Goal: Information Seeking & Learning: Learn about a topic

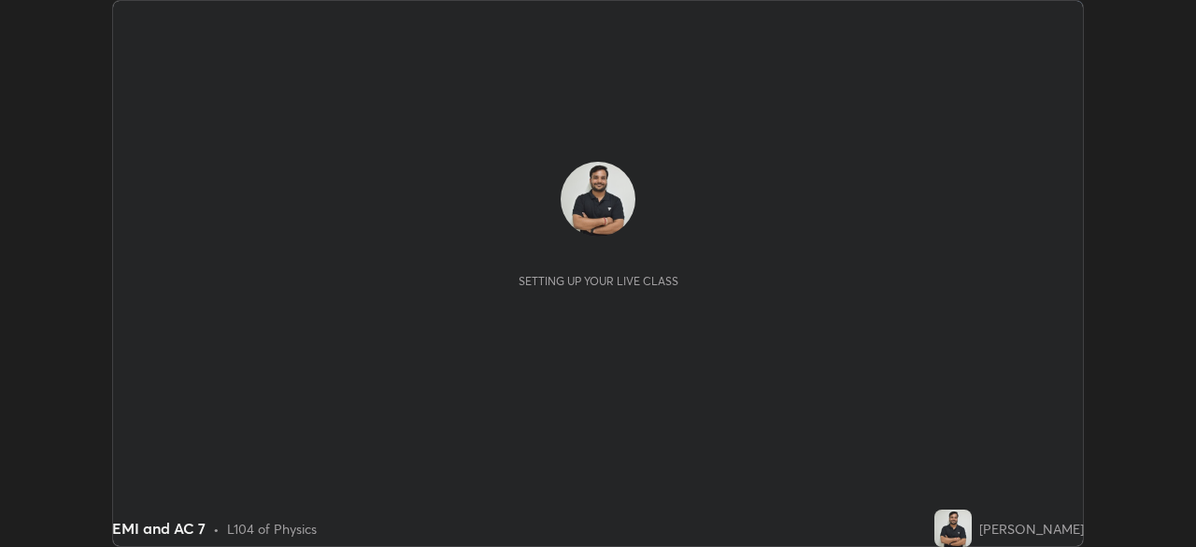
scroll to position [547, 1195]
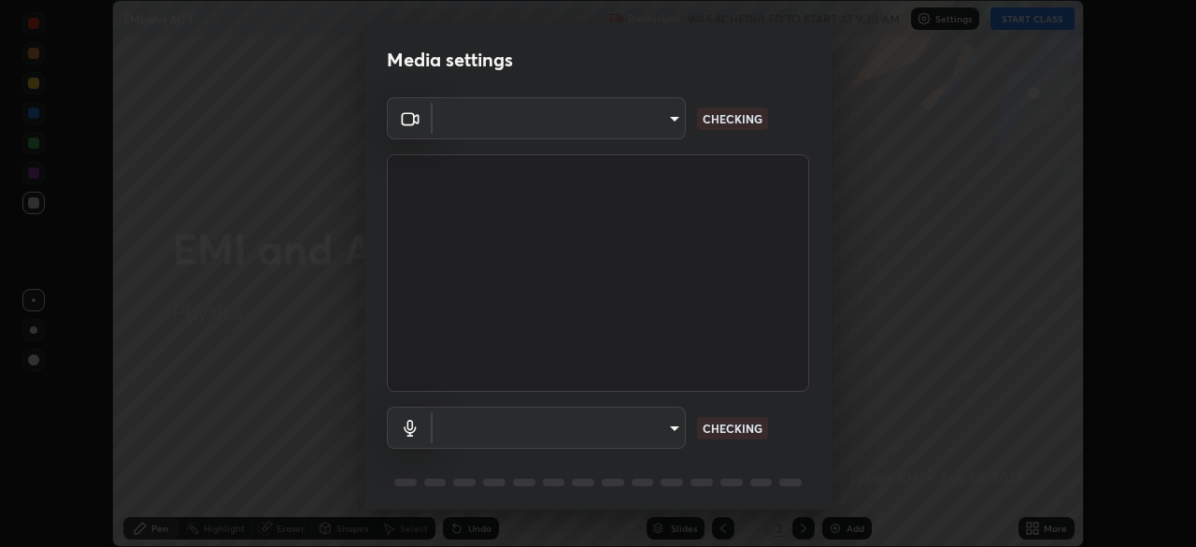
type input "6d46a3bbb121808cbb74c832f71dfccd0f2f4db2e0a8dcefa18edd627fde2ff4"
click at [673, 418] on body "Erase all EMI and AC 7 Recording WAS SCHEDULED TO START AT 9:30 AM Settings STA…" at bounding box center [598, 273] width 1196 height 547
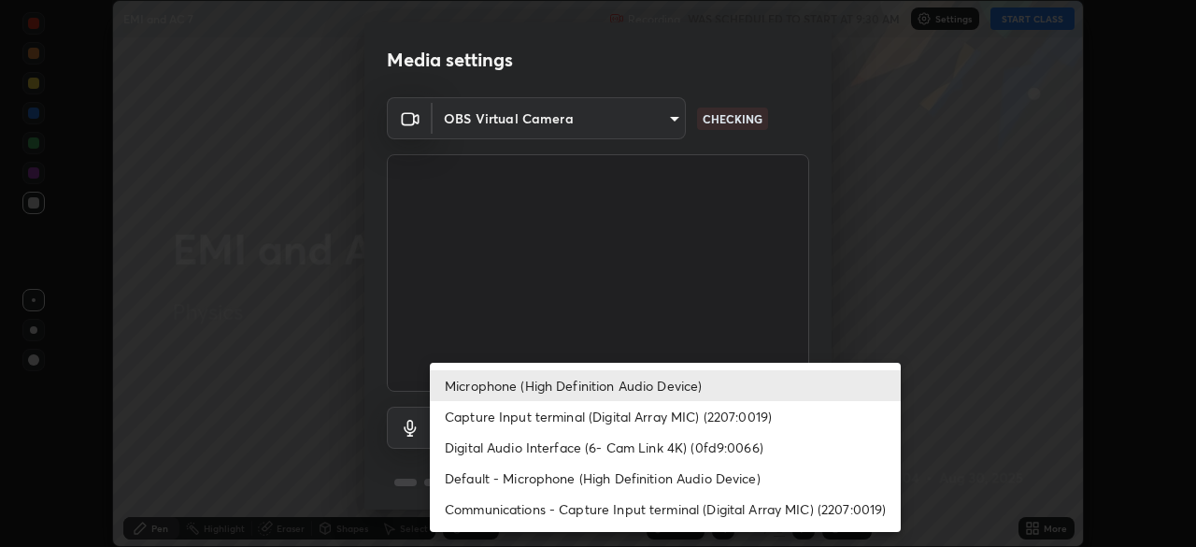
click at [671, 487] on li "Default - Microphone (High Definition Audio Device)" at bounding box center [665, 477] width 471 height 31
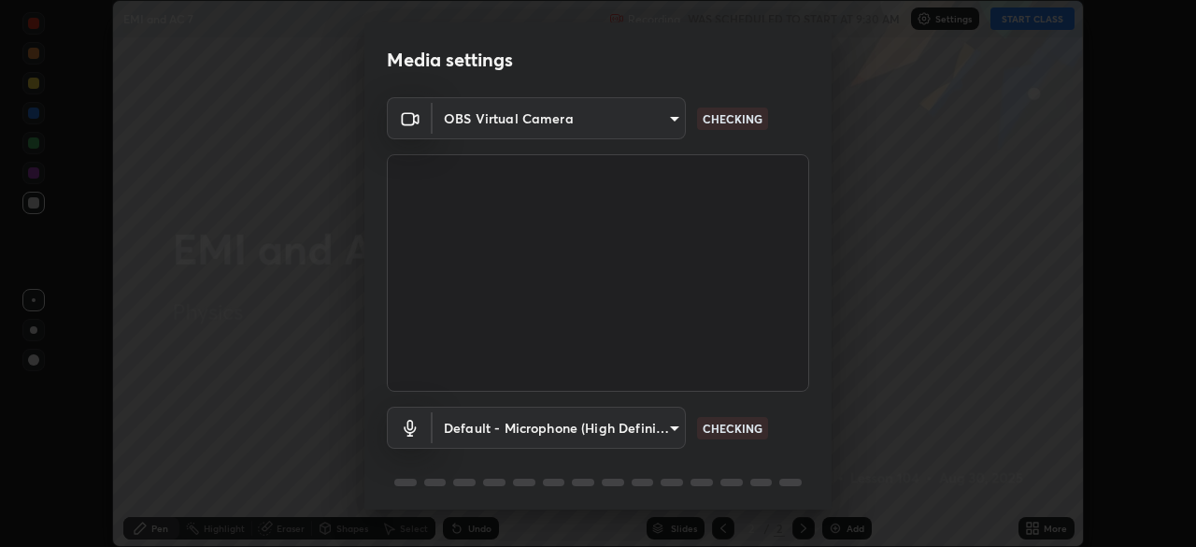
click at [655, 421] on body "Erase all EMI and AC 7 Recording WAS SCHEDULED TO START AT 9:30 AM Settings STA…" at bounding box center [598, 273] width 1196 height 547
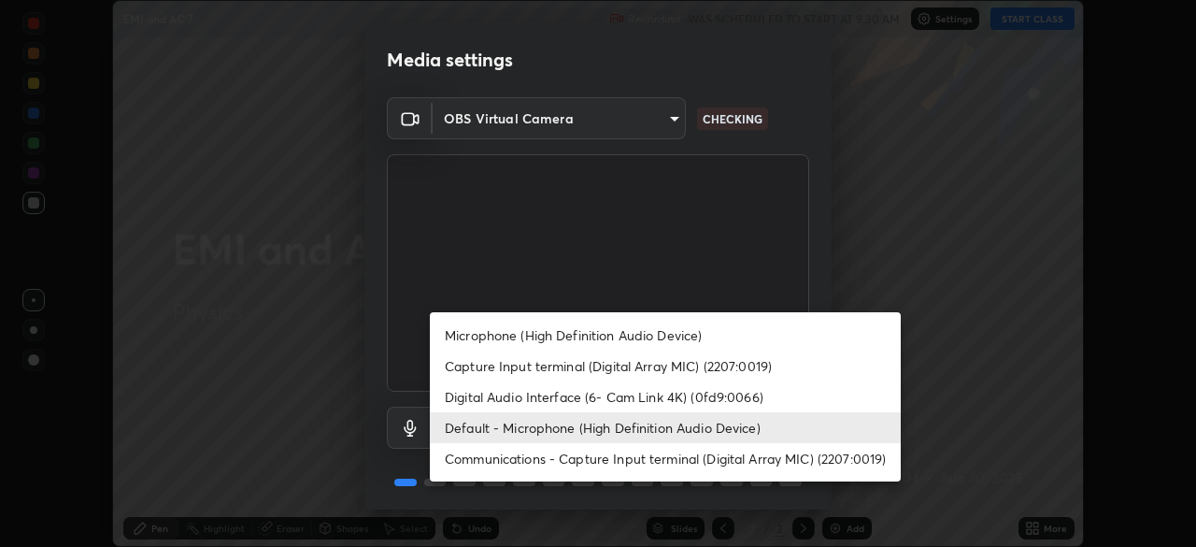
click at [662, 327] on li "Microphone (High Definition Audio Device)" at bounding box center [665, 334] width 471 height 31
type input "542551534069d815422f2d39fde6cbae80a89d9e5025ba2982a8294de1300f8f"
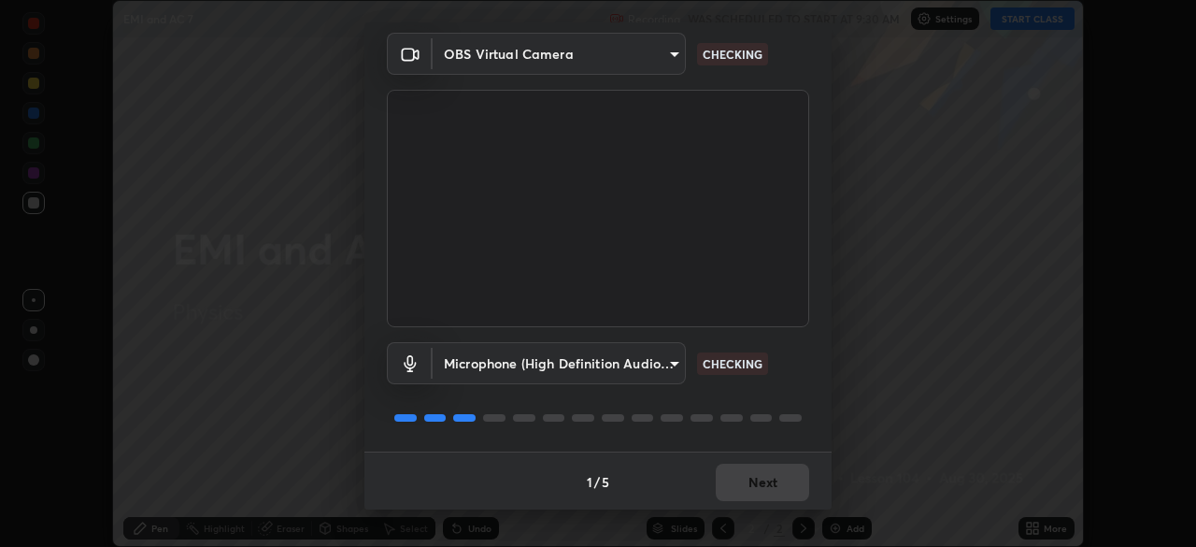
scroll to position [66, 0]
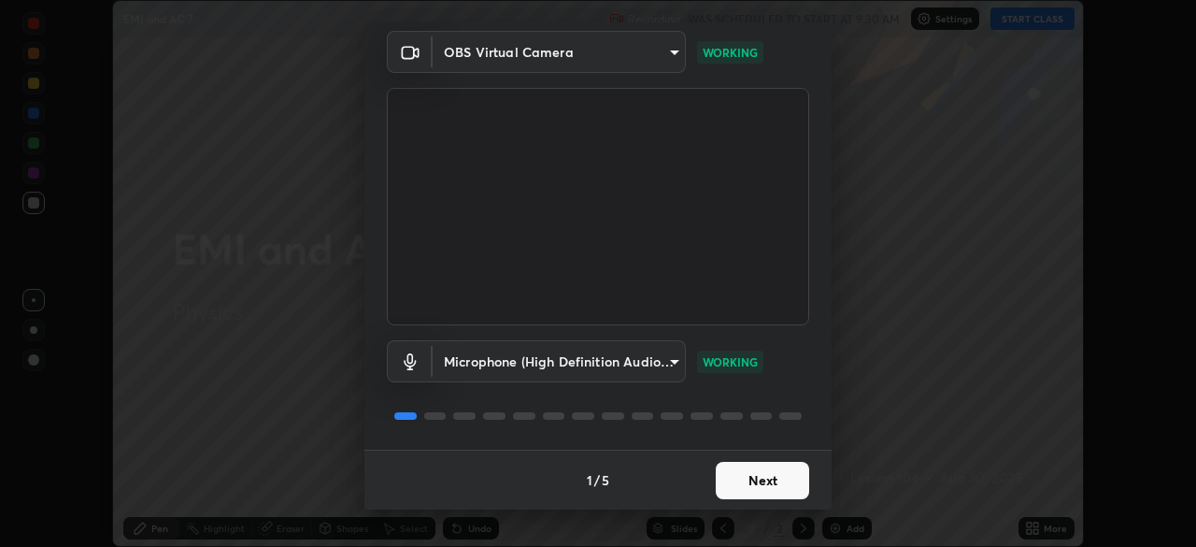
click at [793, 474] on button "Next" at bounding box center [762, 479] width 93 height 37
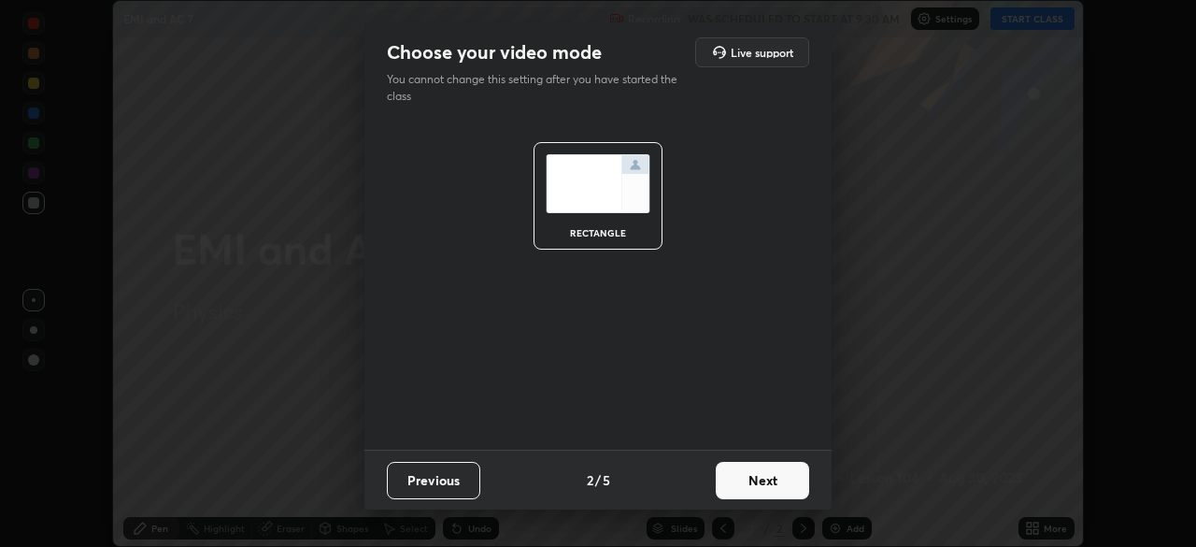
click at [788, 478] on button "Next" at bounding box center [762, 479] width 93 height 37
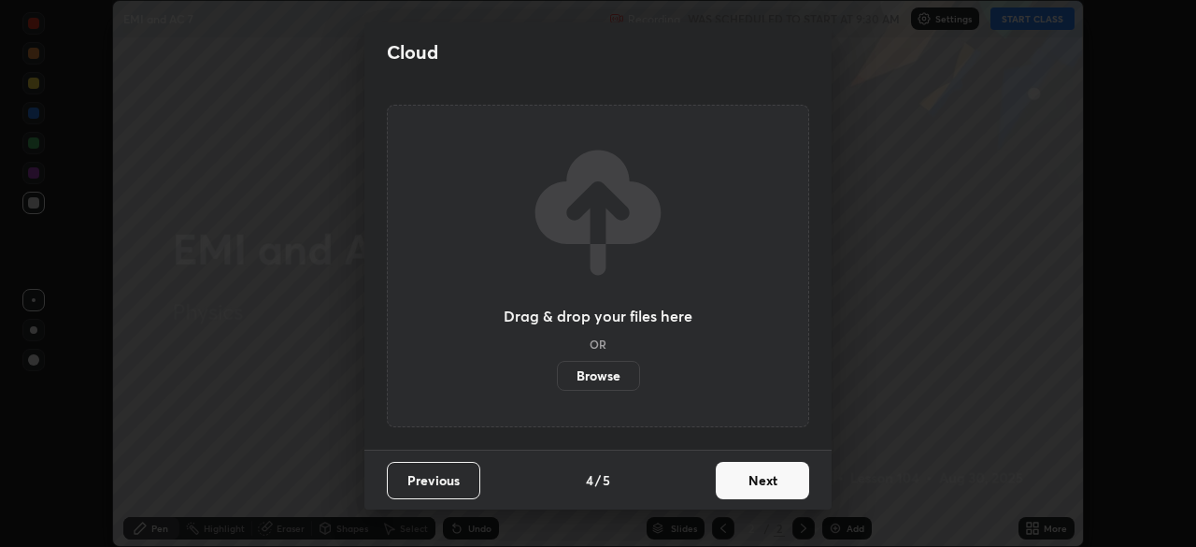
click at [794, 471] on button "Next" at bounding box center [762, 479] width 93 height 37
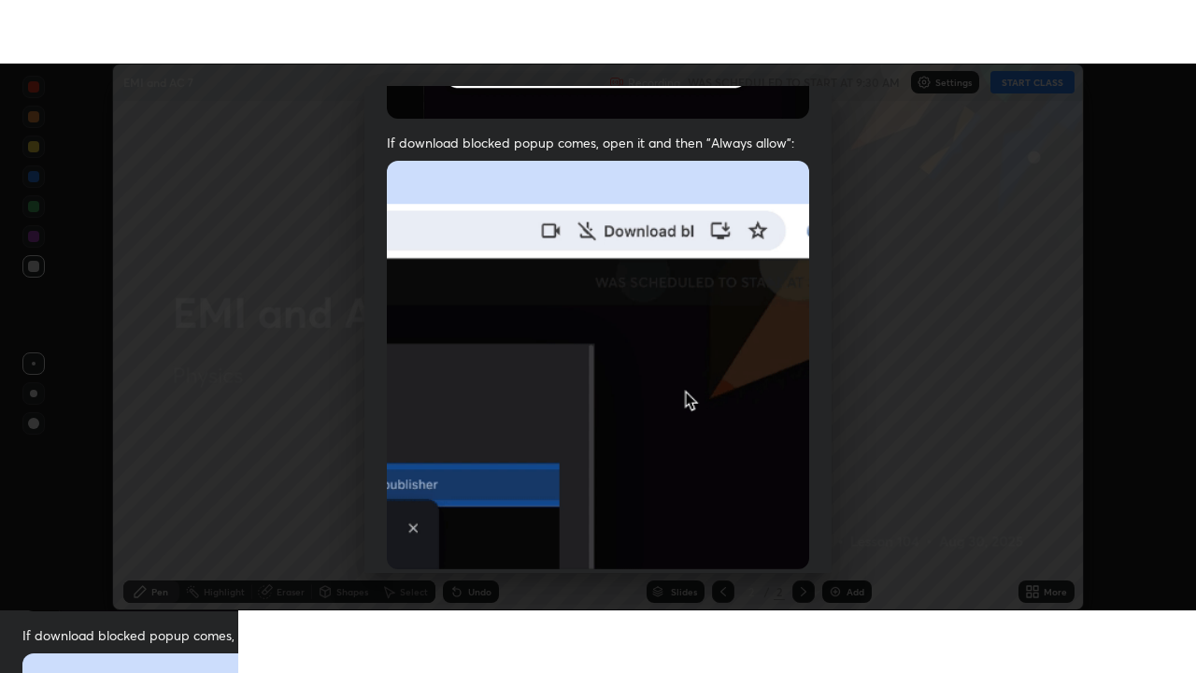
scroll to position [447, 0]
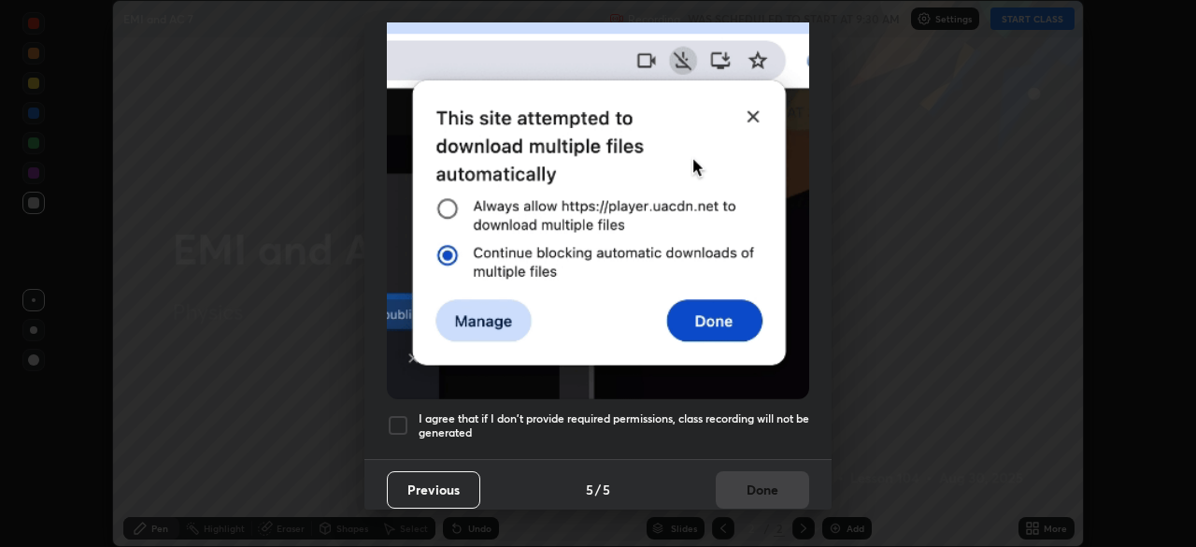
click at [742, 424] on h5 "I agree that if I don't provide required permissions, class recording will not …" at bounding box center [614, 425] width 390 height 29
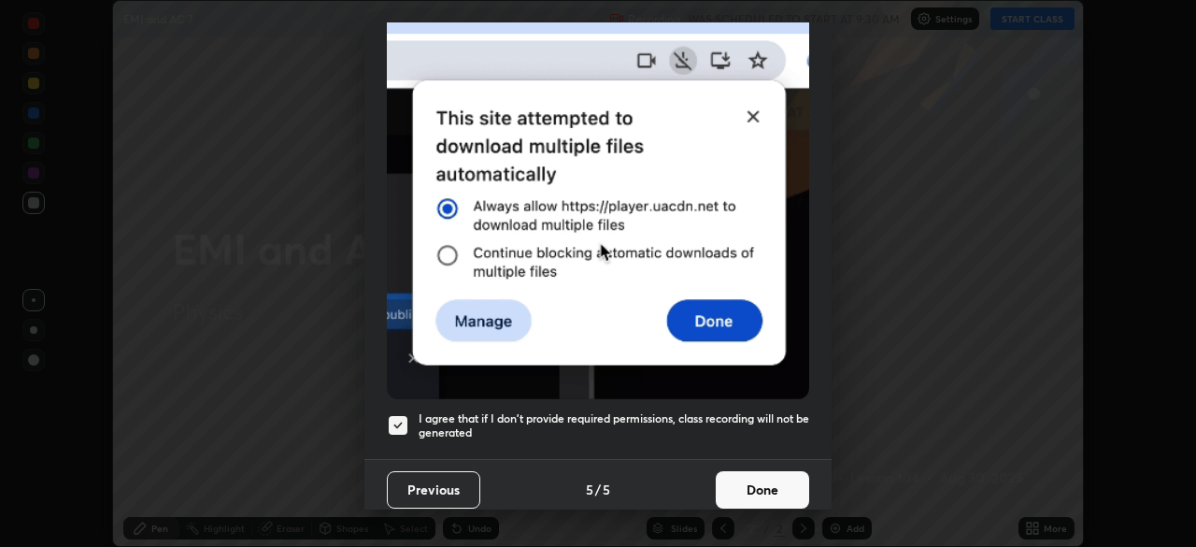
click at [757, 474] on button "Done" at bounding box center [762, 489] width 93 height 37
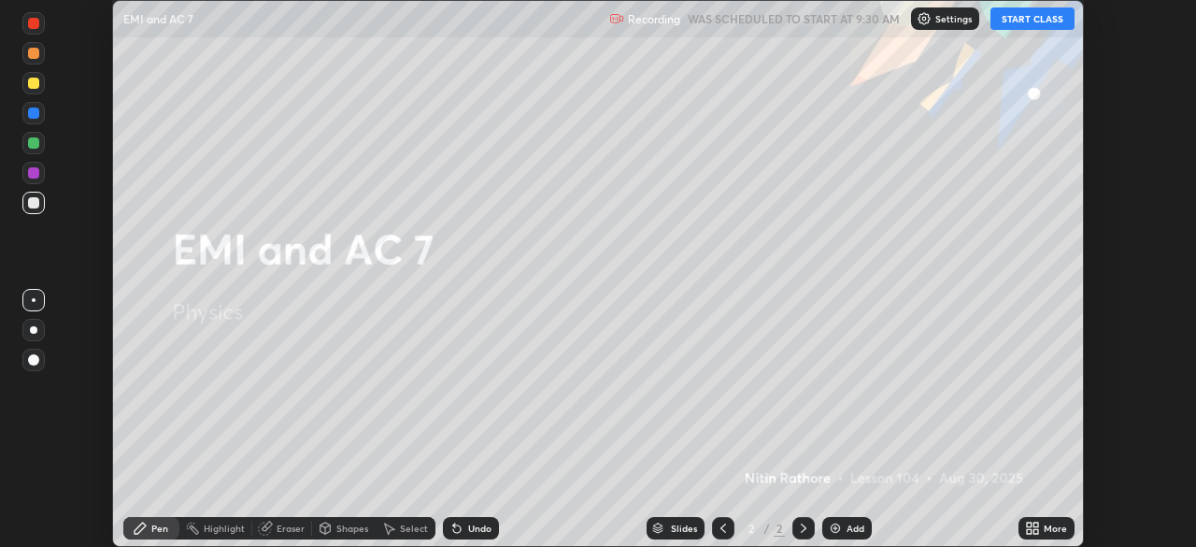
click at [1035, 524] on icon at bounding box center [1035, 524] width 5 height 5
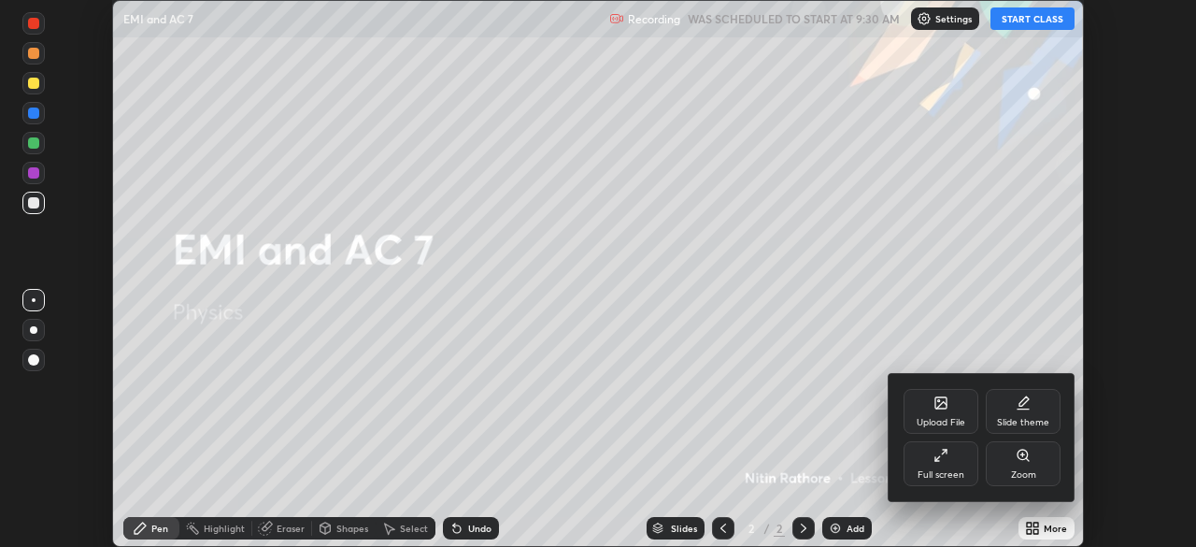
click at [937, 467] on div "Full screen" at bounding box center [940, 463] width 75 height 45
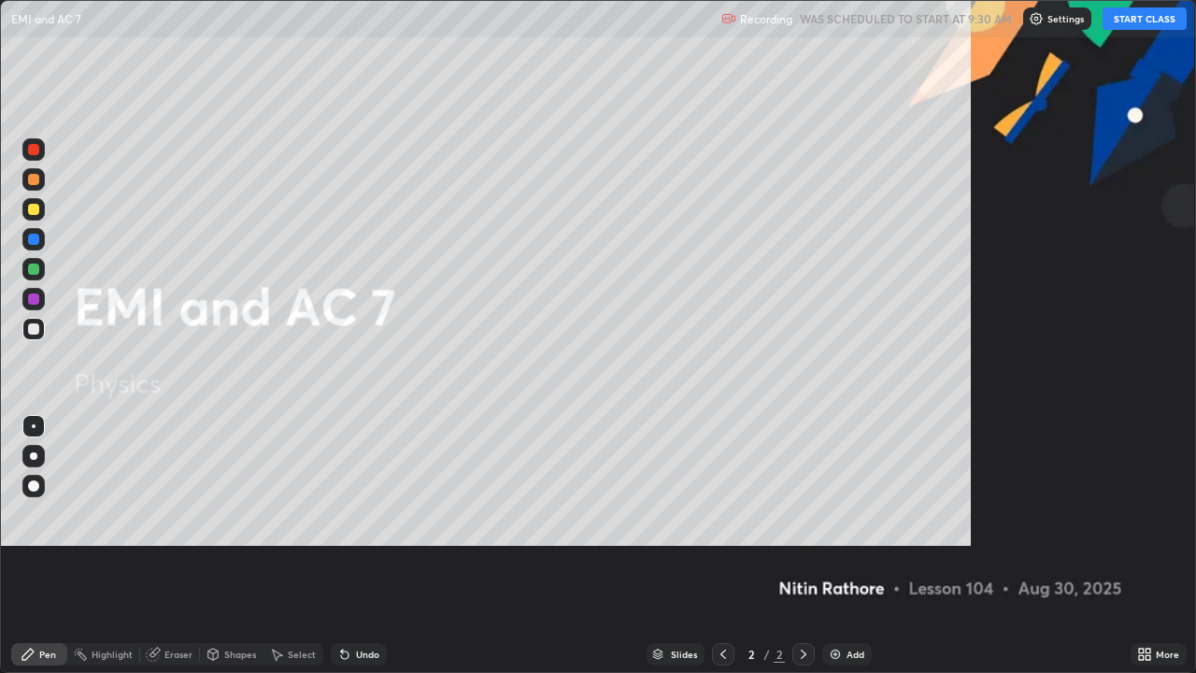
scroll to position [673, 1196]
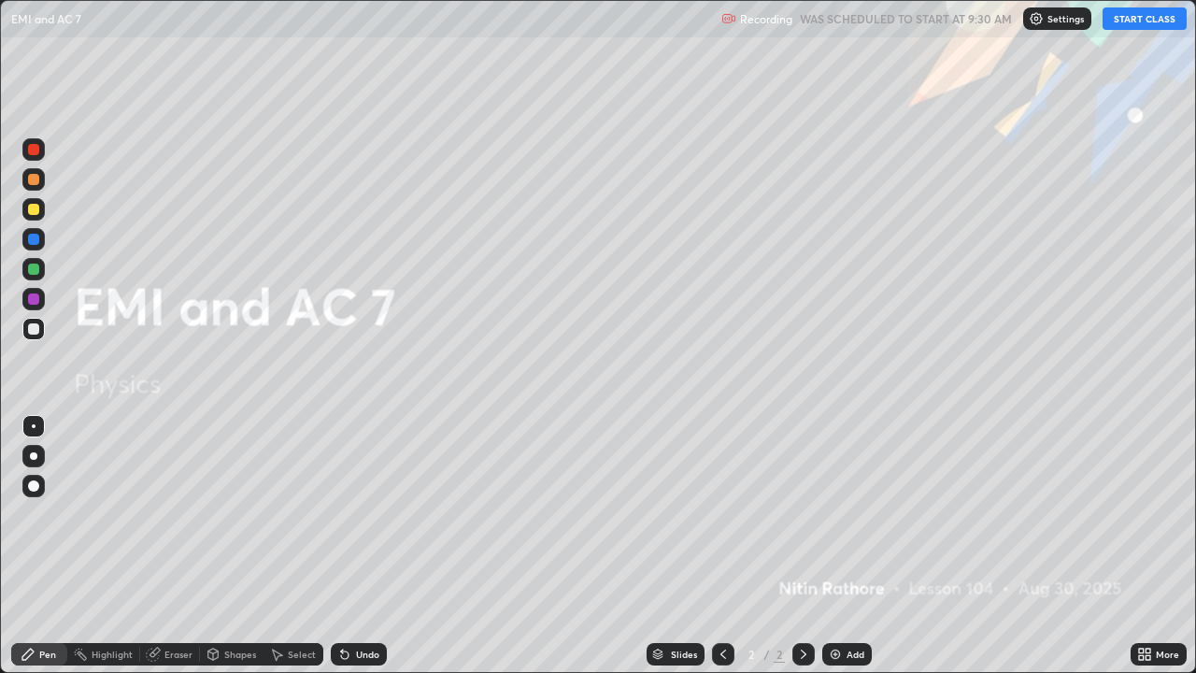
click at [1128, 15] on button "START CLASS" at bounding box center [1144, 18] width 84 height 22
click at [840, 546] on img at bounding box center [835, 653] width 15 height 15
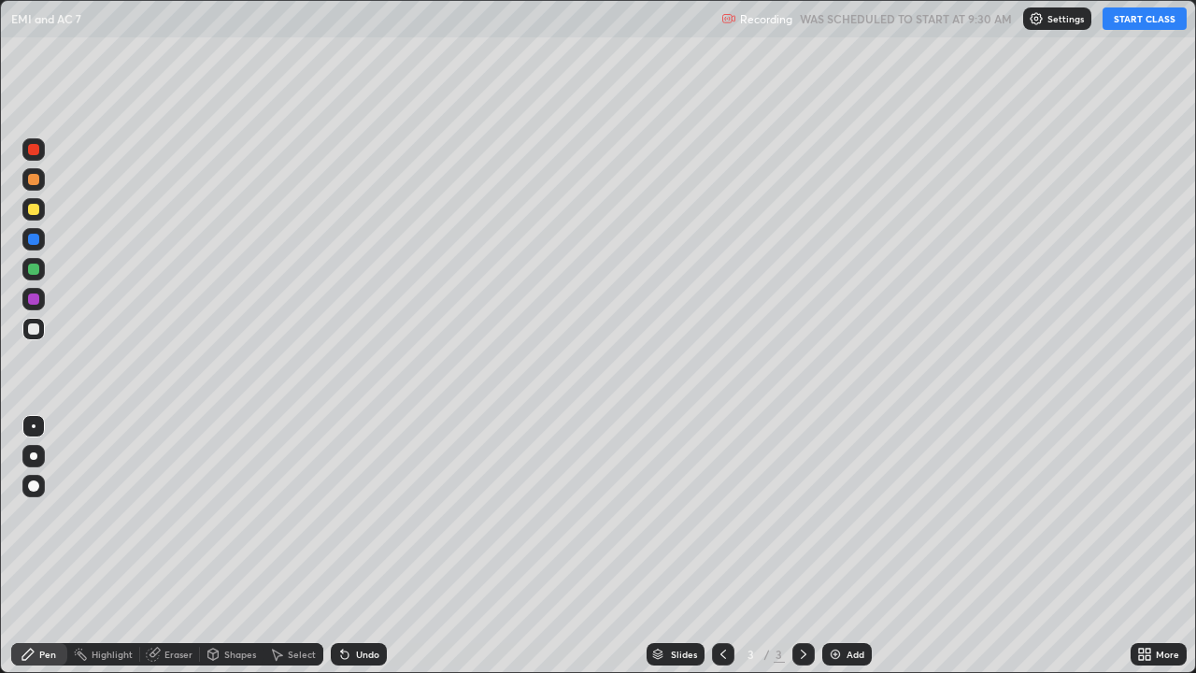
click at [33, 459] on div at bounding box center [33, 455] width 7 height 7
click at [40, 546] on div "Pen" at bounding box center [47, 653] width 17 height 9
click at [235, 546] on div "Shapes" at bounding box center [240, 653] width 32 height 9
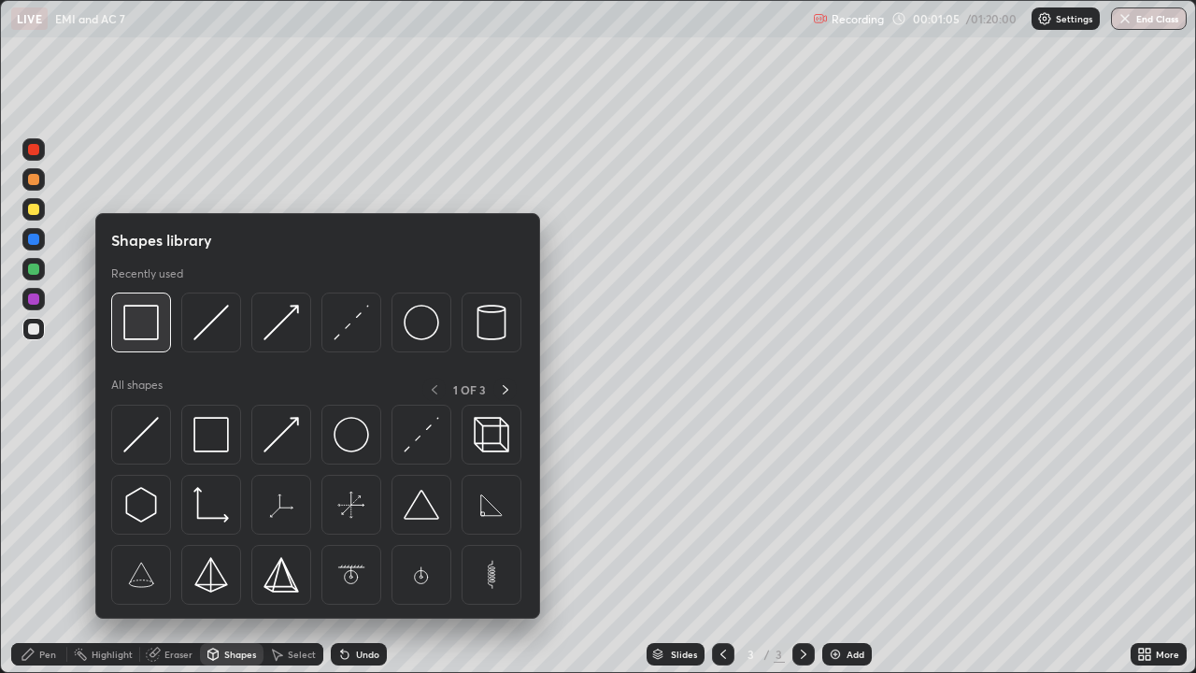
click at [148, 332] on img at bounding box center [140, 322] width 35 height 35
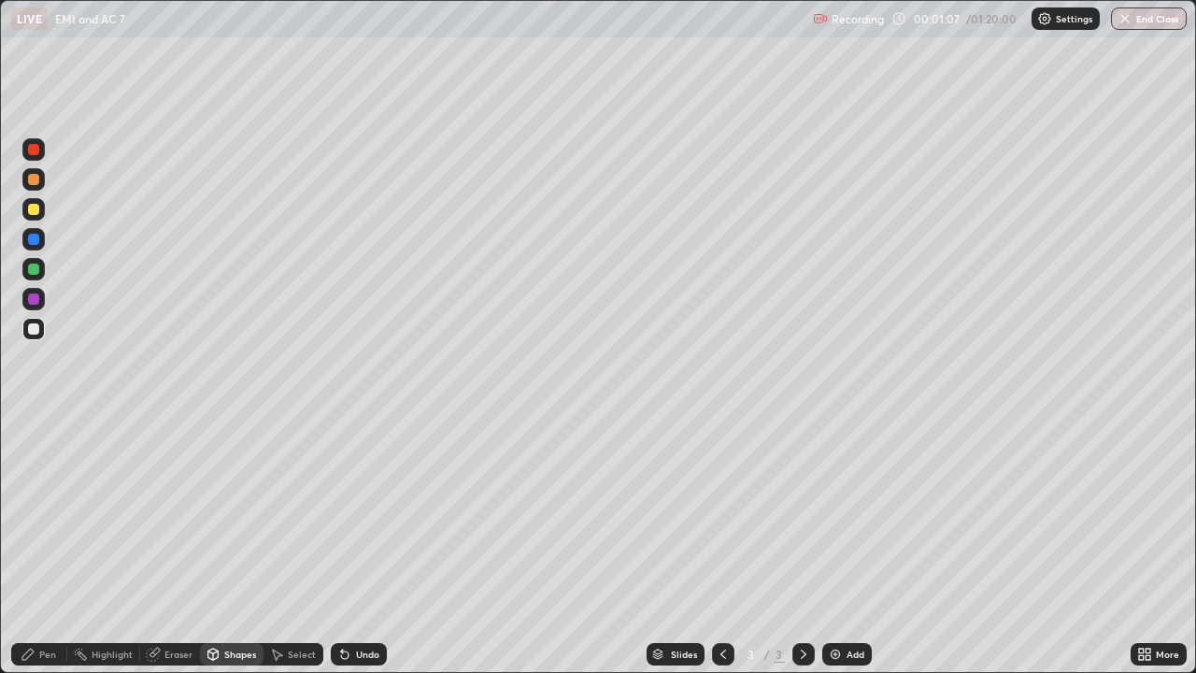
click at [48, 546] on div "Pen" at bounding box center [47, 653] width 17 height 9
click at [835, 546] on img at bounding box center [835, 653] width 15 height 15
click at [235, 546] on div "Shapes" at bounding box center [240, 653] width 32 height 9
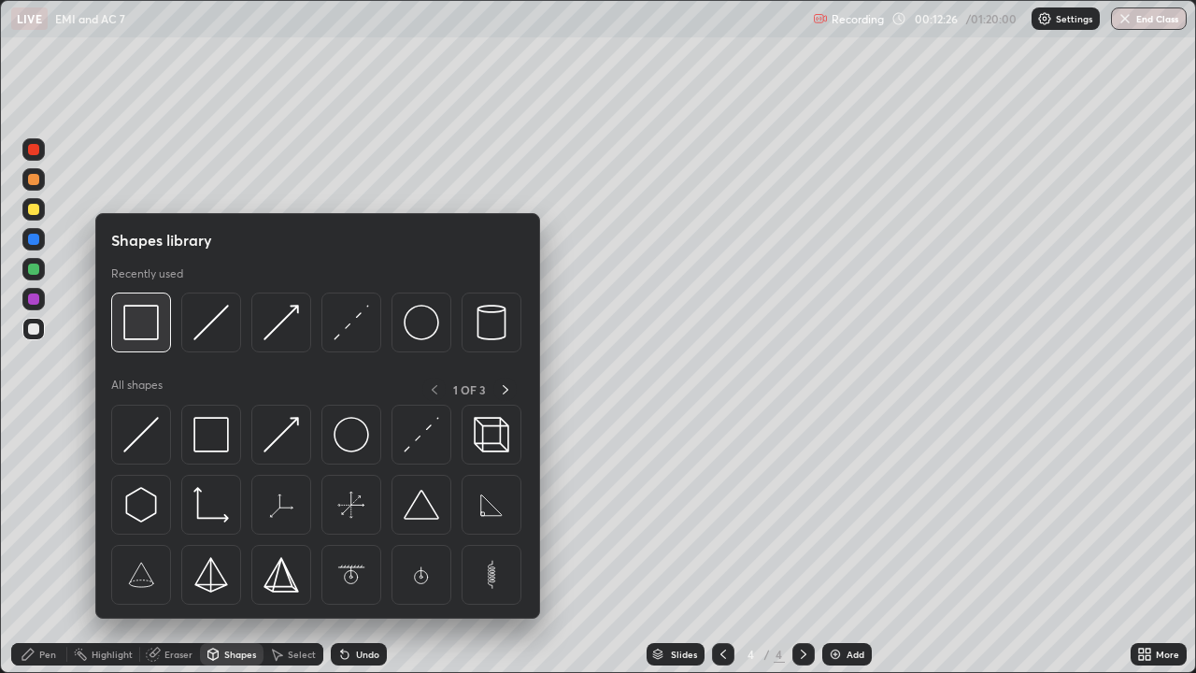
click at [153, 326] on img at bounding box center [140, 322] width 35 height 35
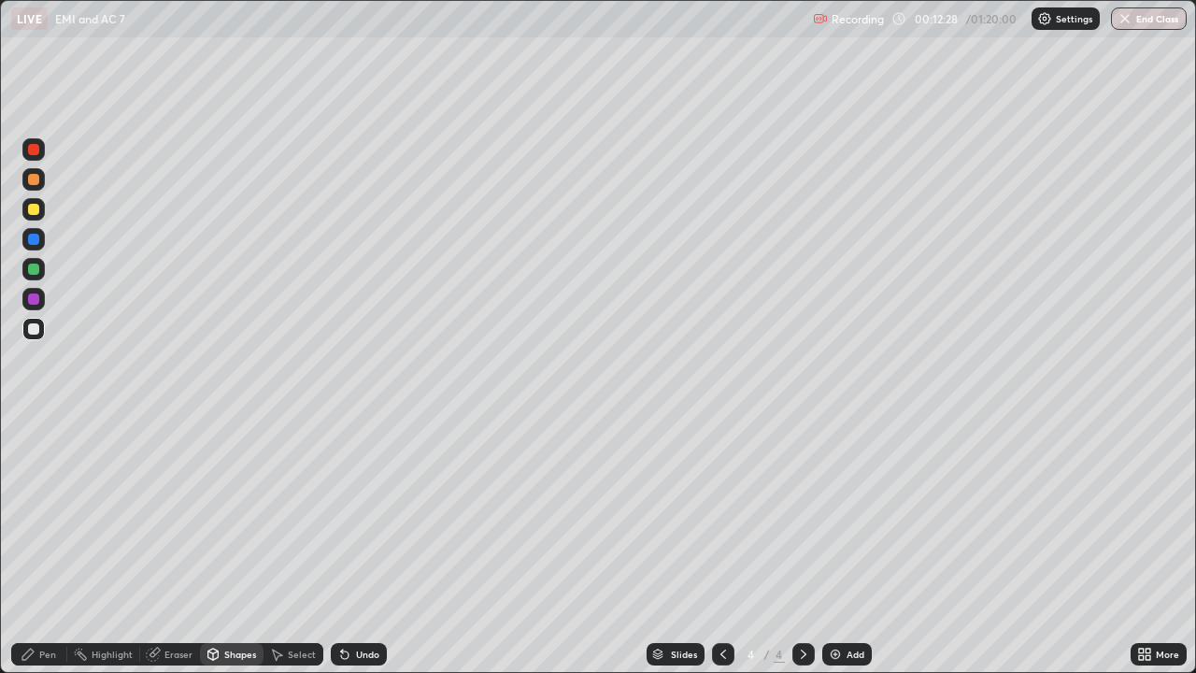
click at [39, 546] on div "Pen" at bounding box center [47, 653] width 17 height 9
click at [295, 546] on div "Select" at bounding box center [293, 654] width 60 height 22
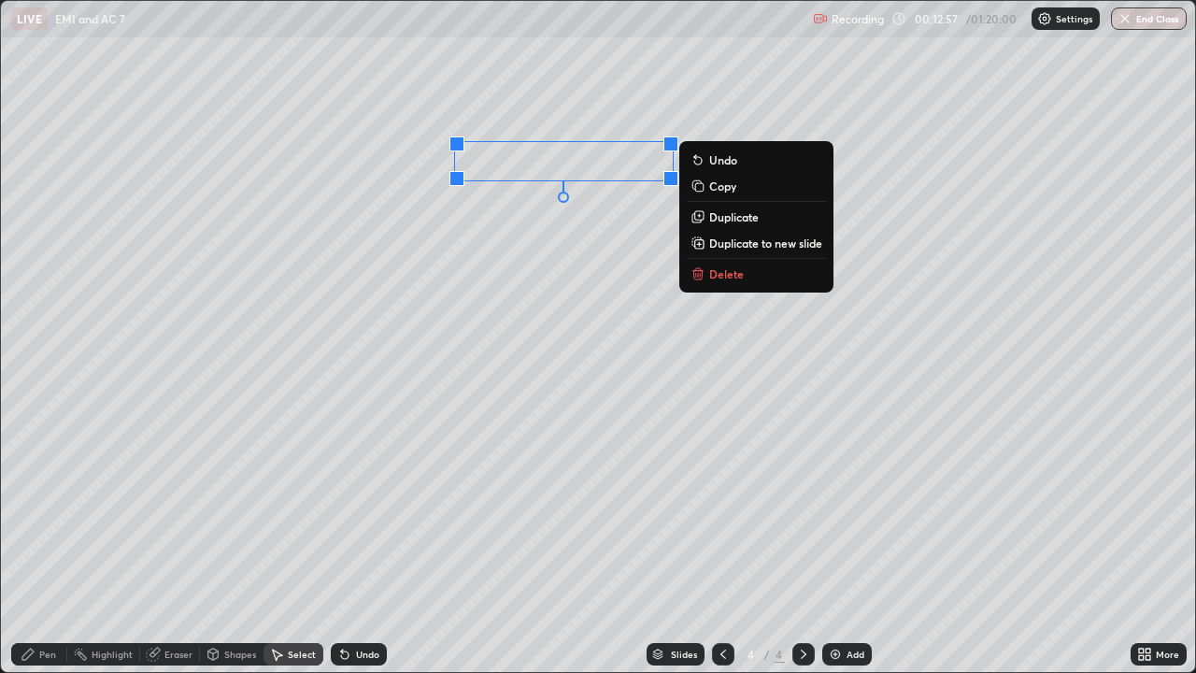
click at [725, 216] on p "Duplicate" at bounding box center [734, 216] width 50 height 15
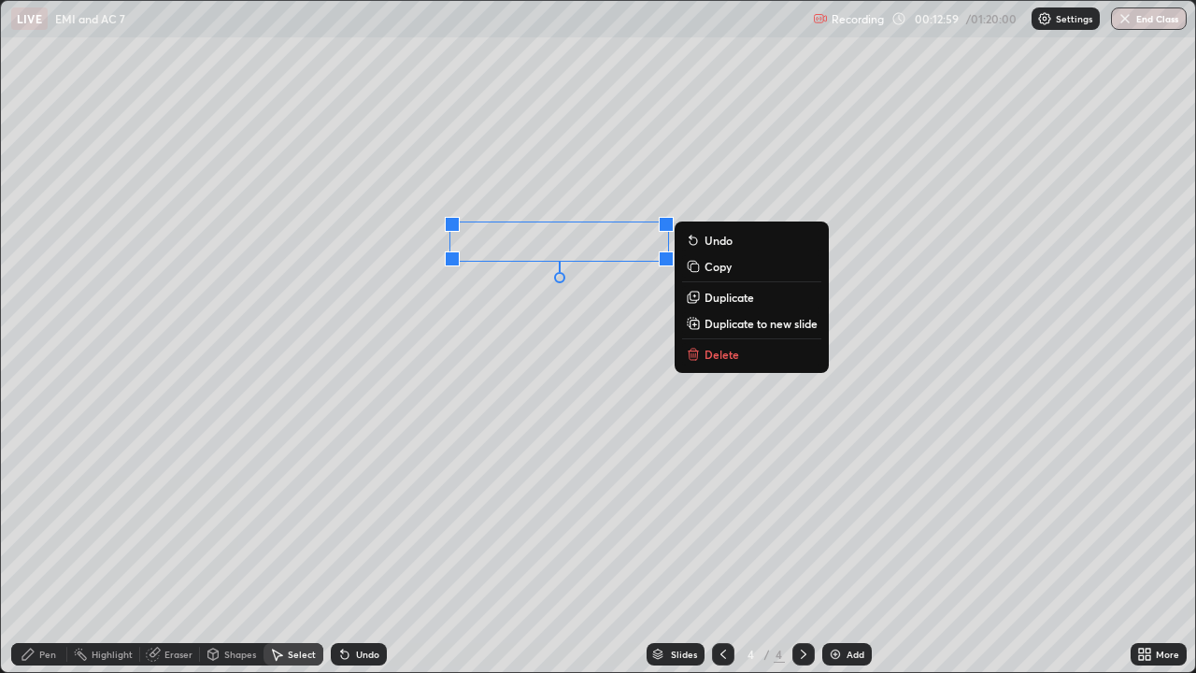
click at [41, 546] on div "Pen" at bounding box center [39, 654] width 56 height 22
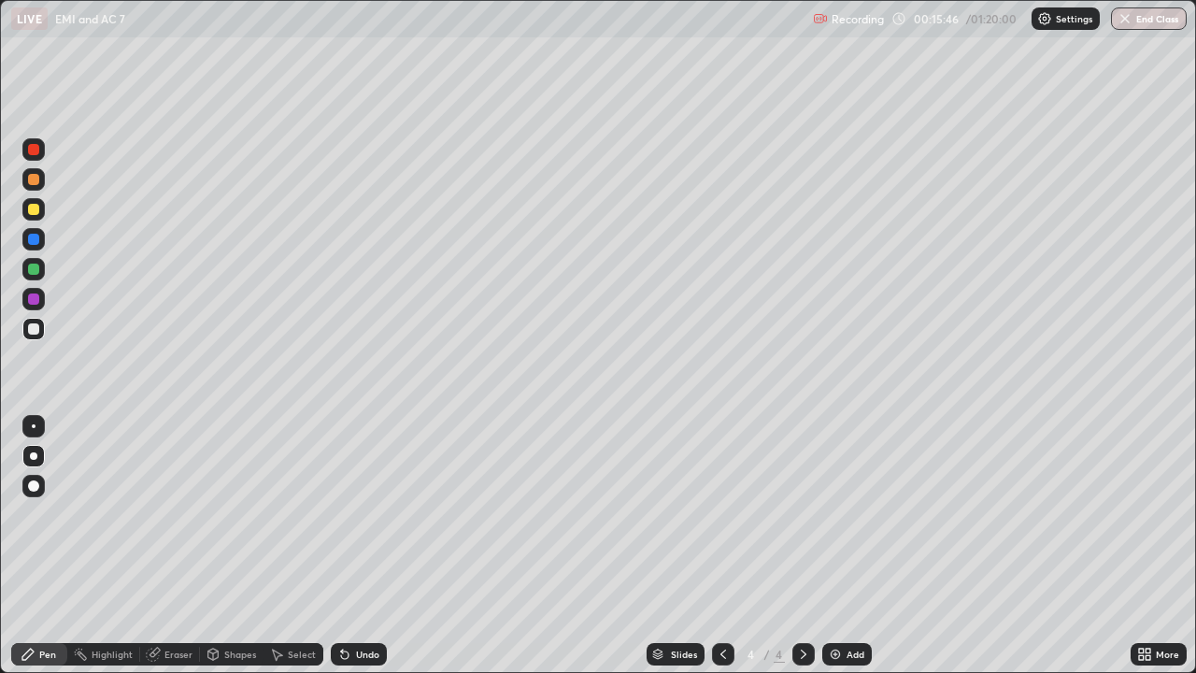
click at [232, 546] on div "Shapes" at bounding box center [240, 653] width 32 height 9
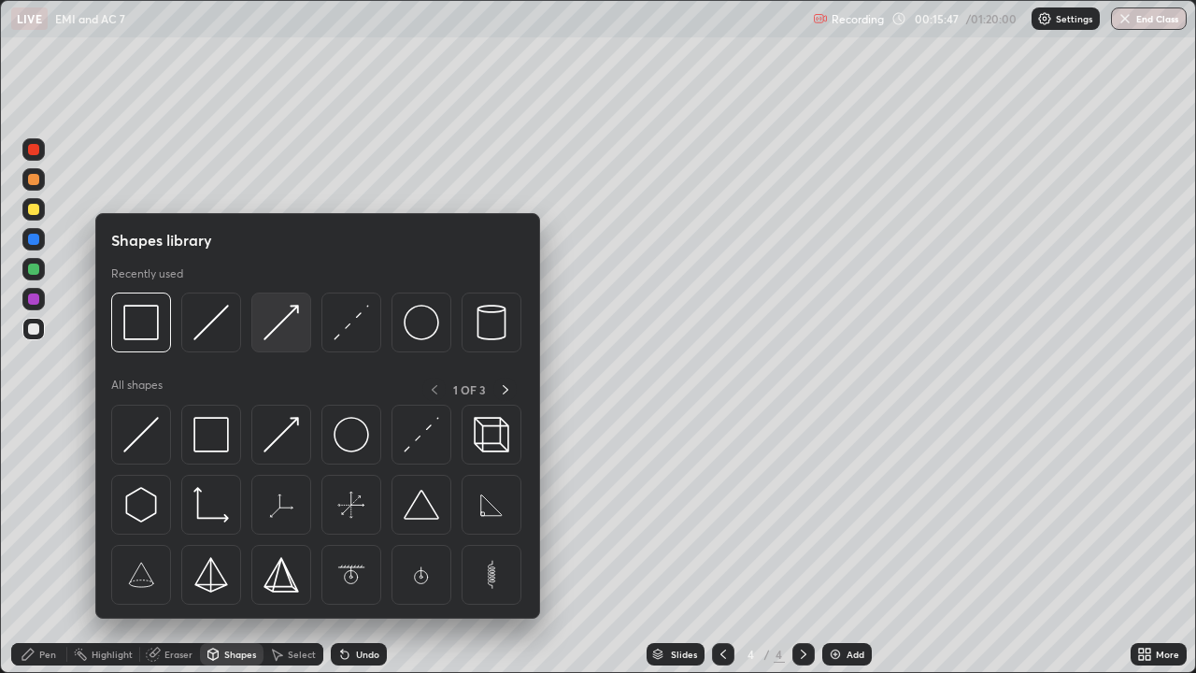
click at [285, 318] on img at bounding box center [280, 322] width 35 height 35
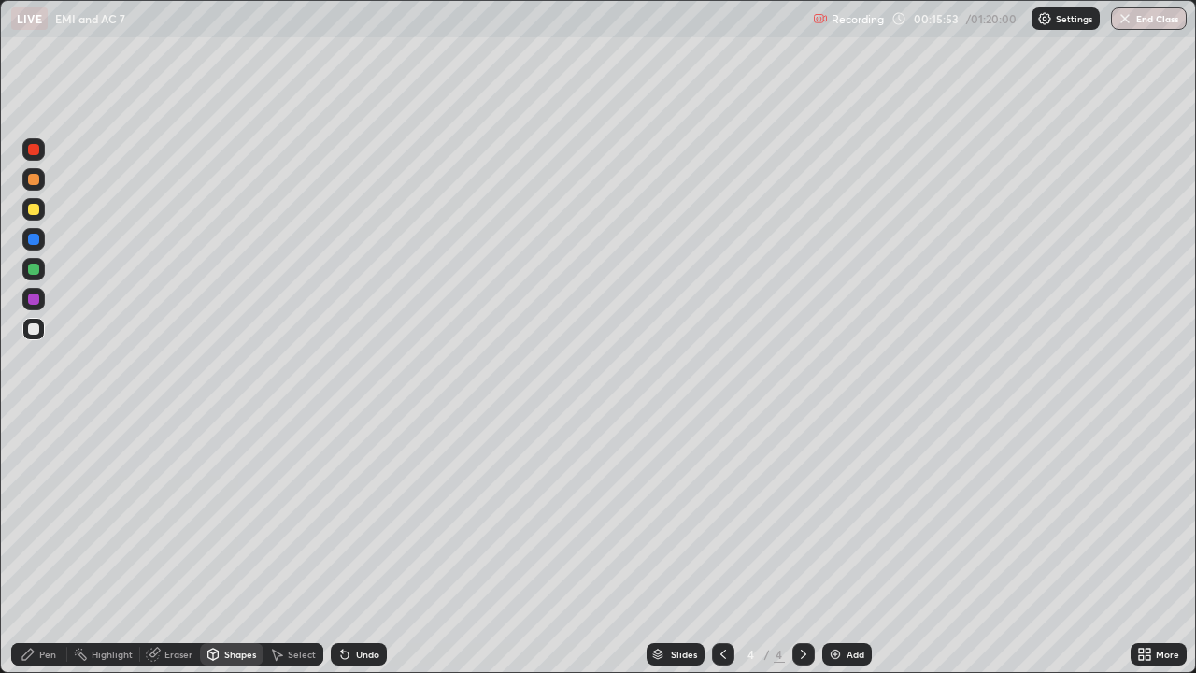
click at [37, 546] on div "Pen" at bounding box center [39, 654] width 56 height 22
click at [831, 546] on img at bounding box center [835, 653] width 15 height 15
click at [356, 546] on div "Undo" at bounding box center [367, 653] width 23 height 9
click at [292, 546] on div "Select" at bounding box center [302, 653] width 28 height 9
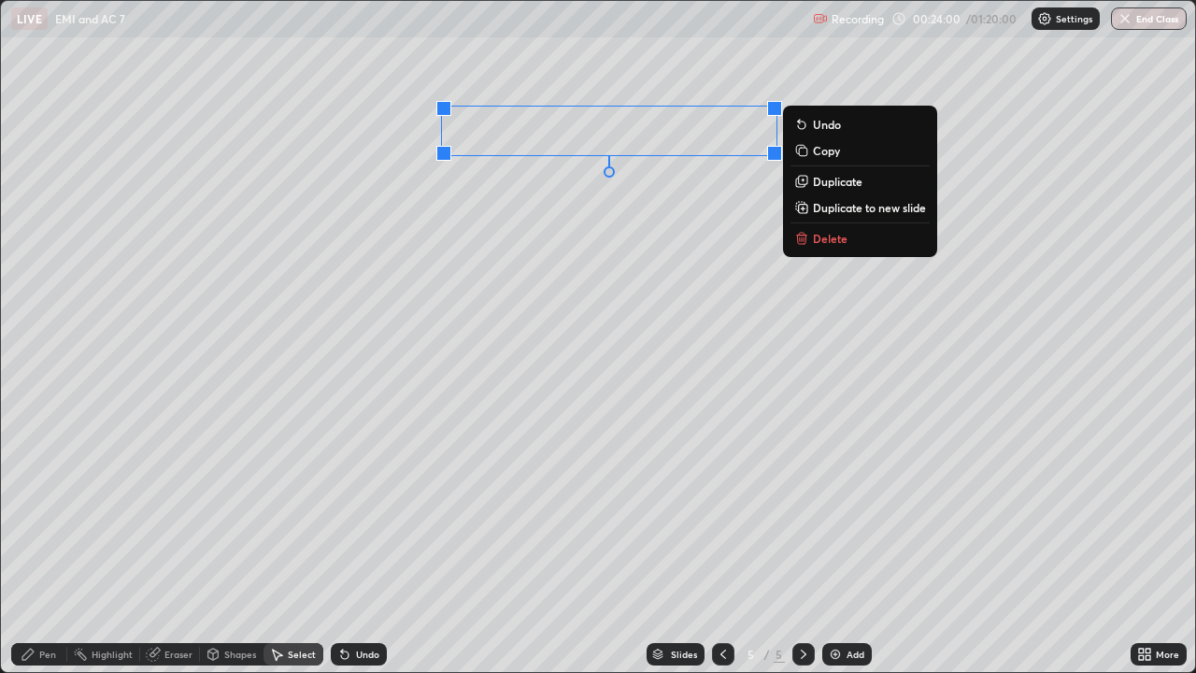
click at [821, 183] on p "Duplicate" at bounding box center [838, 181] width 50 height 15
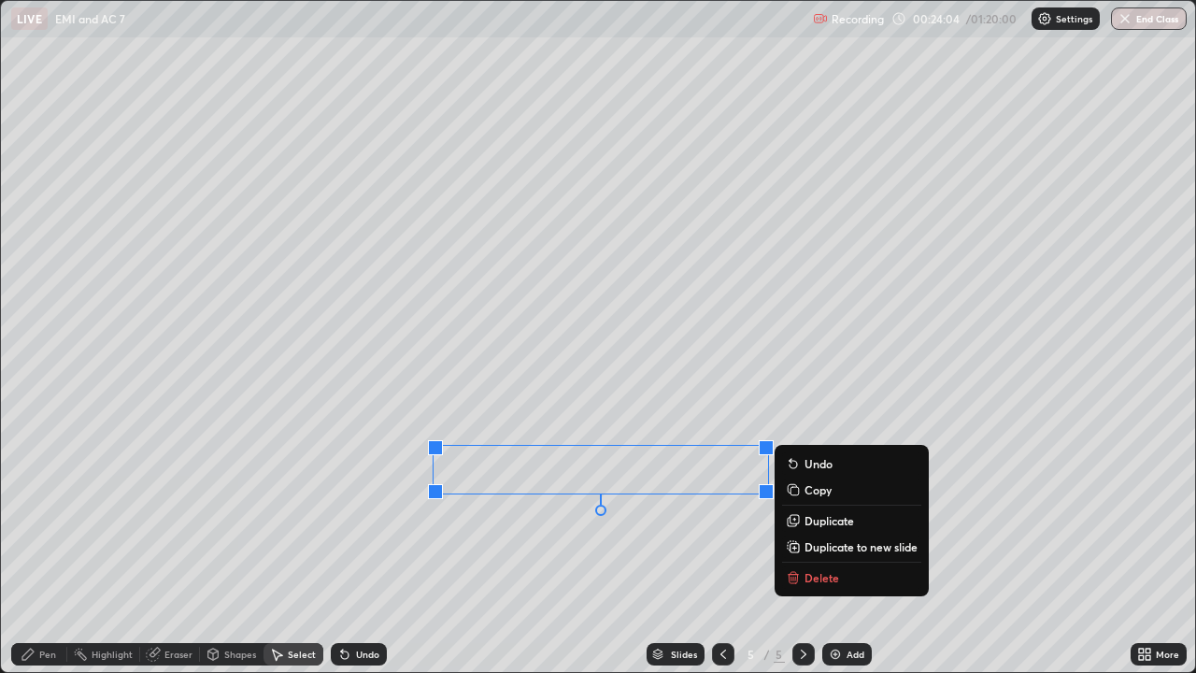
click at [48, 546] on div "Pen" at bounding box center [47, 653] width 17 height 9
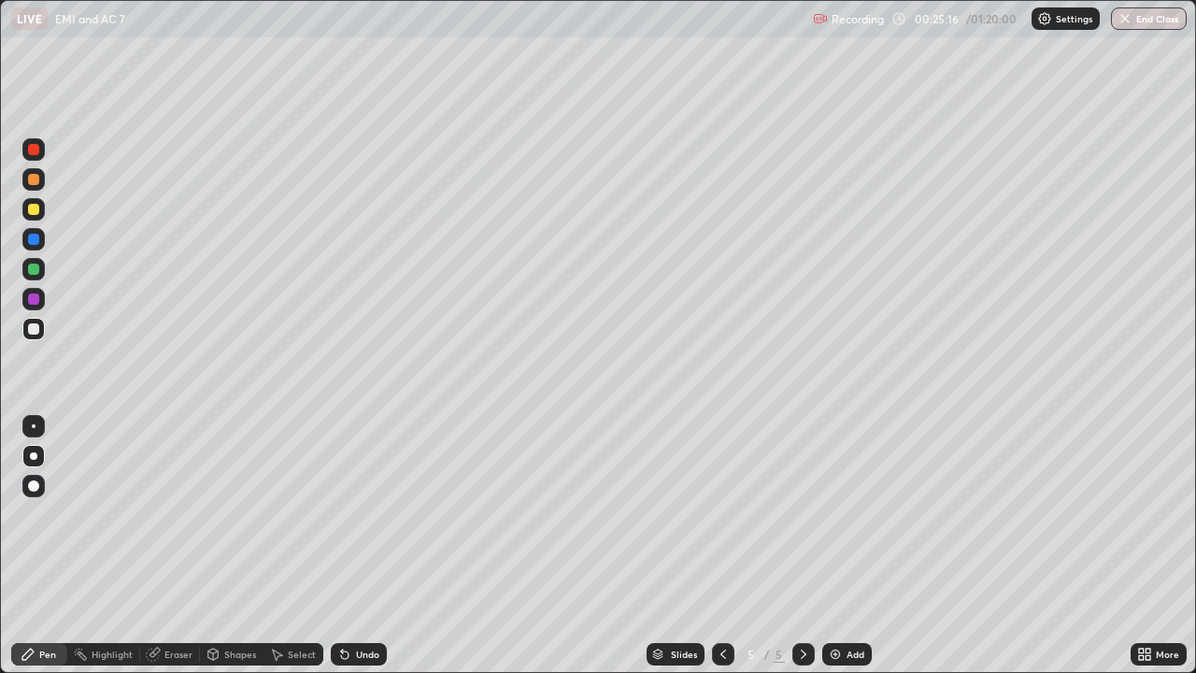
click at [170, 546] on div "Eraser" at bounding box center [178, 653] width 28 height 9
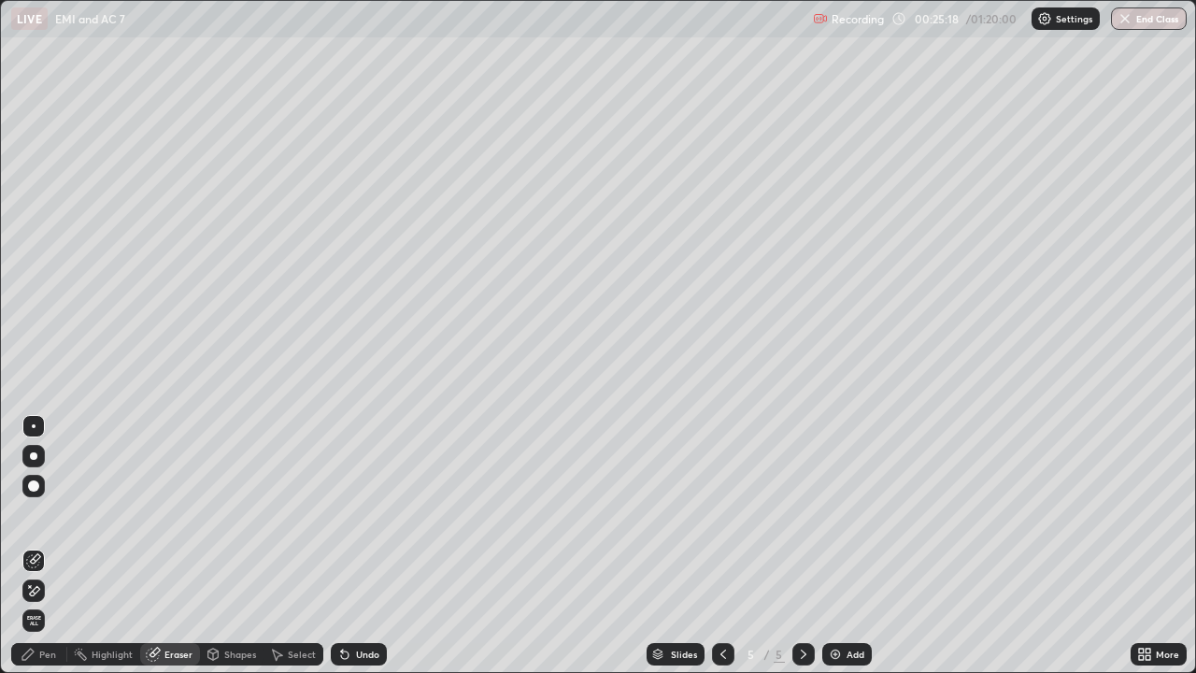
click at [49, 546] on div "Pen" at bounding box center [39, 654] width 56 height 22
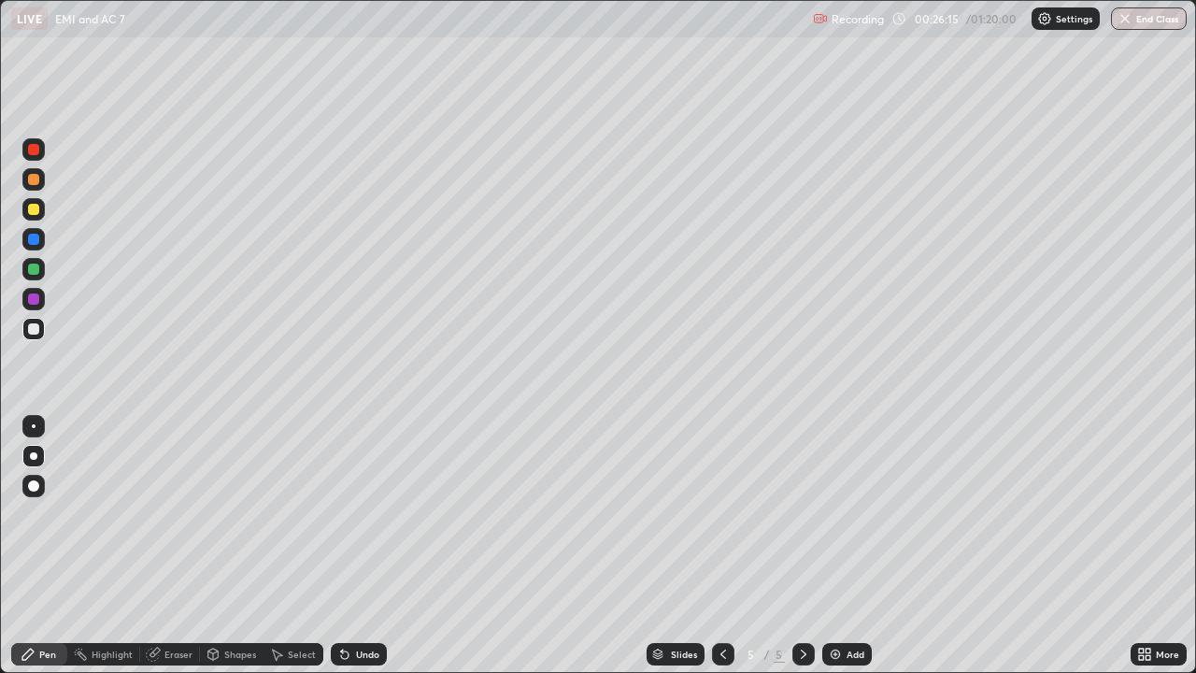
click at [835, 546] on div "Add" at bounding box center [847, 654] width 50 height 22
click at [853, 546] on div "Add" at bounding box center [855, 653] width 18 height 9
click at [356, 546] on div "Undo" at bounding box center [367, 653] width 23 height 9
click at [724, 546] on icon at bounding box center [723, 653] width 15 height 15
click at [716, 546] on div at bounding box center [723, 653] width 22 height 37
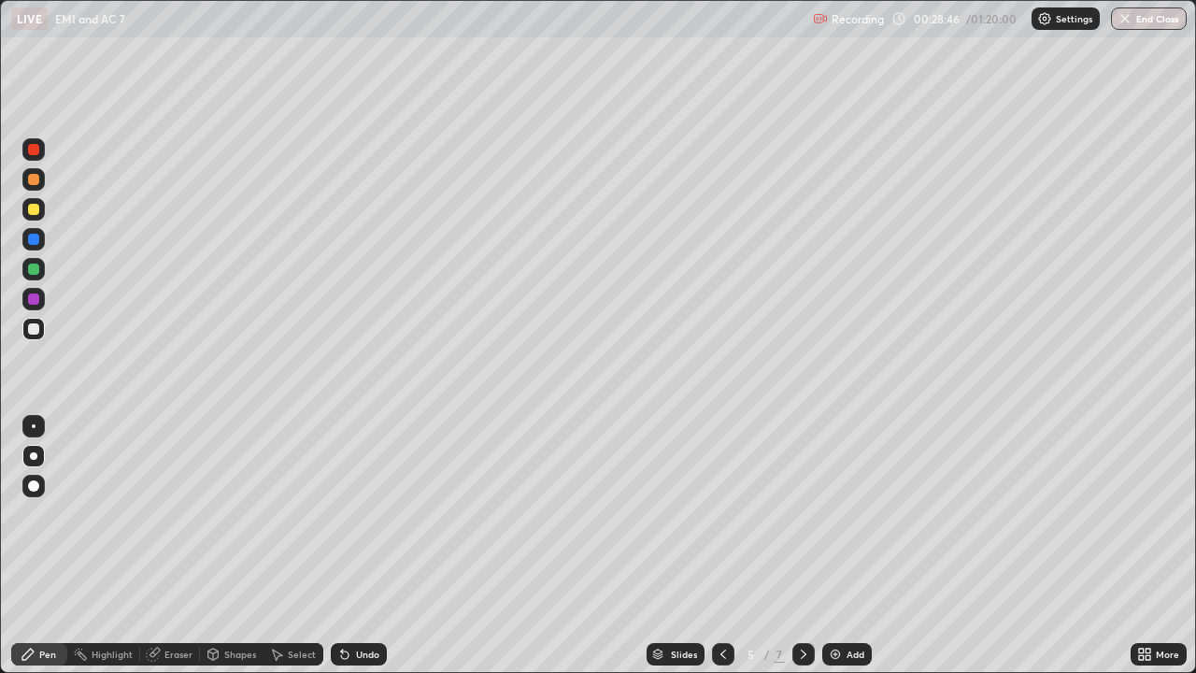
click at [720, 546] on icon at bounding box center [723, 653] width 15 height 15
click at [802, 546] on icon at bounding box center [803, 653] width 15 height 15
click at [803, 546] on icon at bounding box center [803, 653] width 15 height 15
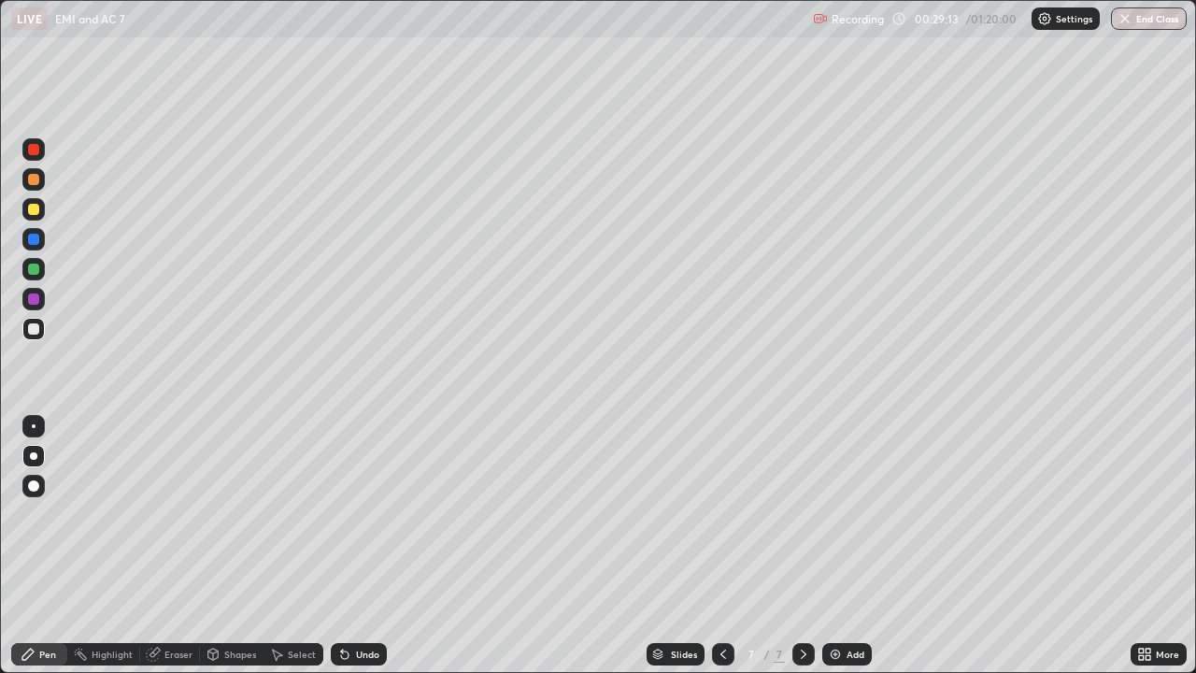
click at [302, 546] on div "Select" at bounding box center [293, 654] width 60 height 22
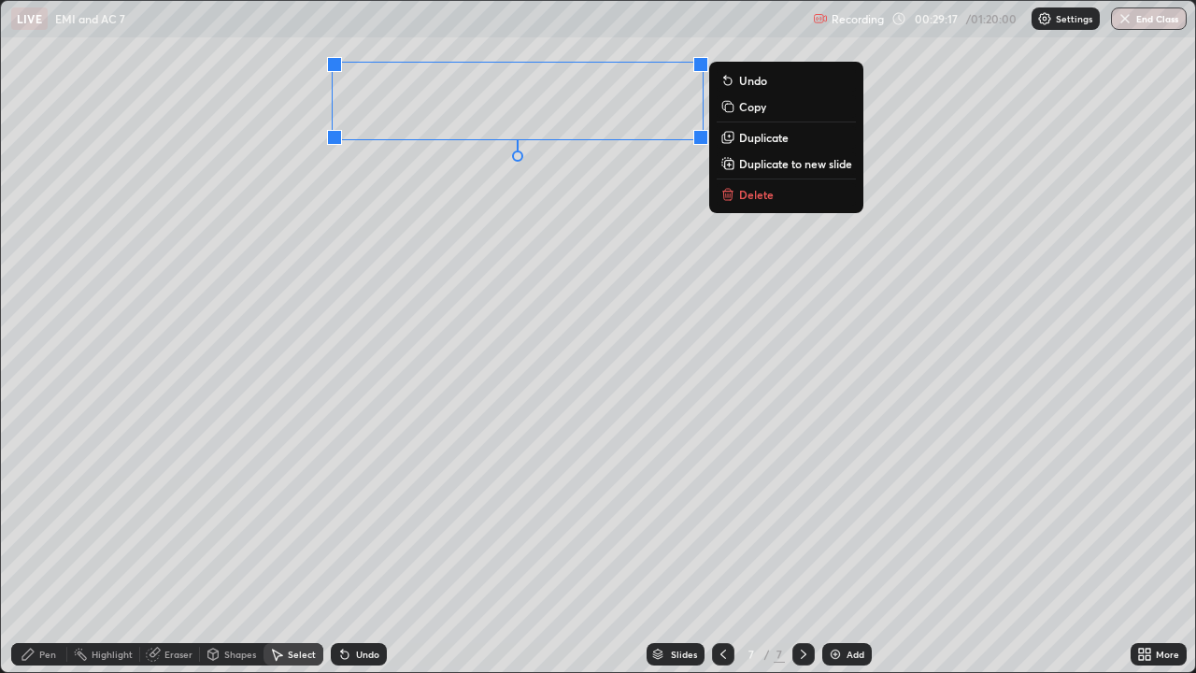
click at [760, 141] on p "Duplicate" at bounding box center [764, 137] width 50 height 15
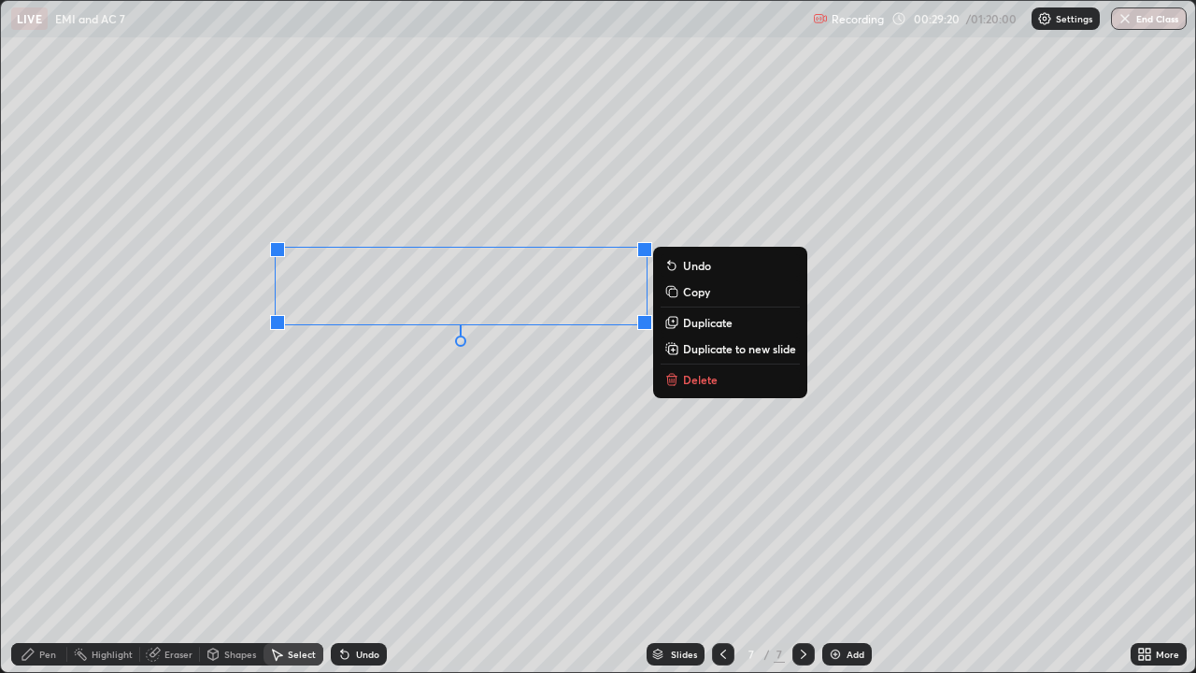
click at [698, 326] on p "Duplicate" at bounding box center [708, 322] width 50 height 15
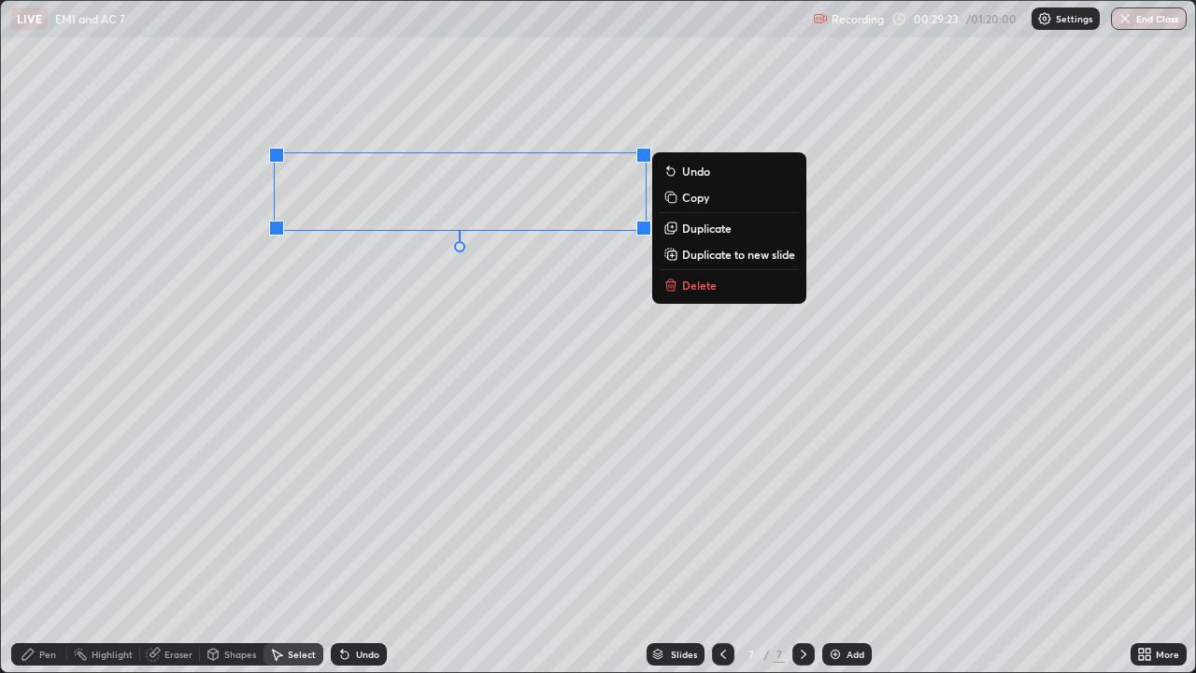
click at [167, 546] on div "Eraser" at bounding box center [178, 653] width 28 height 9
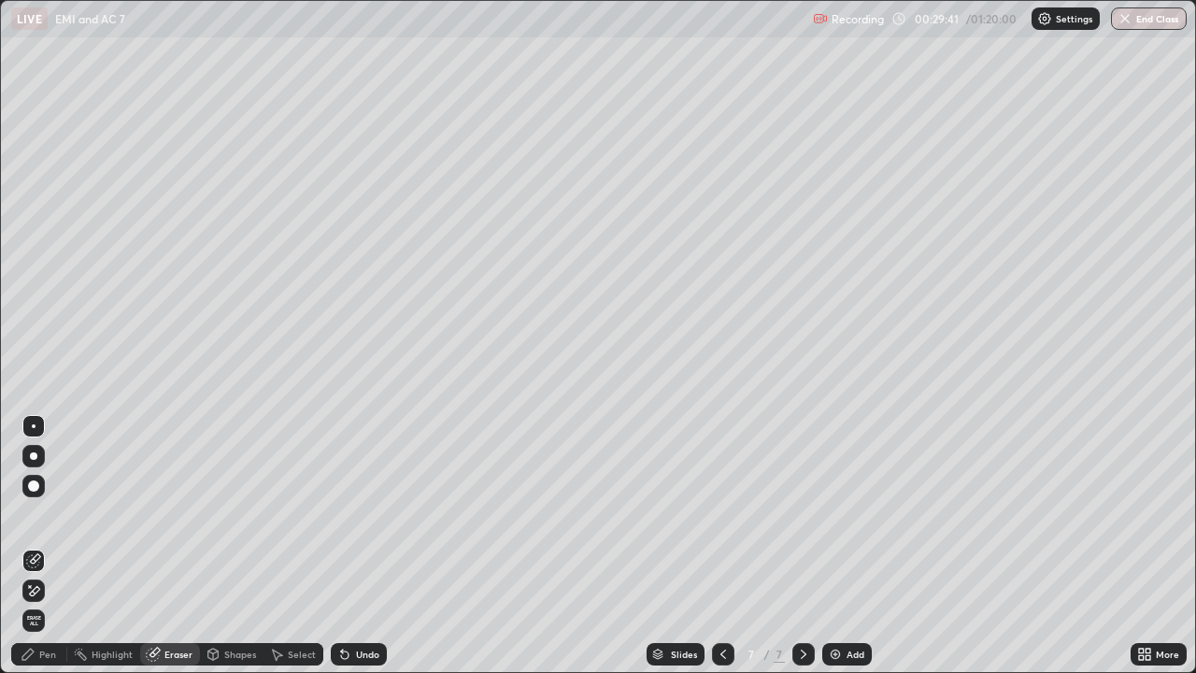
click at [297, 546] on div "Select" at bounding box center [302, 653] width 28 height 9
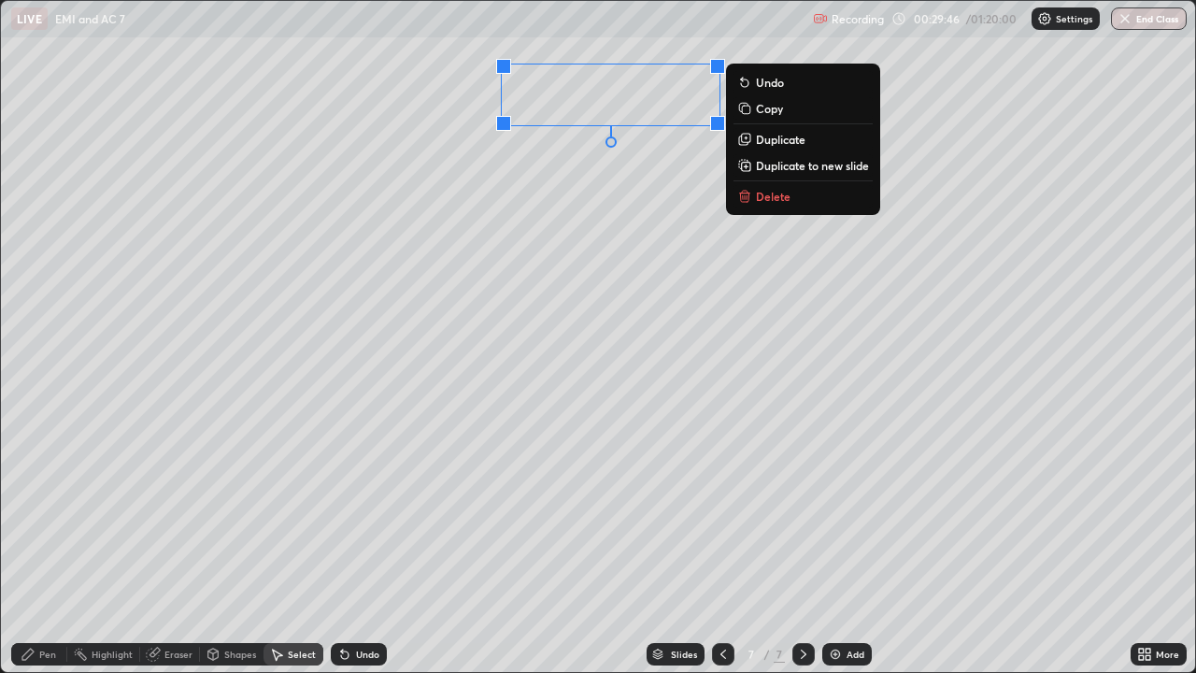
click at [165, 546] on div "Eraser" at bounding box center [178, 653] width 28 height 9
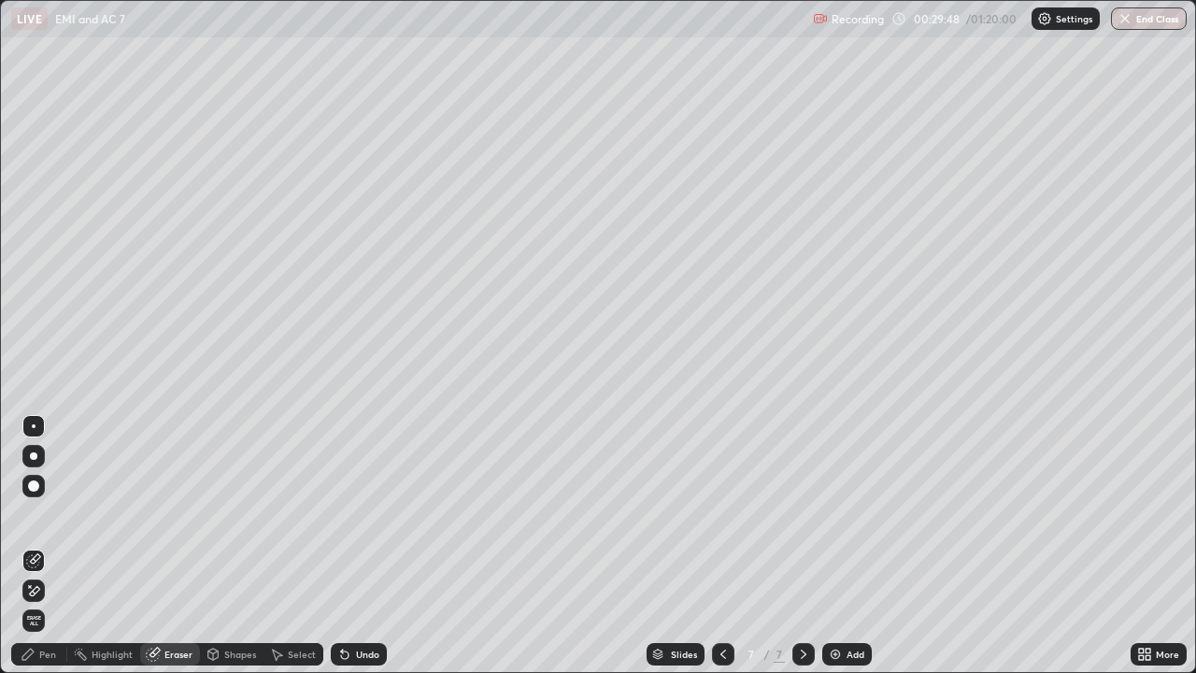
click at [42, 546] on div "Pen" at bounding box center [47, 653] width 17 height 9
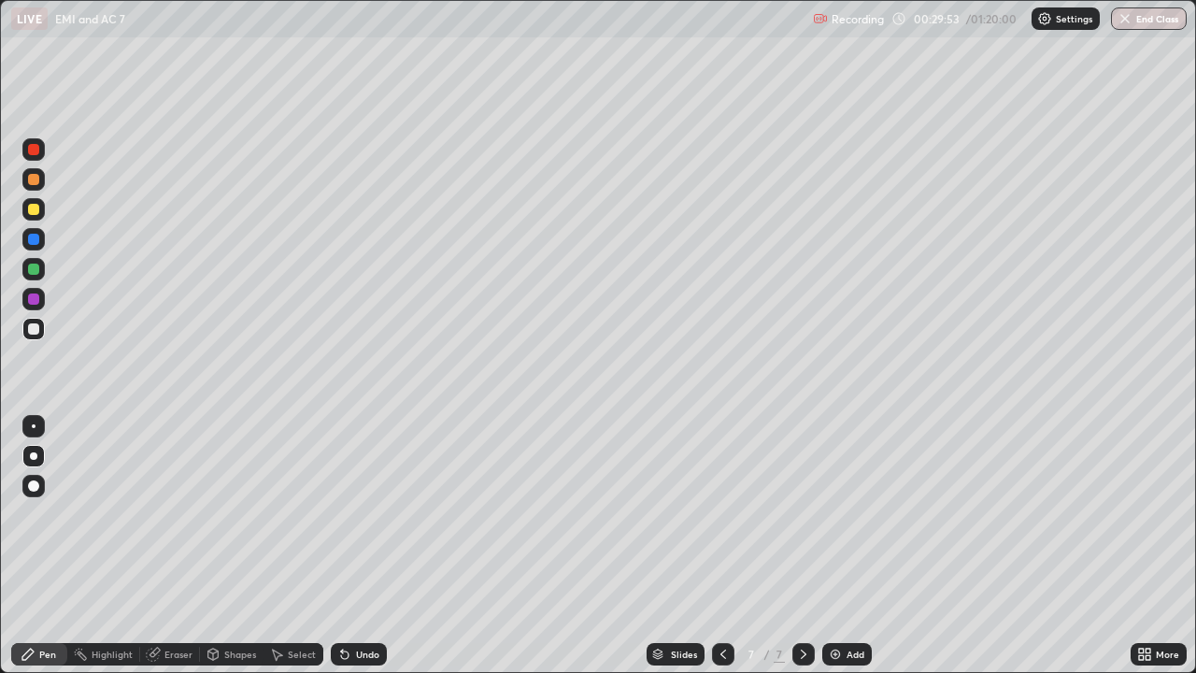
click at [177, 546] on div "Eraser" at bounding box center [170, 654] width 60 height 22
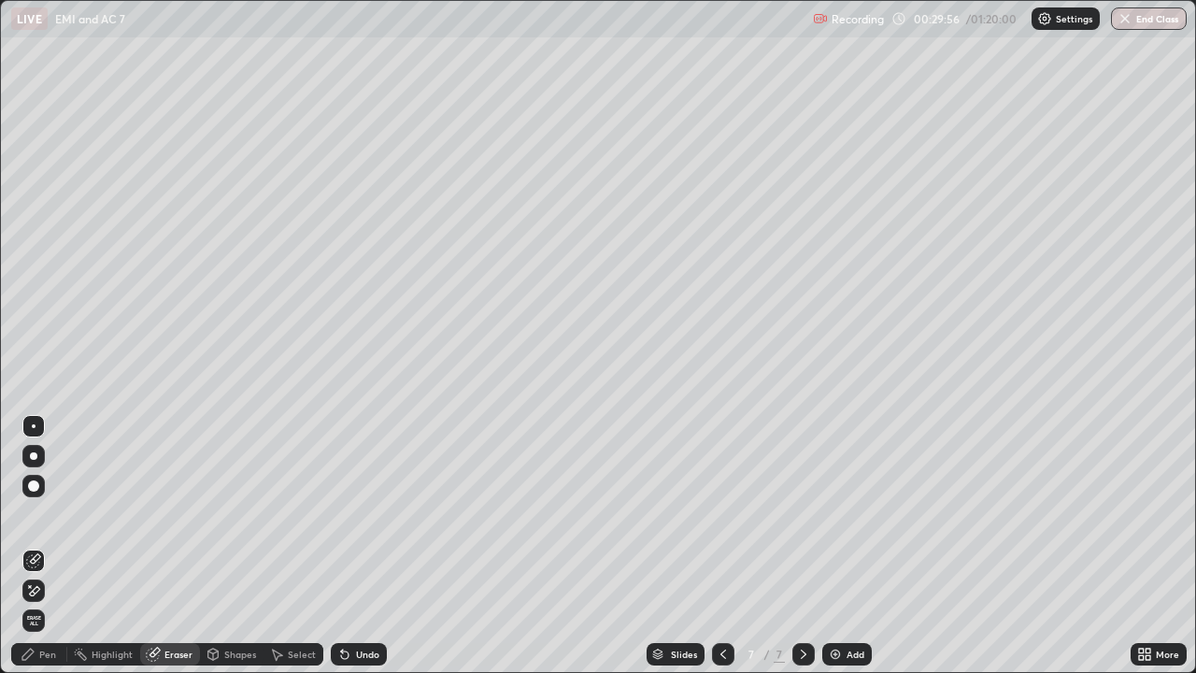
click at [295, 546] on div "Select" at bounding box center [302, 653] width 28 height 9
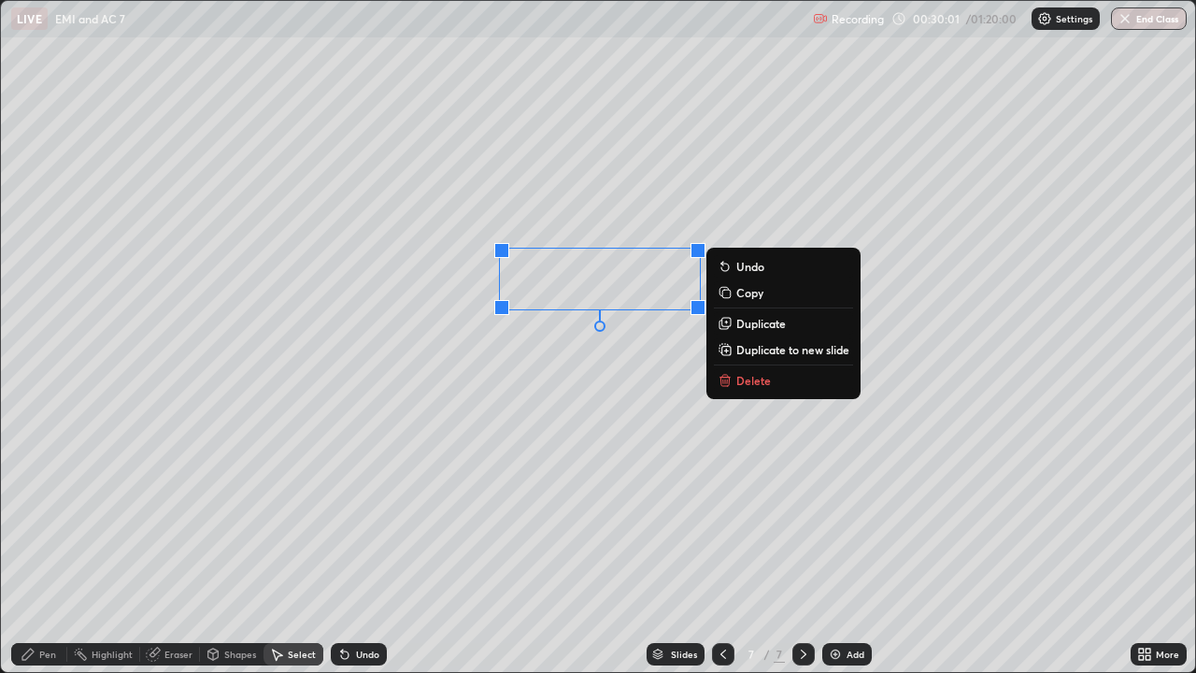
click at [174, 546] on div "Eraser" at bounding box center [178, 653] width 28 height 9
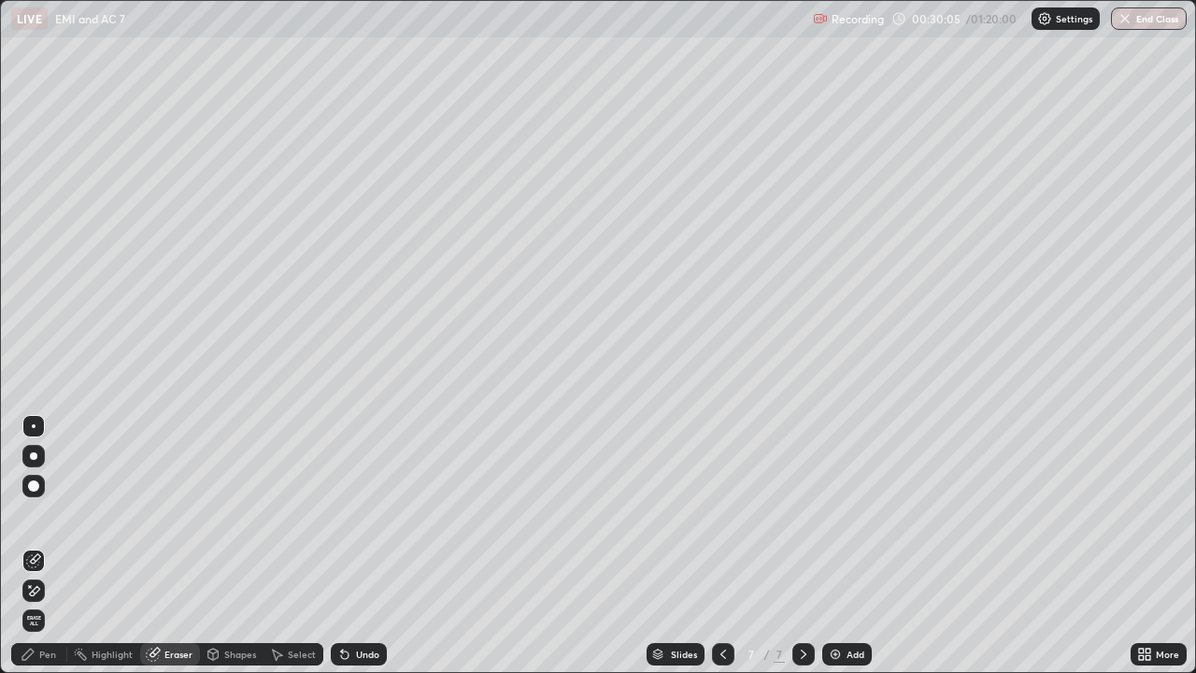
click at [42, 546] on div "Pen" at bounding box center [47, 653] width 17 height 9
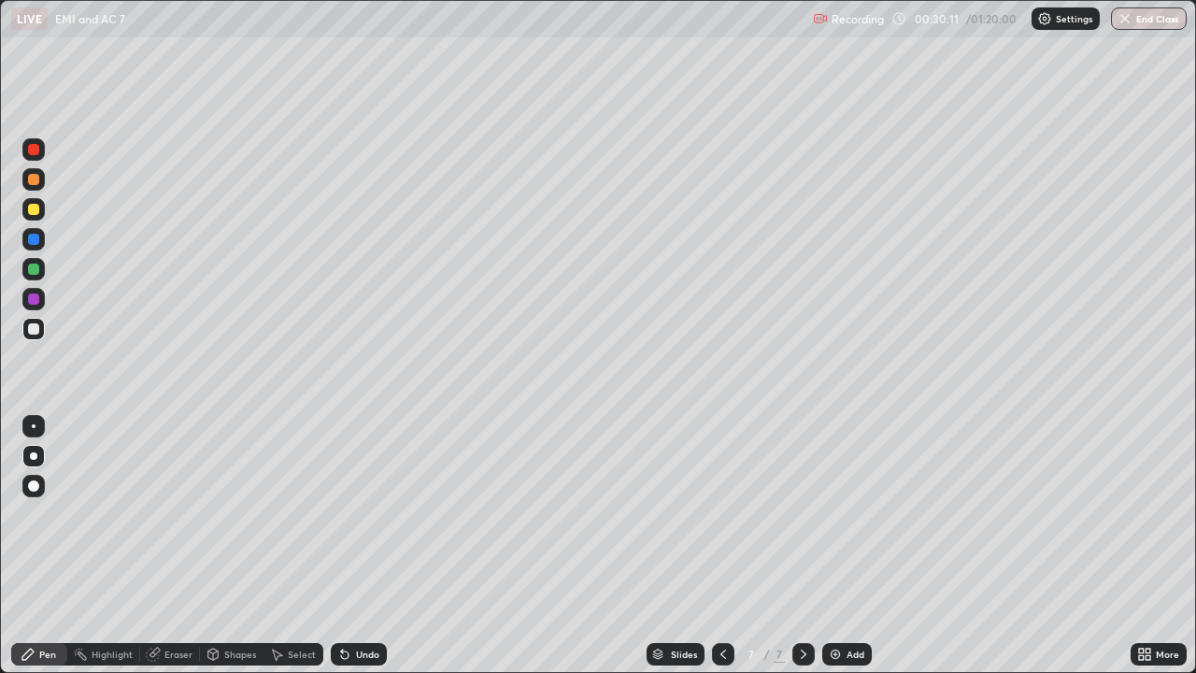
click at [171, 546] on div "Eraser" at bounding box center [178, 653] width 28 height 9
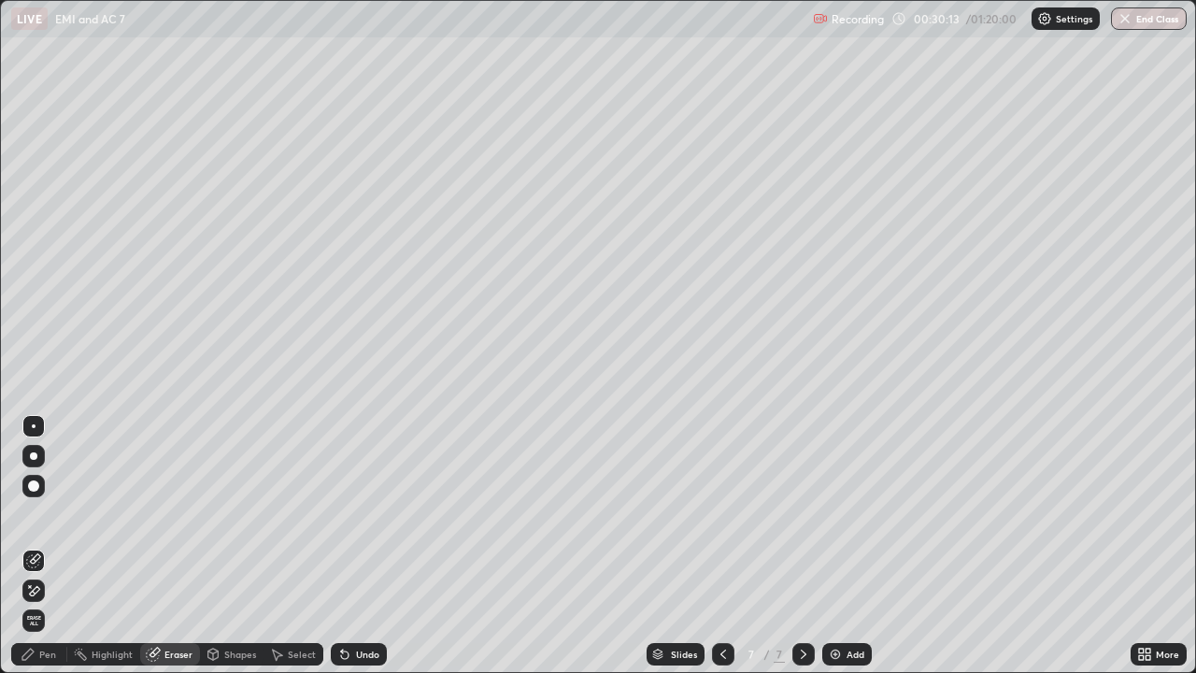
click at [44, 546] on div "Pen" at bounding box center [39, 654] width 56 height 22
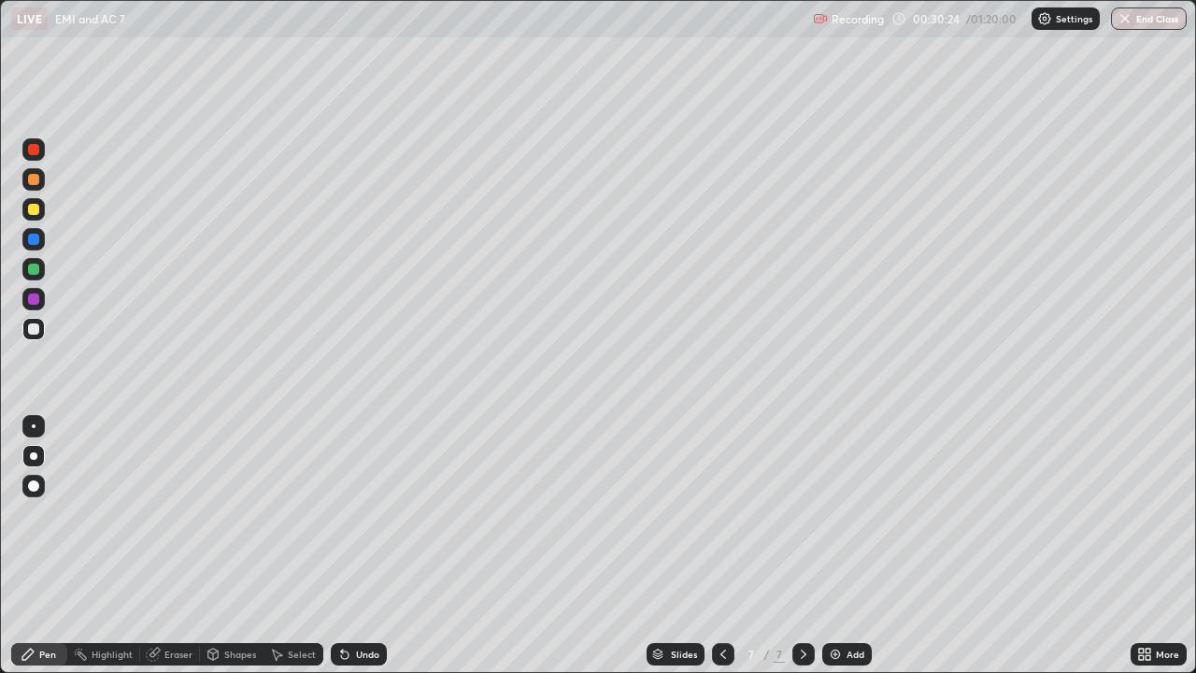
click at [301, 546] on div "Select" at bounding box center [302, 653] width 28 height 9
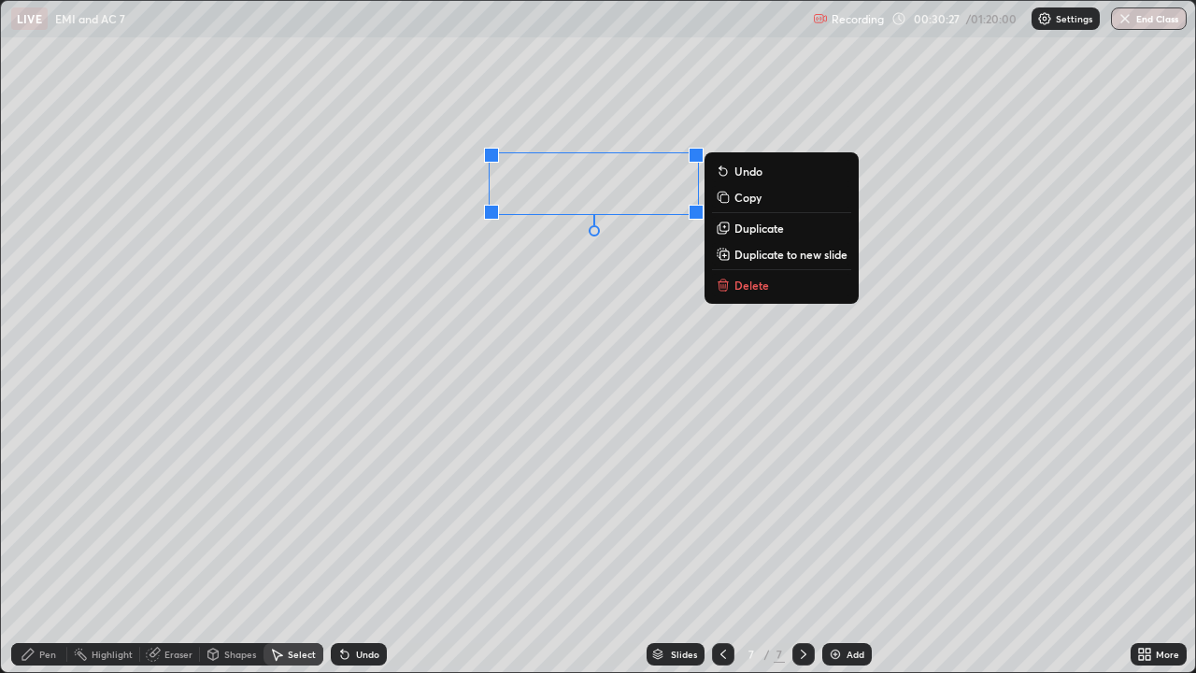
click at [56, 546] on div "Pen" at bounding box center [39, 654] width 56 height 22
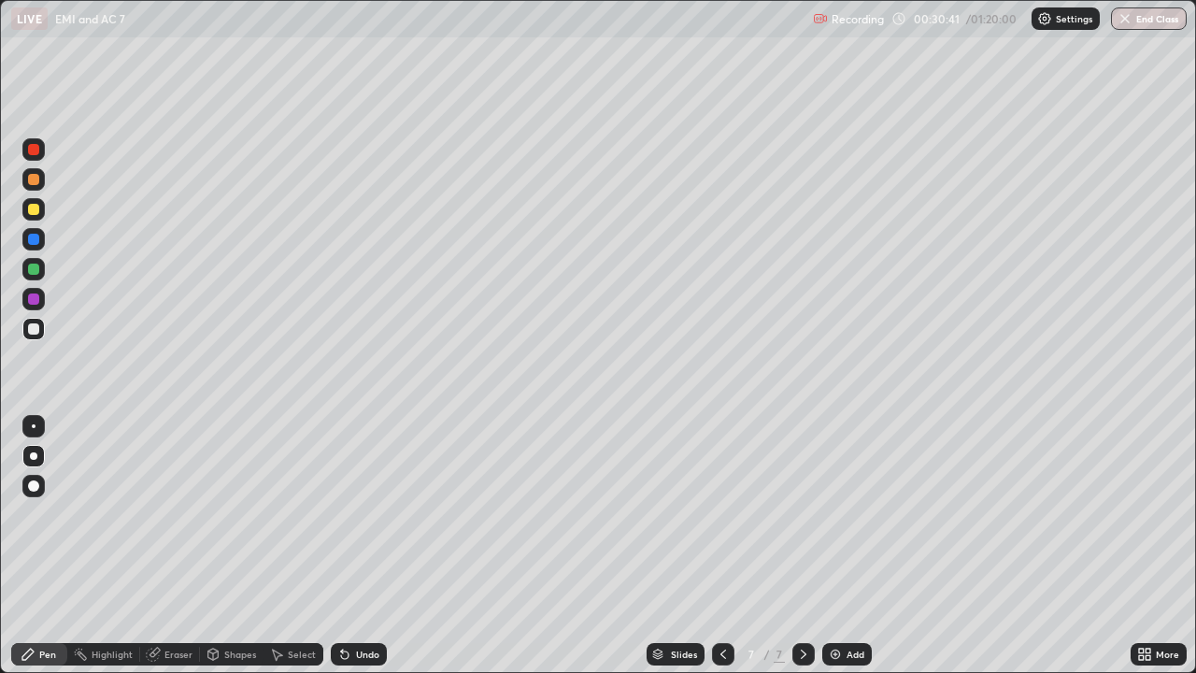
click at [288, 546] on div "Select" at bounding box center [293, 654] width 60 height 22
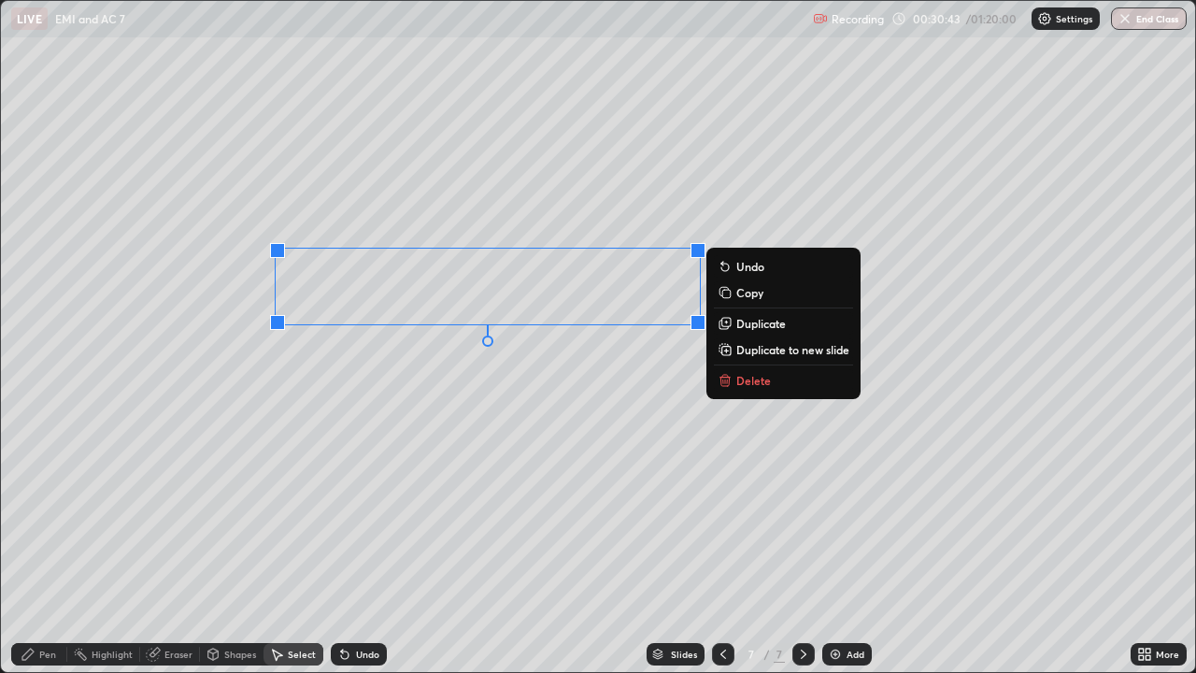
click at [774, 332] on button "Duplicate" at bounding box center [783, 323] width 139 height 22
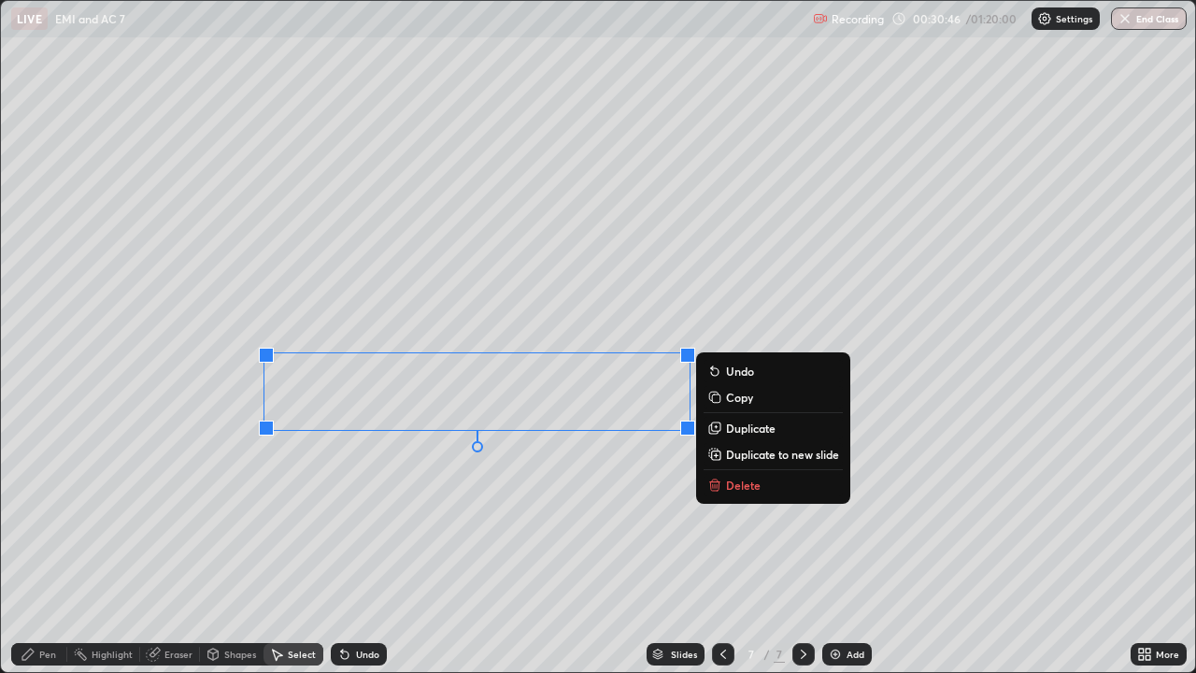
click at [735, 426] on p "Duplicate" at bounding box center [751, 427] width 50 height 15
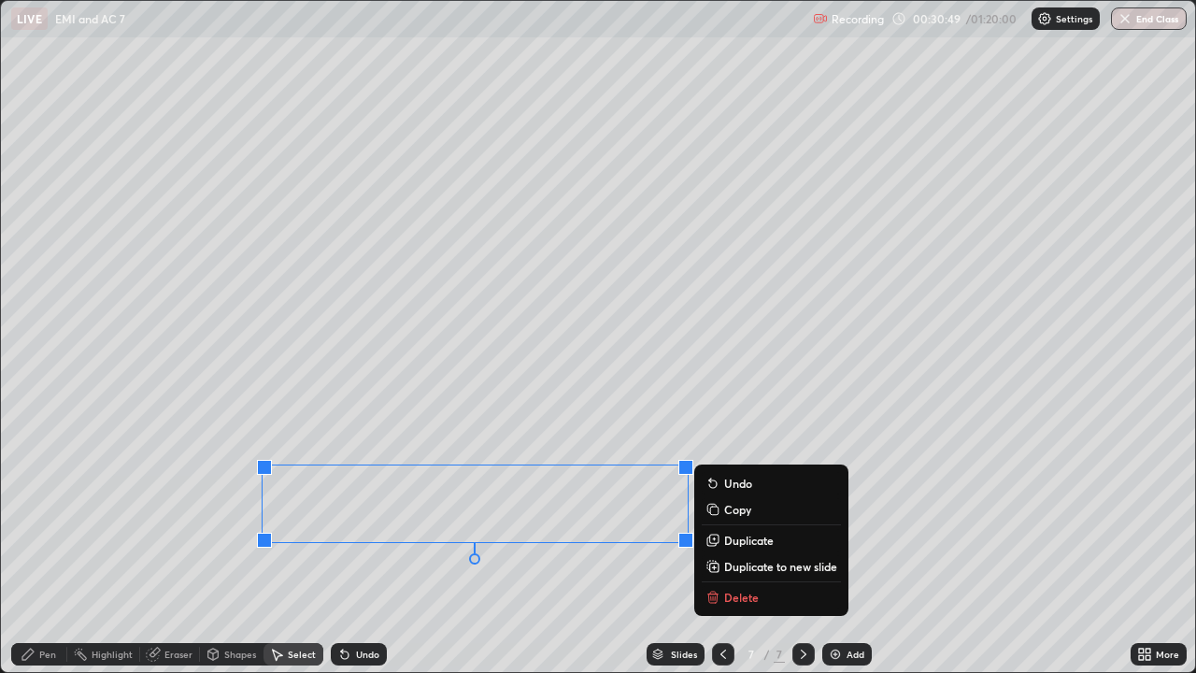
click at [41, 546] on div "Pen" at bounding box center [39, 654] width 56 height 22
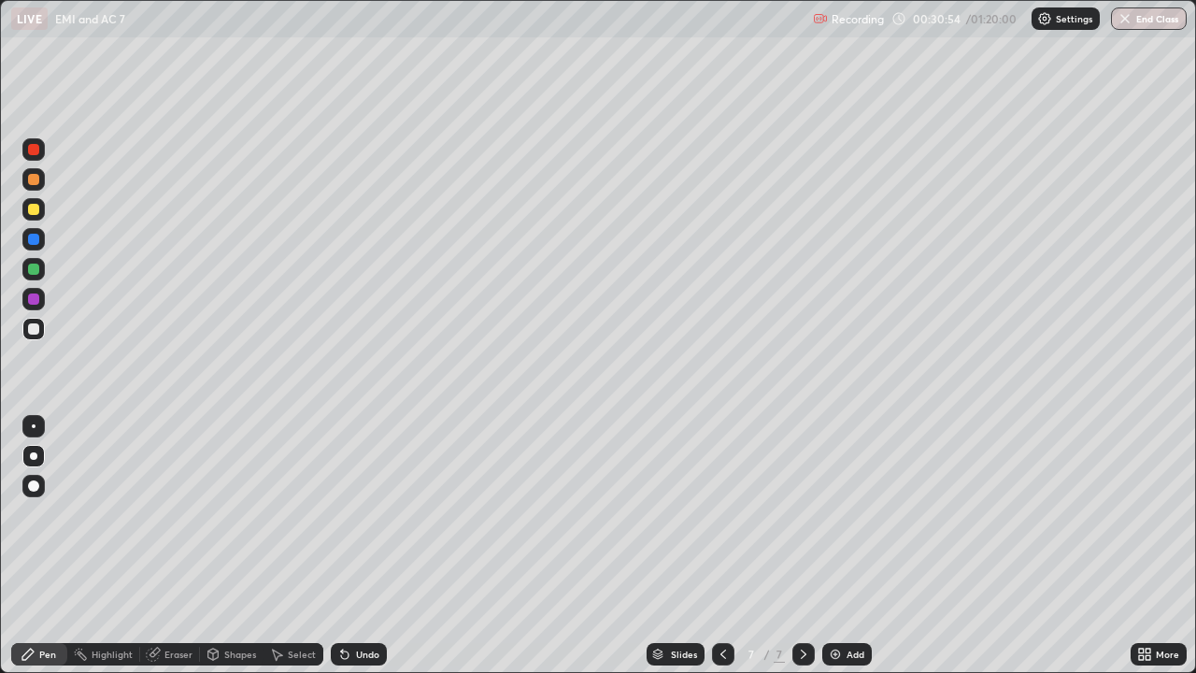
click at [158, 546] on icon at bounding box center [153, 654] width 12 height 12
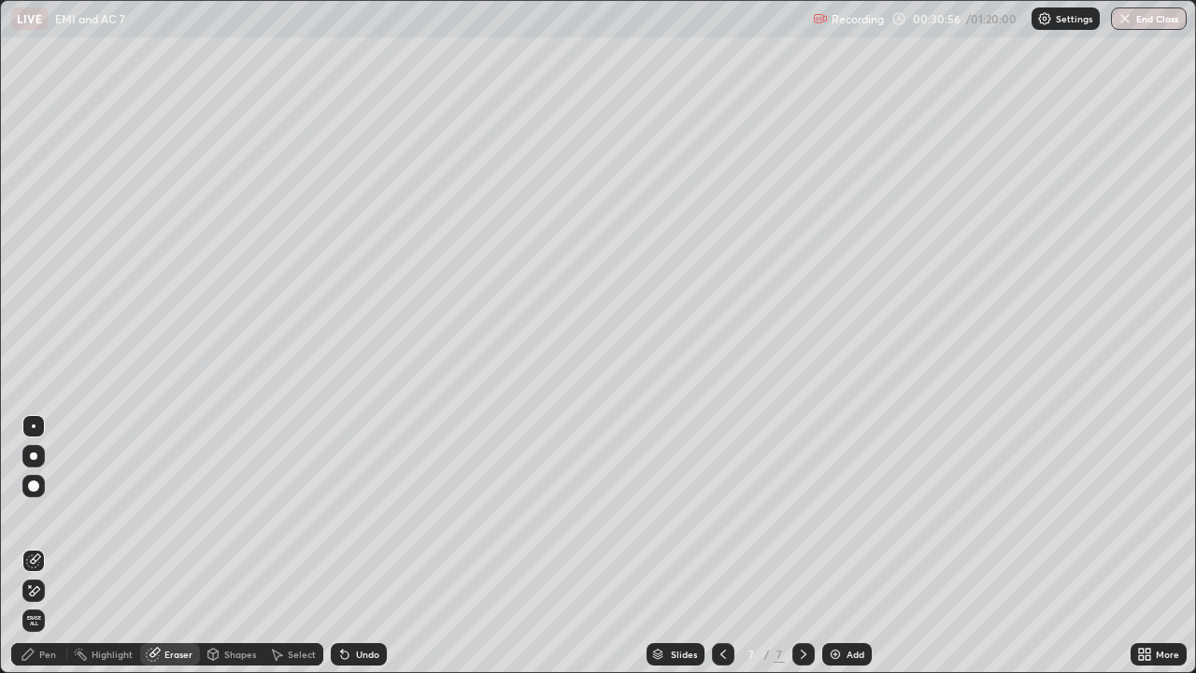
click at [17, 546] on div "Pen" at bounding box center [39, 654] width 56 height 22
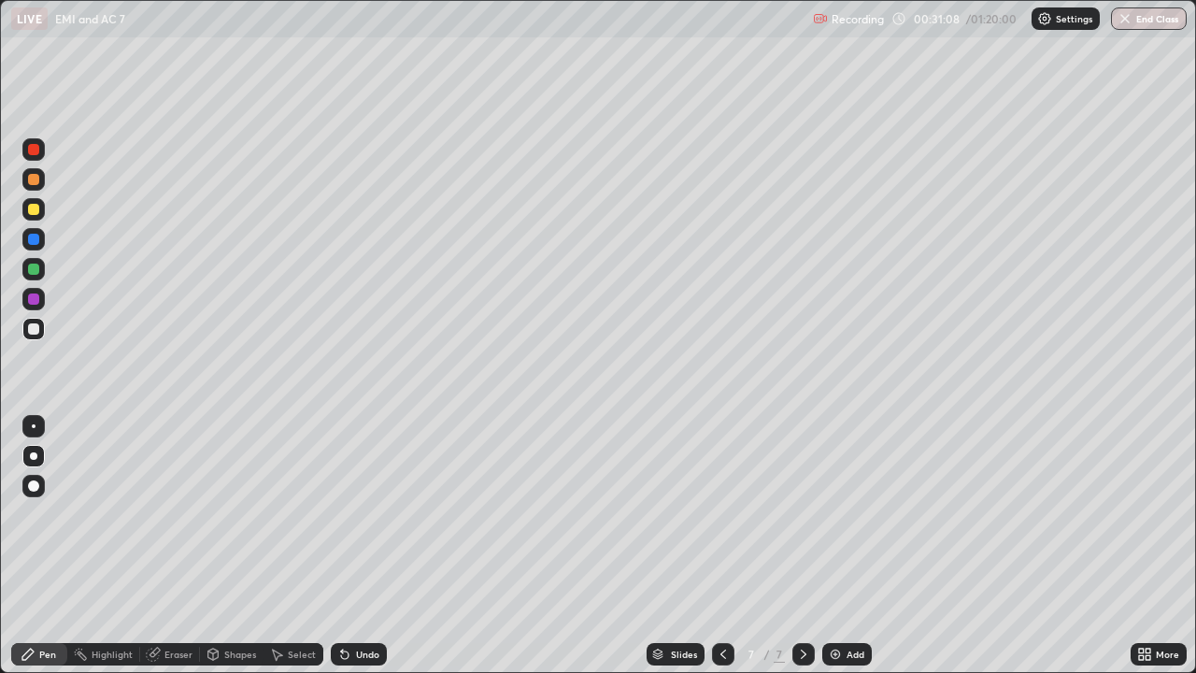
click at [181, 546] on div "Eraser" at bounding box center [178, 653] width 28 height 9
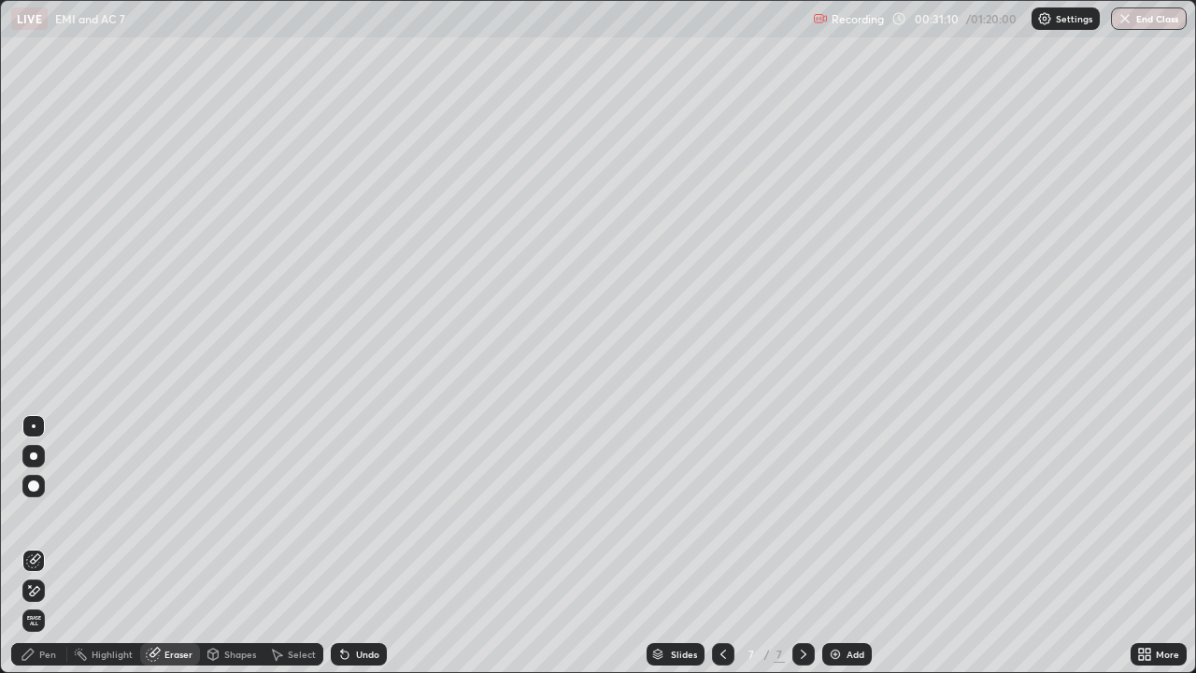
click at [23, 546] on icon at bounding box center [27, 653] width 11 height 11
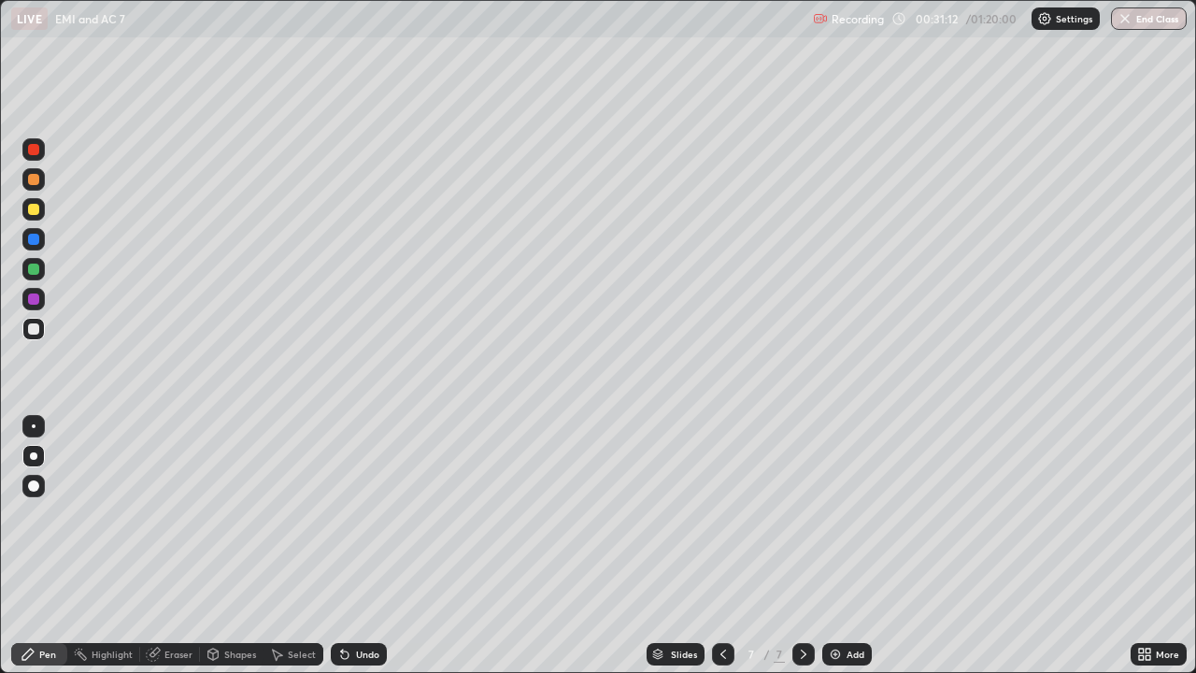
click at [161, 546] on div "Eraser" at bounding box center [170, 654] width 60 height 22
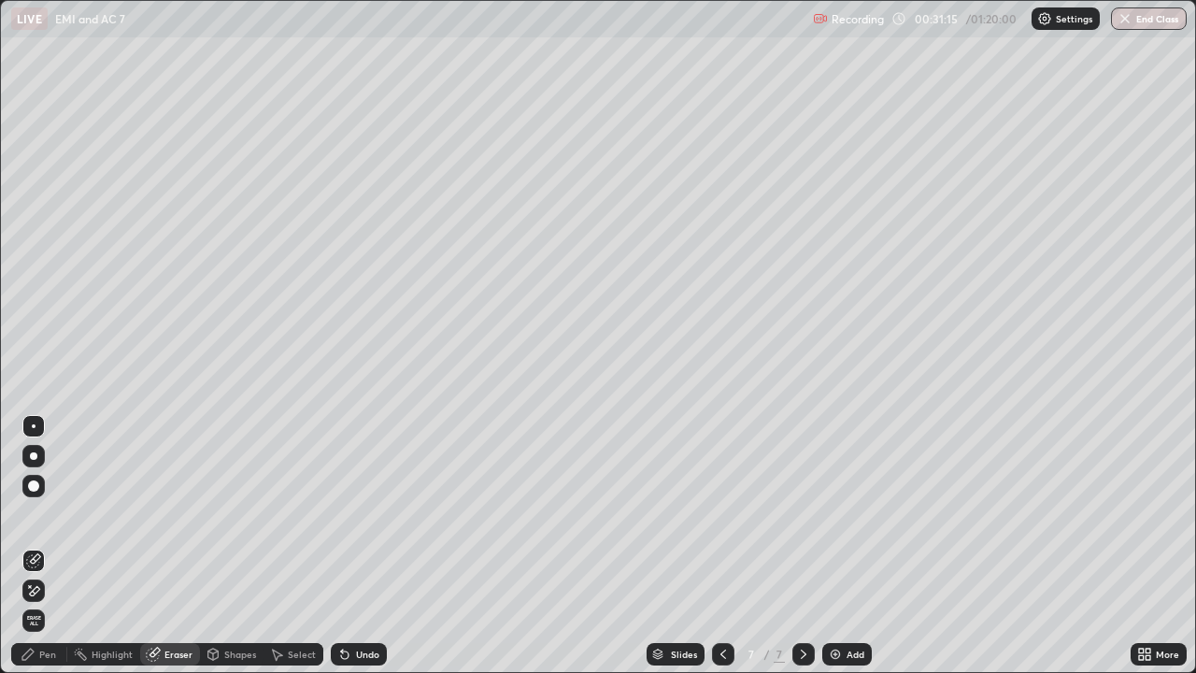
click at [37, 546] on div "Pen" at bounding box center [39, 654] width 56 height 22
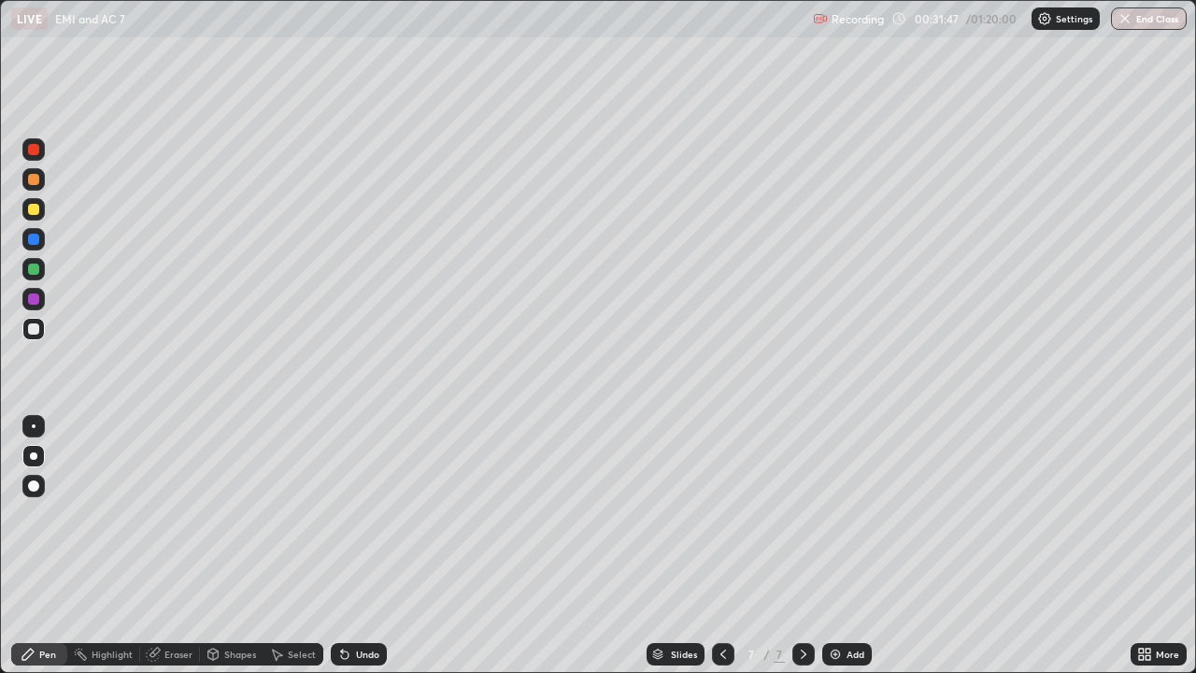
click at [38, 207] on div at bounding box center [33, 209] width 11 height 11
click at [846, 546] on div "Add" at bounding box center [855, 653] width 18 height 9
click at [34, 330] on div at bounding box center [33, 328] width 11 height 11
click at [291, 546] on div "Select" at bounding box center [302, 653] width 28 height 9
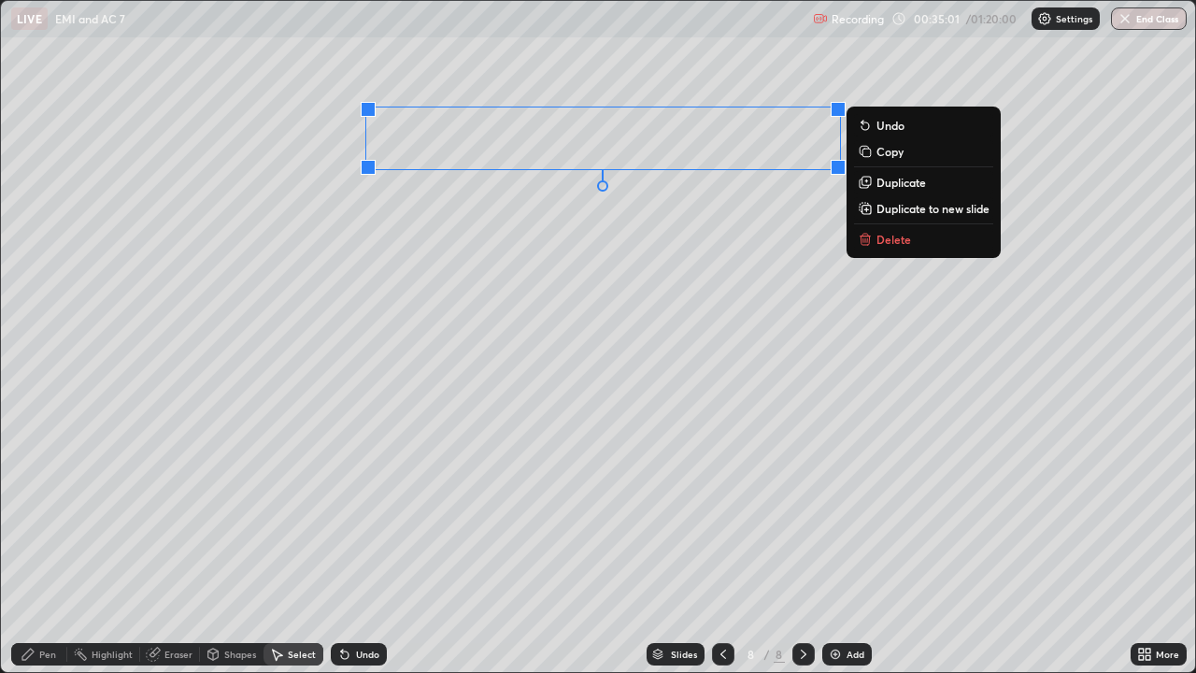
click at [913, 185] on p "Duplicate" at bounding box center [901, 182] width 50 height 15
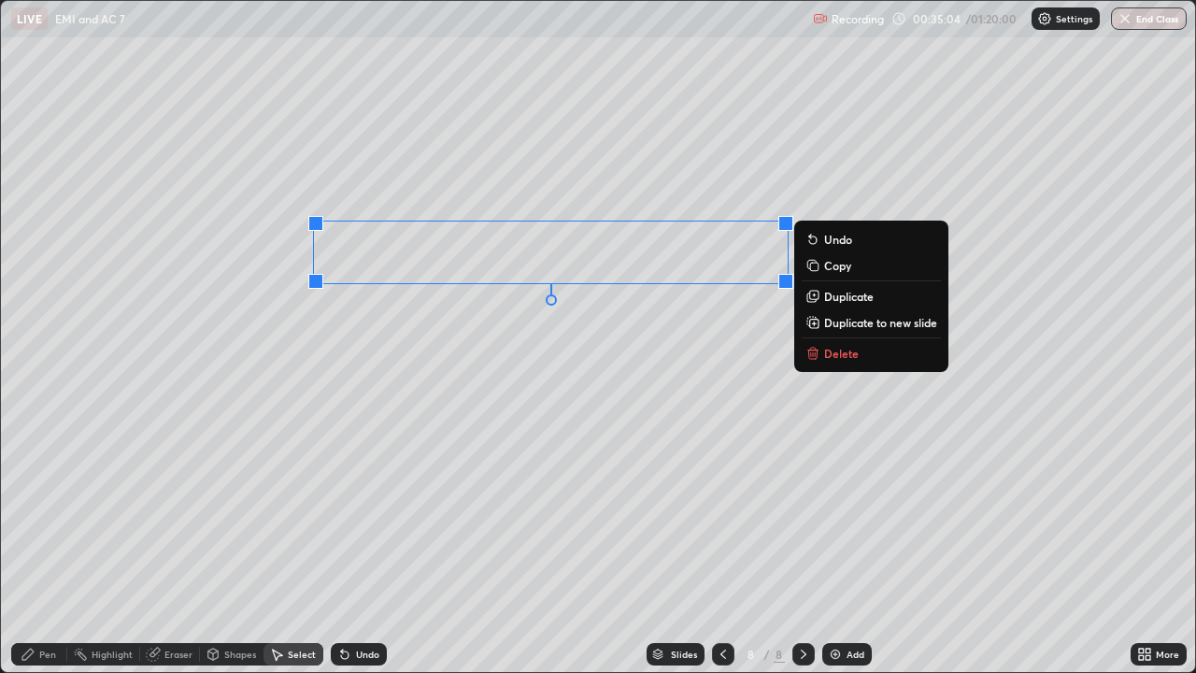
click at [846, 299] on p "Duplicate" at bounding box center [849, 296] width 50 height 15
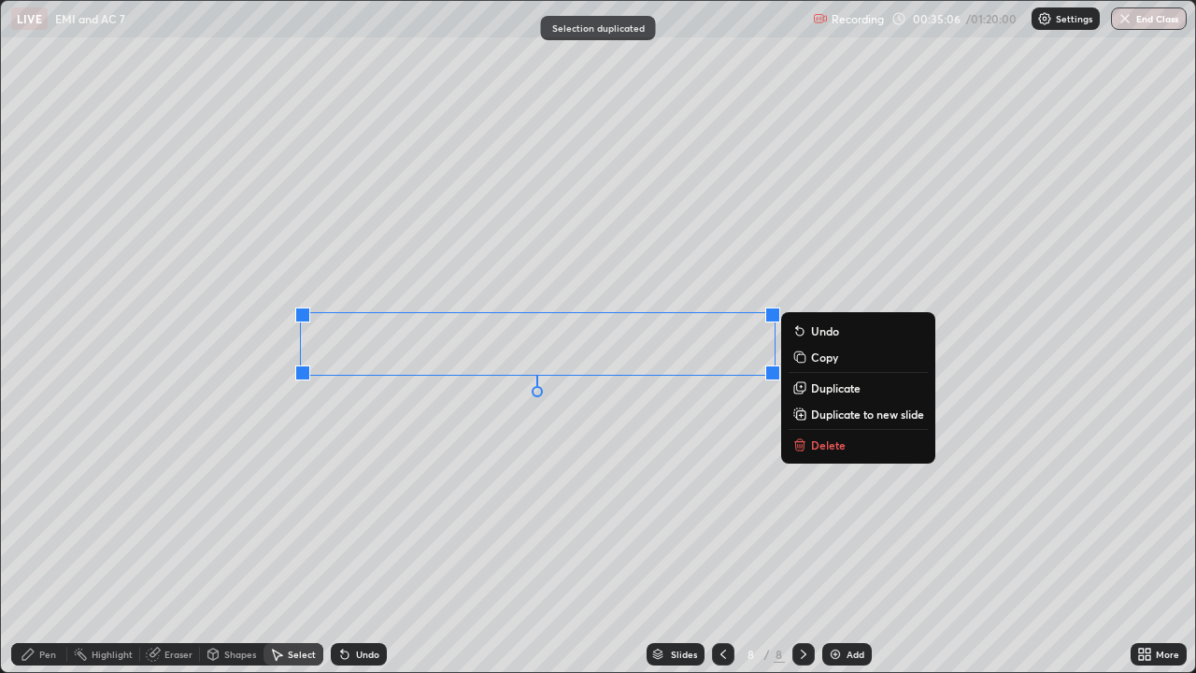
click at [826, 389] on p "Duplicate" at bounding box center [836, 387] width 50 height 15
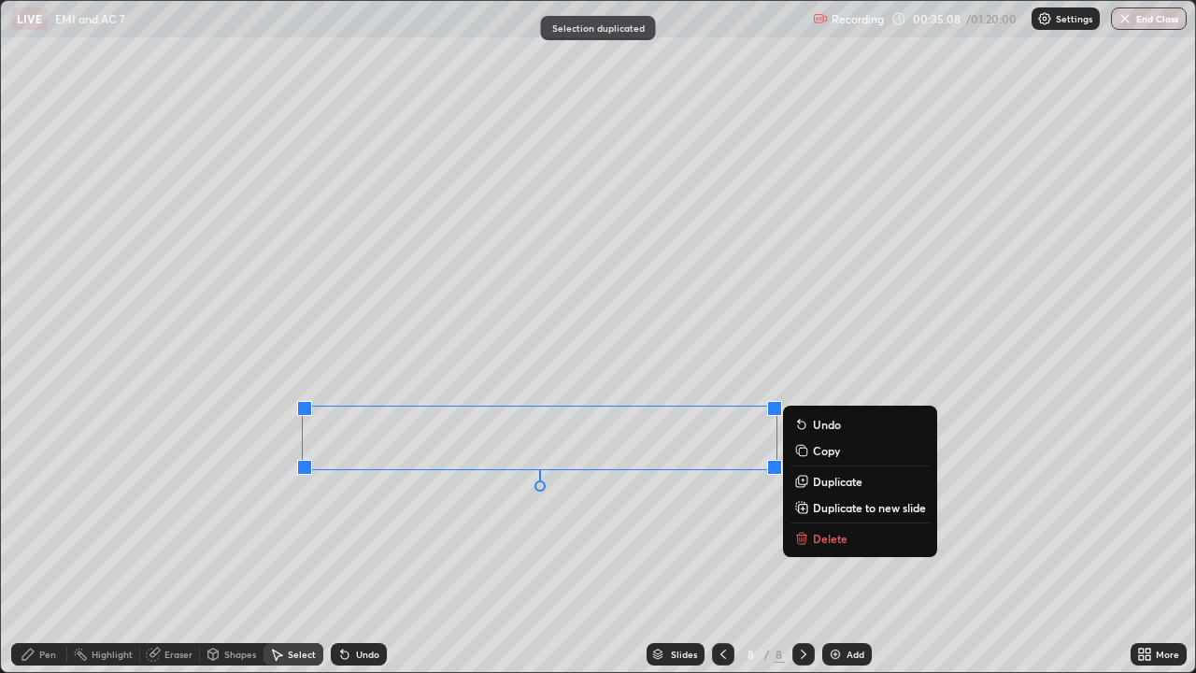
click at [831, 478] on p "Duplicate" at bounding box center [838, 481] width 50 height 15
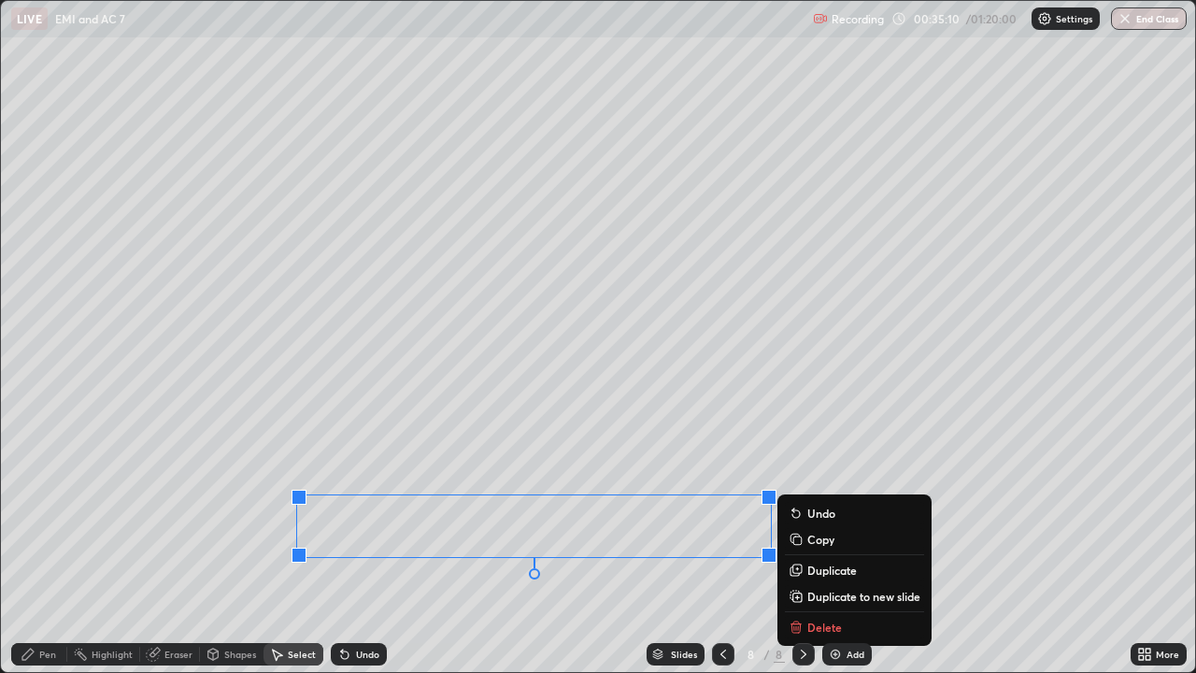
click at [178, 546] on div "Eraser" at bounding box center [170, 654] width 60 height 22
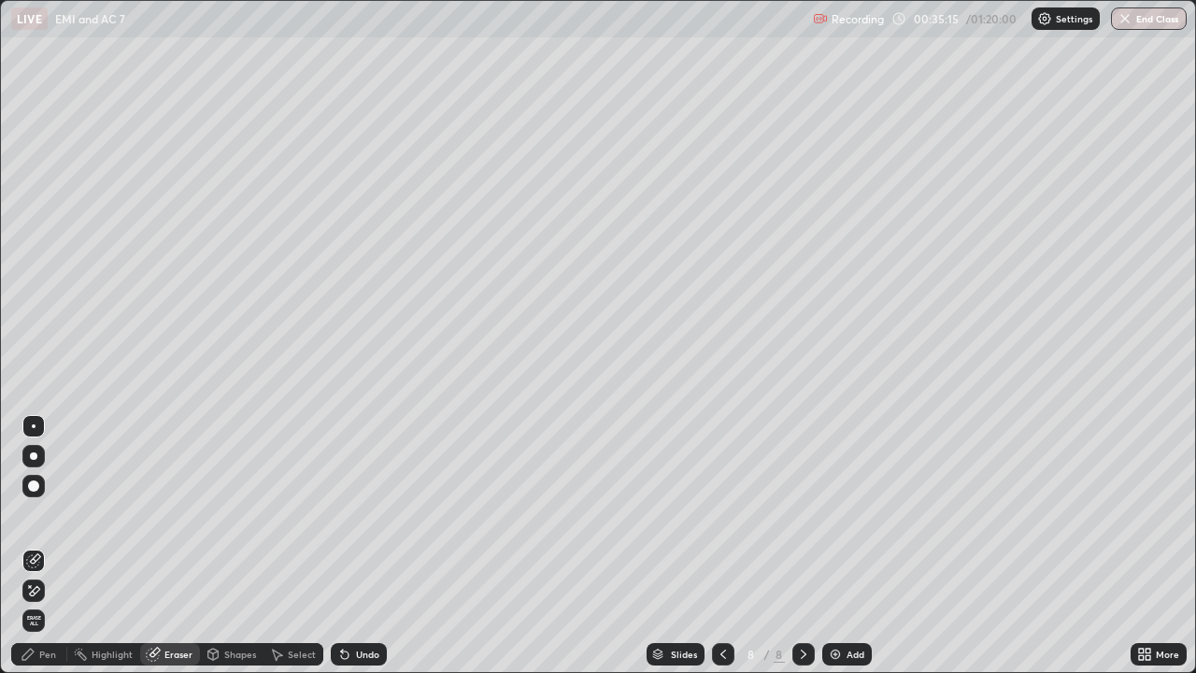
click at [231, 546] on div "Shapes" at bounding box center [240, 653] width 32 height 9
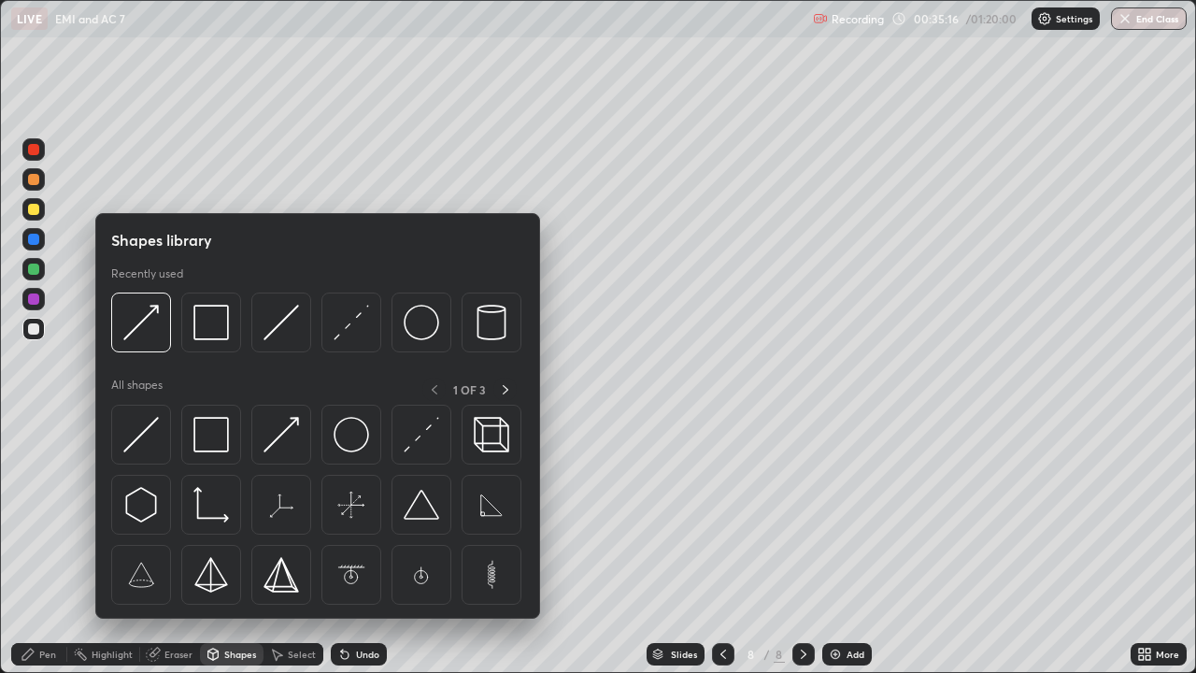
click at [38, 546] on div "Pen" at bounding box center [39, 654] width 56 height 22
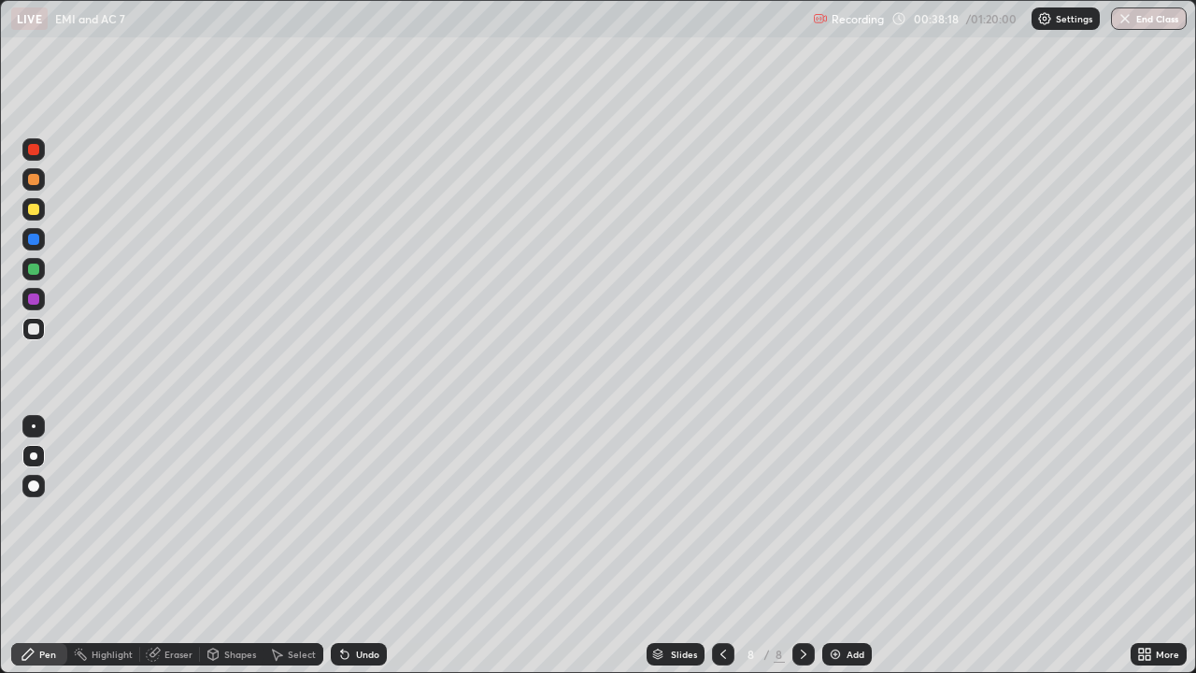
click at [190, 546] on div "Eraser" at bounding box center [178, 653] width 28 height 9
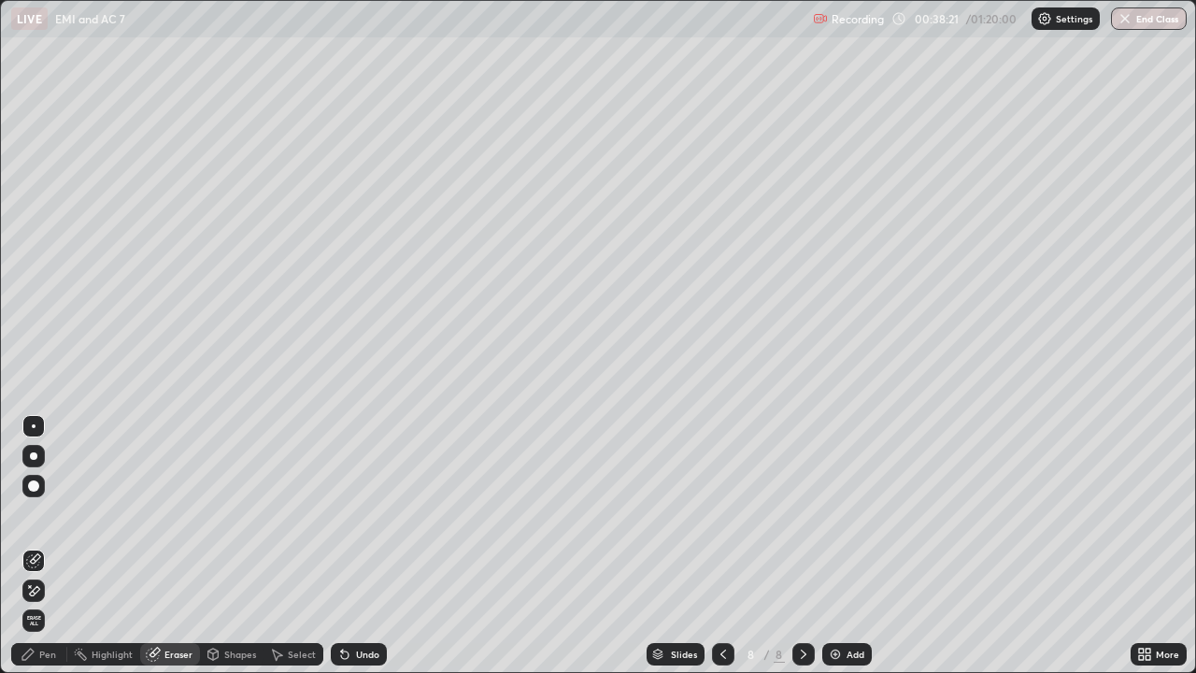
click at [50, 546] on div "Pen" at bounding box center [47, 653] width 17 height 9
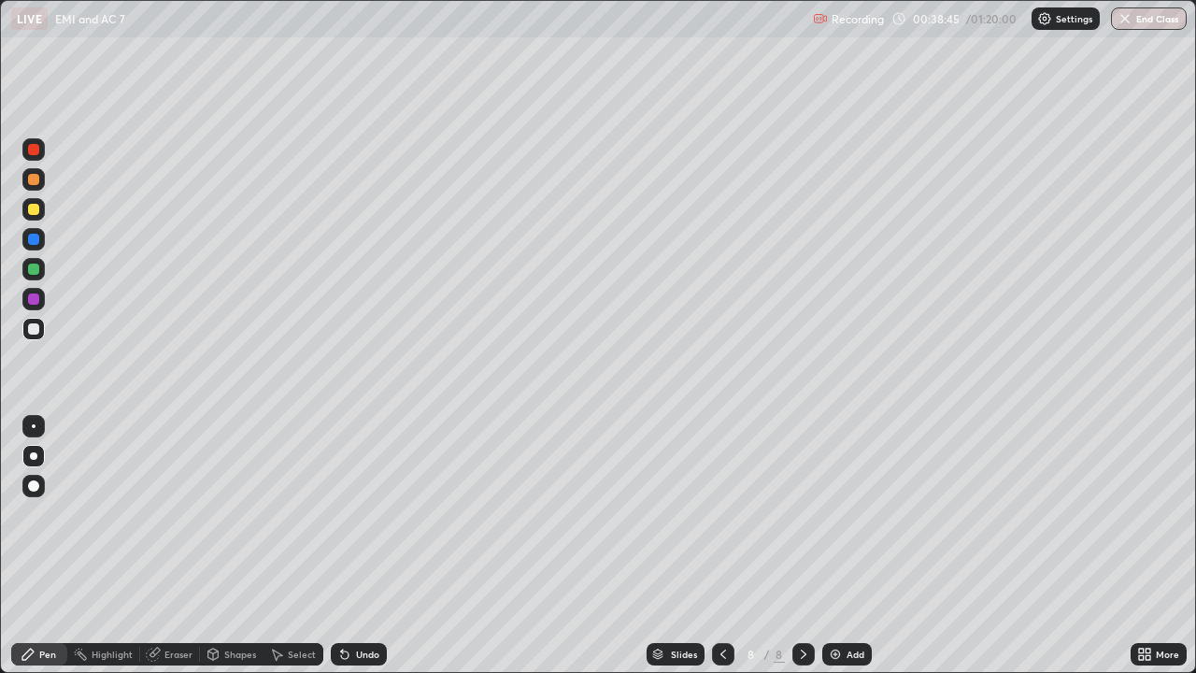
click at [35, 209] on div at bounding box center [33, 209] width 11 height 11
click at [33, 333] on div at bounding box center [33, 328] width 11 height 11
click at [846, 546] on div "Add" at bounding box center [855, 653] width 18 height 9
click at [341, 546] on icon at bounding box center [344, 654] width 7 height 7
click at [342, 546] on icon at bounding box center [344, 654] width 7 height 7
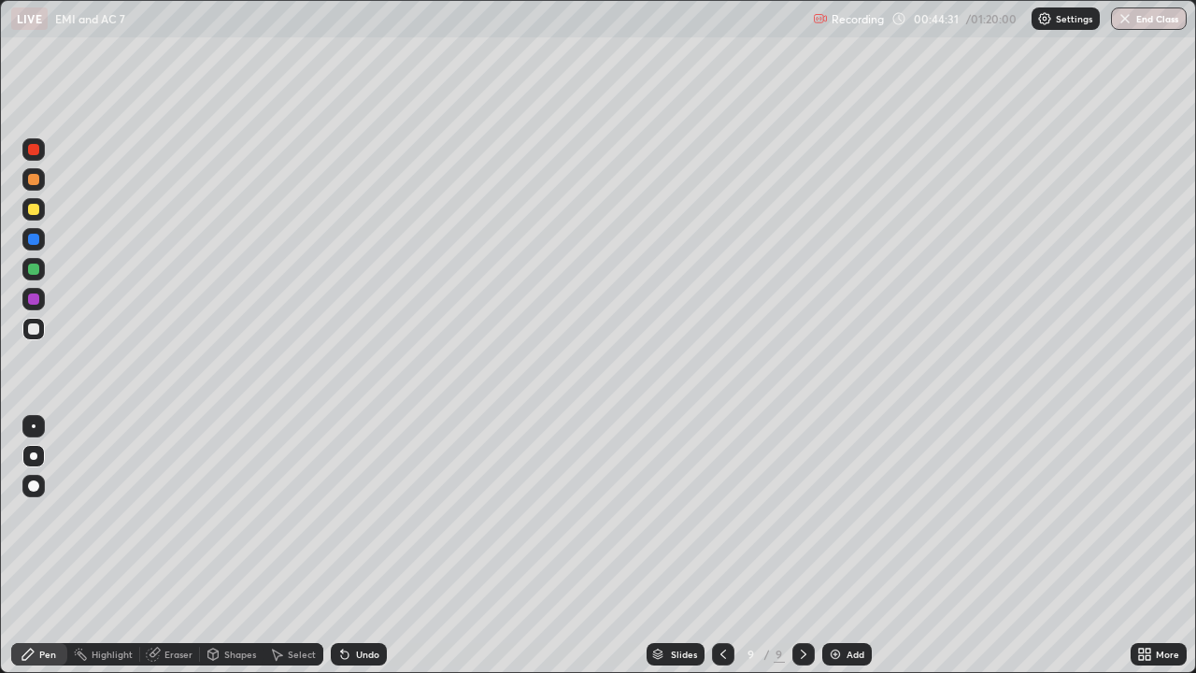
click at [291, 546] on div "Select" at bounding box center [302, 653] width 28 height 9
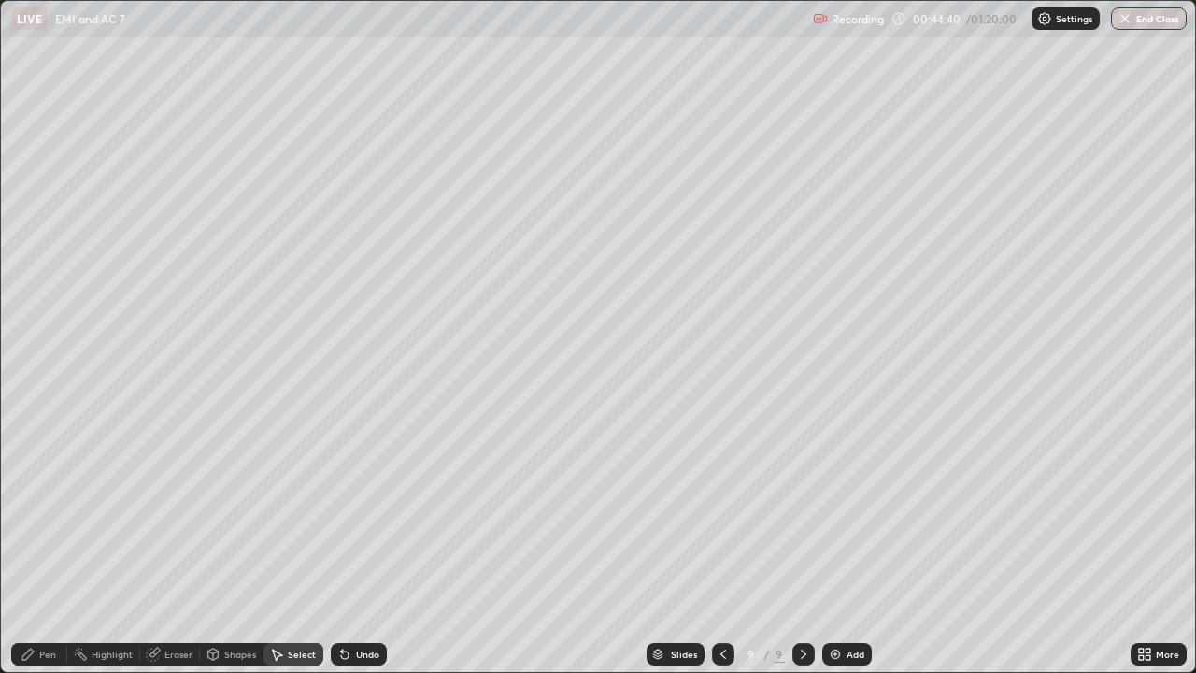
click at [52, 546] on div "Pen" at bounding box center [47, 653] width 17 height 9
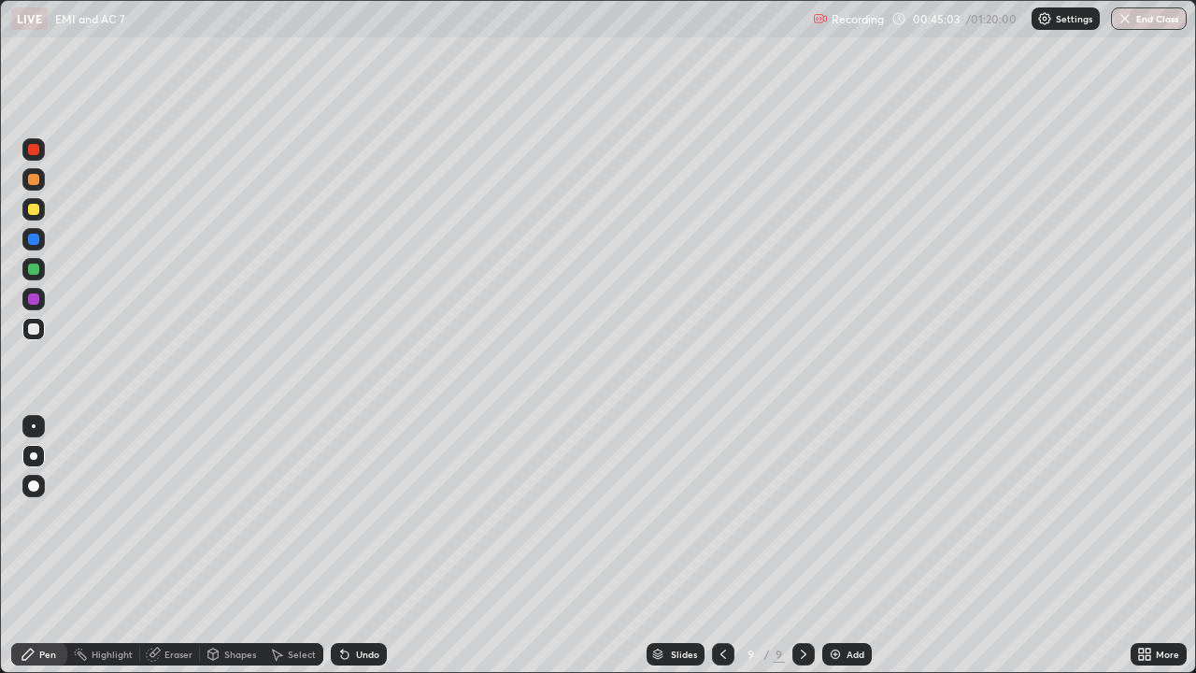
click at [179, 546] on div "Eraser" at bounding box center [170, 654] width 60 height 22
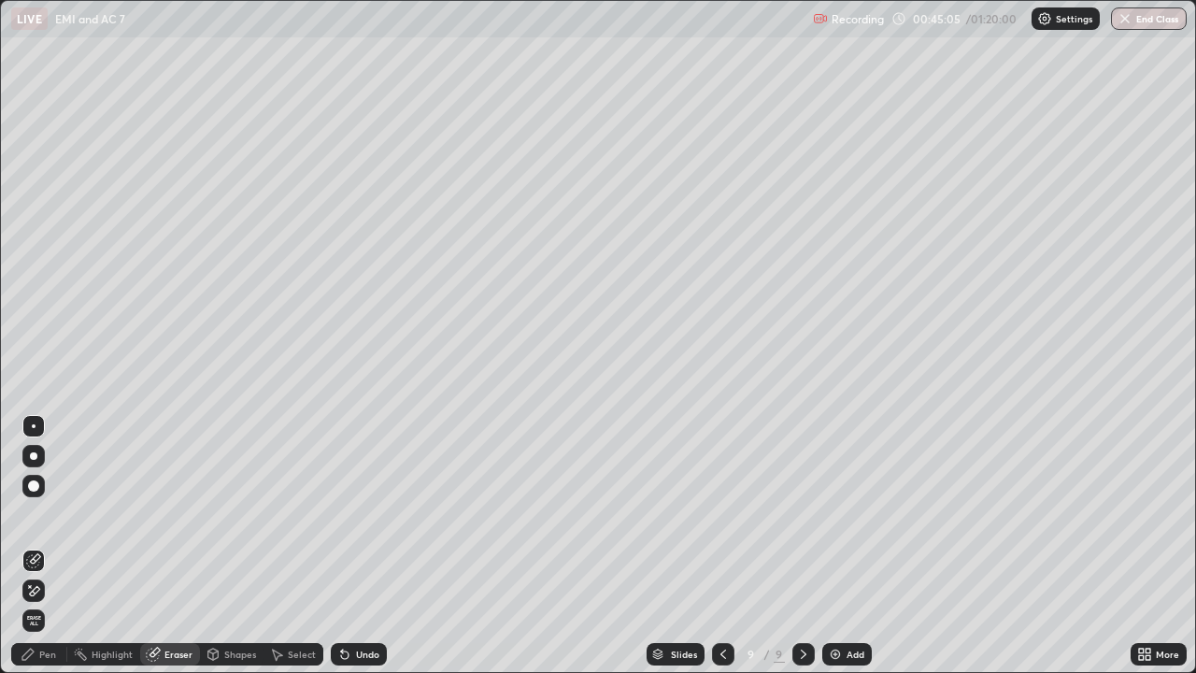
click at [38, 546] on div "Pen" at bounding box center [39, 654] width 56 height 22
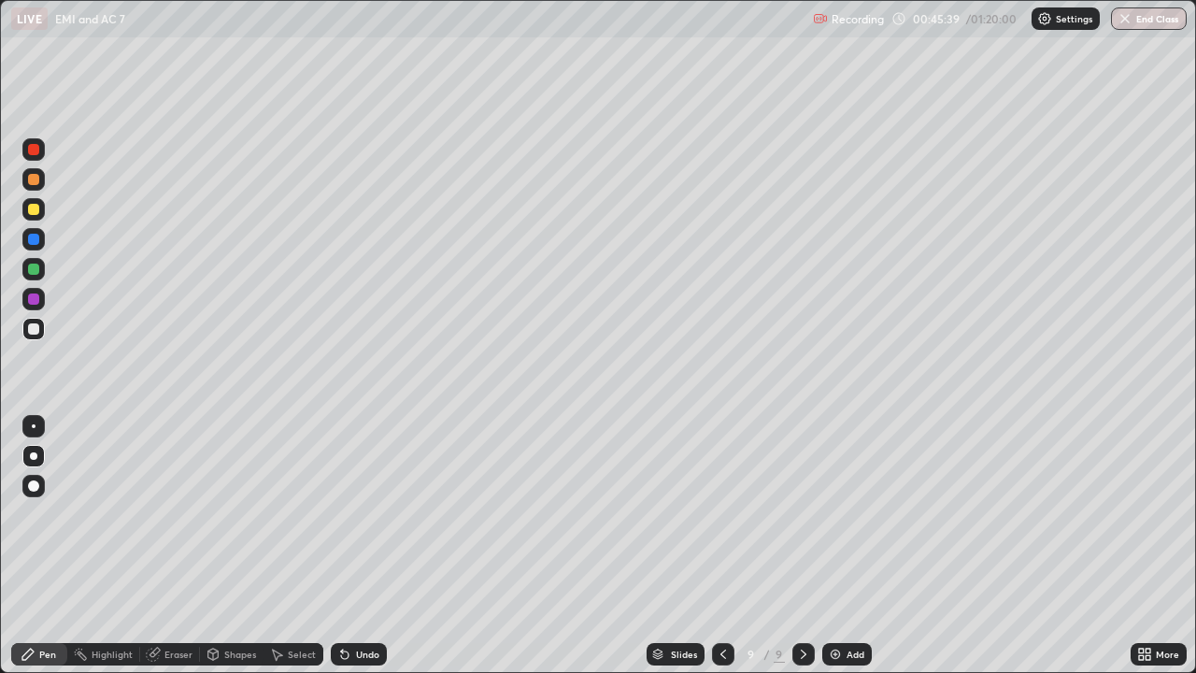
click at [341, 546] on icon at bounding box center [342, 650] width 2 height 2
click at [348, 546] on icon at bounding box center [344, 653] width 15 height 15
click at [29, 179] on div at bounding box center [33, 179] width 11 height 11
click at [34, 272] on div at bounding box center [33, 268] width 11 height 11
click at [34, 546] on icon at bounding box center [27, 653] width 11 height 11
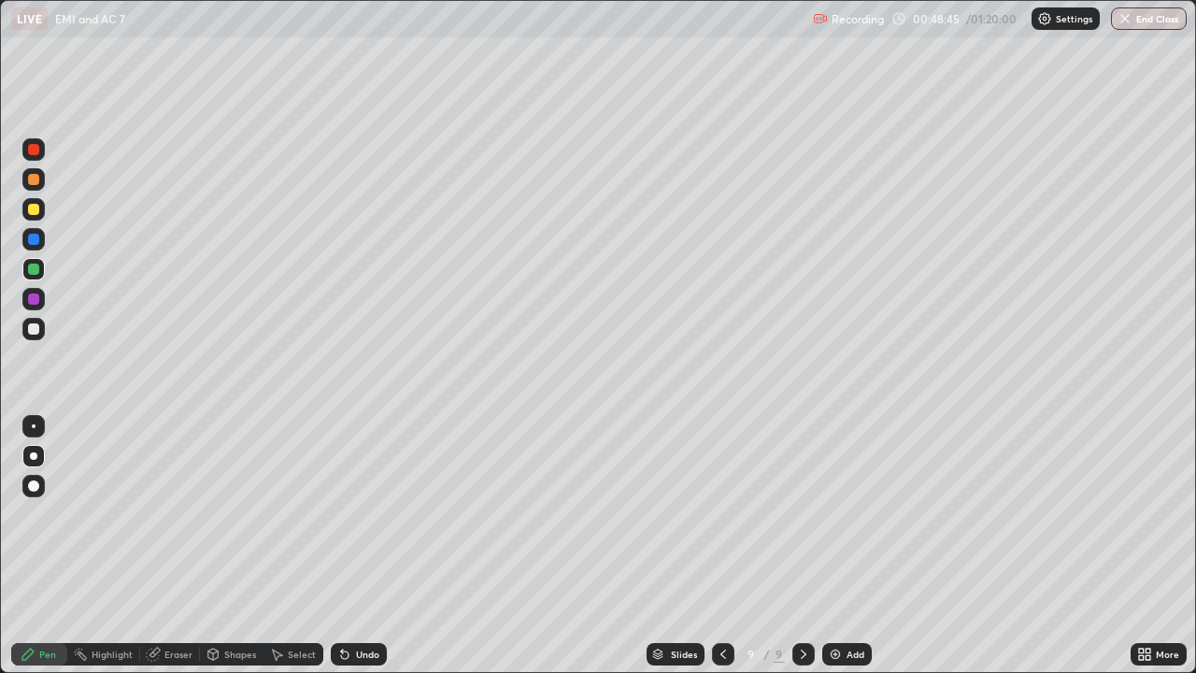
click at [34, 210] on div at bounding box center [33, 209] width 11 height 11
click at [354, 546] on div "Undo" at bounding box center [359, 654] width 56 height 22
click at [356, 546] on div "Undo" at bounding box center [367, 653] width 23 height 9
click at [34, 329] on div at bounding box center [33, 328] width 11 height 11
click at [365, 546] on div "Undo" at bounding box center [367, 653] width 23 height 9
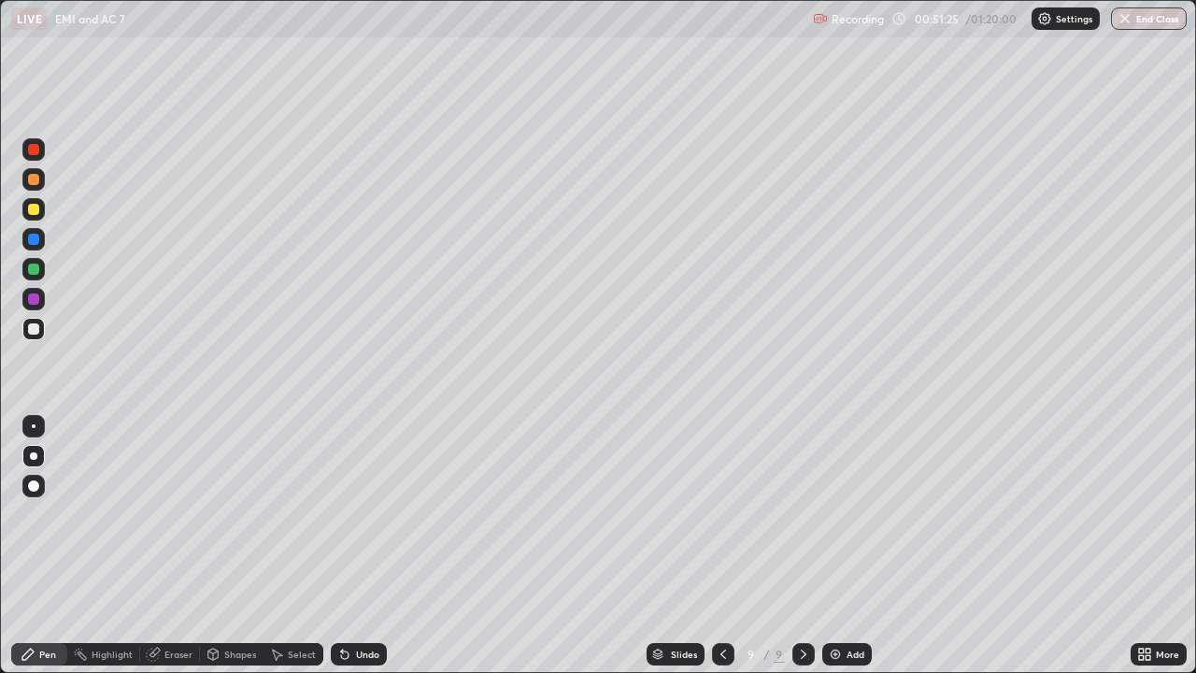
click at [356, 546] on div "Undo" at bounding box center [367, 653] width 23 height 9
click at [31, 209] on div at bounding box center [33, 209] width 11 height 11
click at [721, 546] on icon at bounding box center [723, 653] width 15 height 15
click at [723, 546] on icon at bounding box center [723, 653] width 15 height 15
click at [721, 546] on icon at bounding box center [723, 653] width 15 height 15
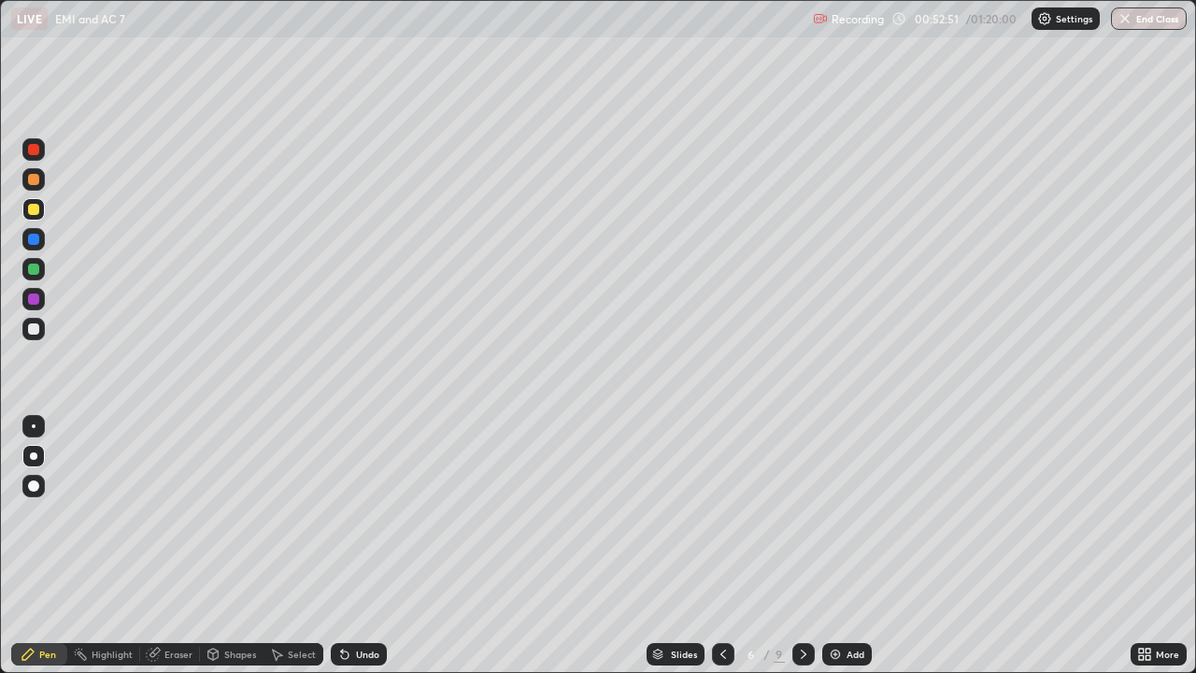
click at [802, 546] on icon at bounding box center [803, 653] width 15 height 15
click at [793, 546] on div at bounding box center [803, 654] width 22 height 22
click at [796, 546] on icon at bounding box center [803, 653] width 15 height 15
click at [793, 546] on div at bounding box center [803, 654] width 22 height 22
click at [802, 546] on icon at bounding box center [803, 653] width 15 height 15
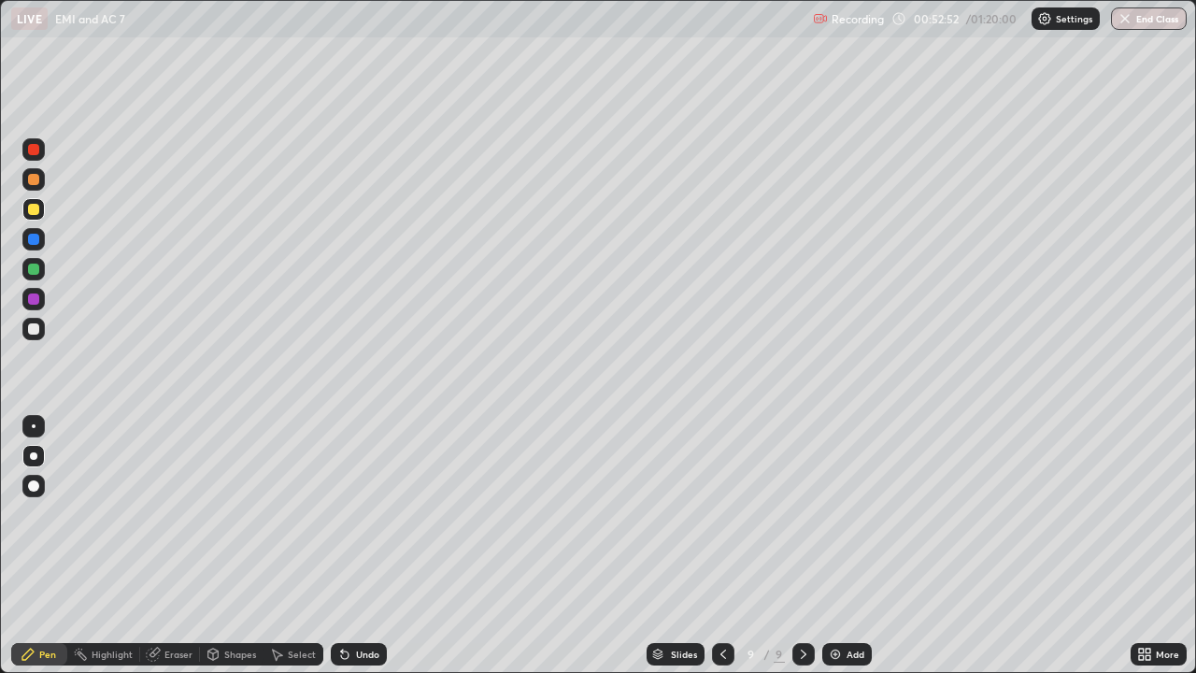
click at [802, 546] on icon at bounding box center [803, 653] width 15 height 15
click at [797, 546] on div at bounding box center [803, 654] width 22 height 22
click at [36, 332] on div at bounding box center [33, 328] width 11 height 11
click at [839, 546] on img at bounding box center [835, 653] width 15 height 15
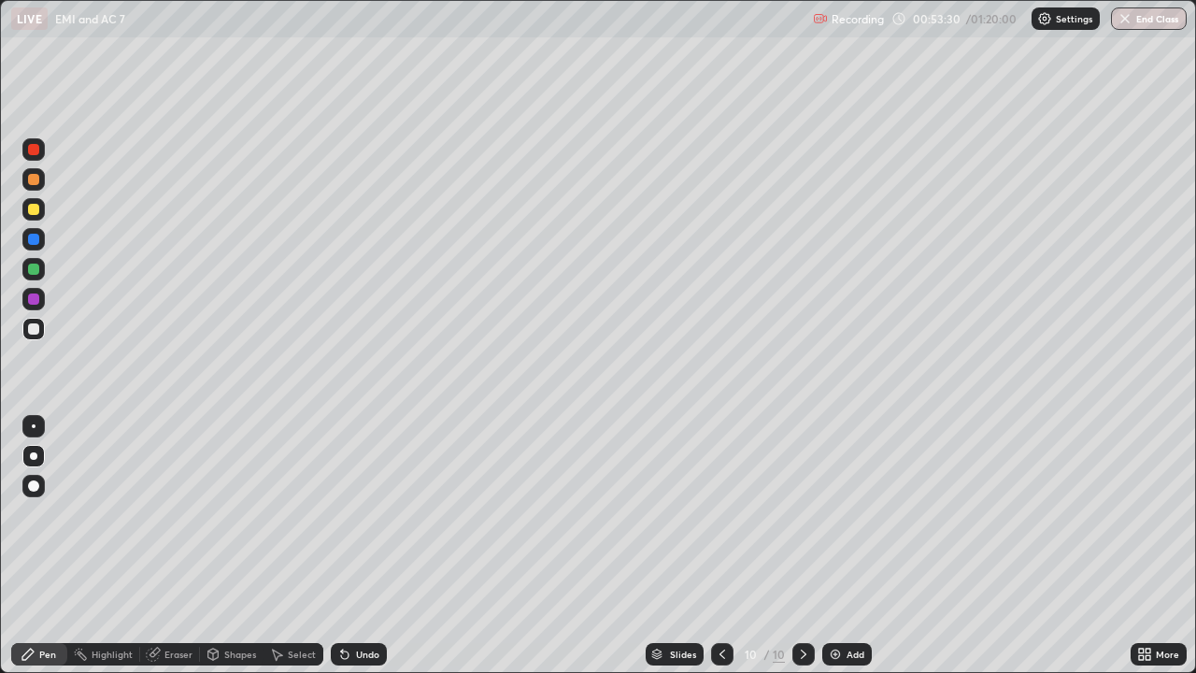
click at [216, 546] on icon at bounding box center [213, 653] width 10 height 11
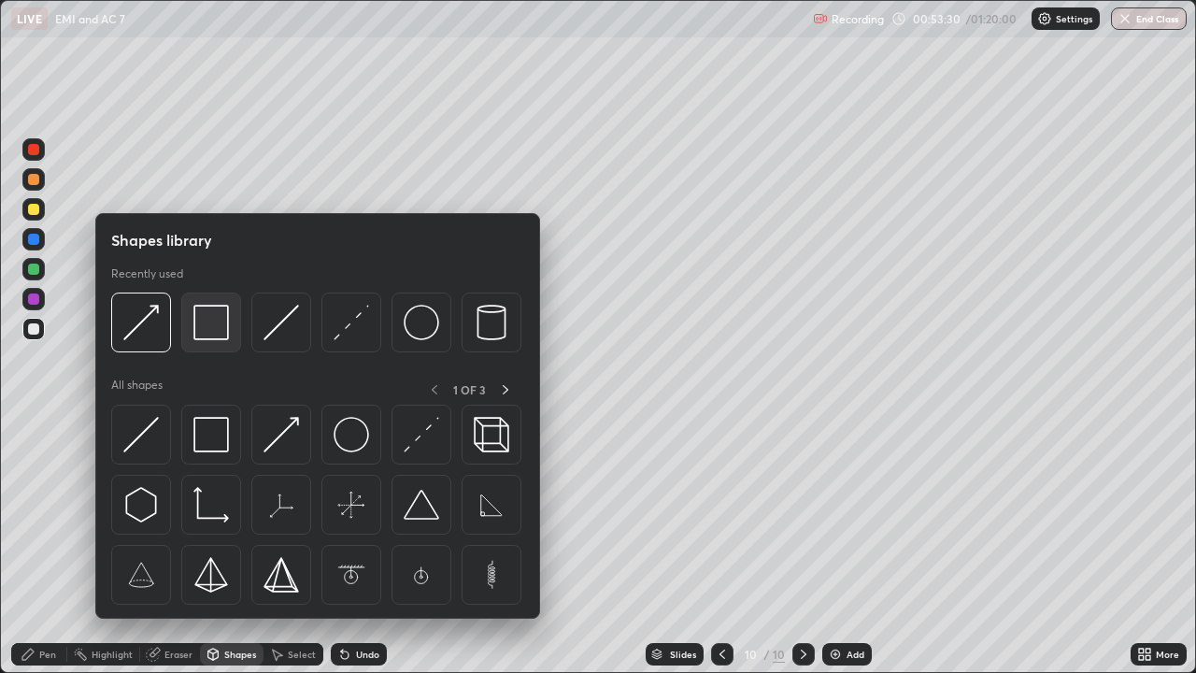
click at [205, 327] on img at bounding box center [210, 322] width 35 height 35
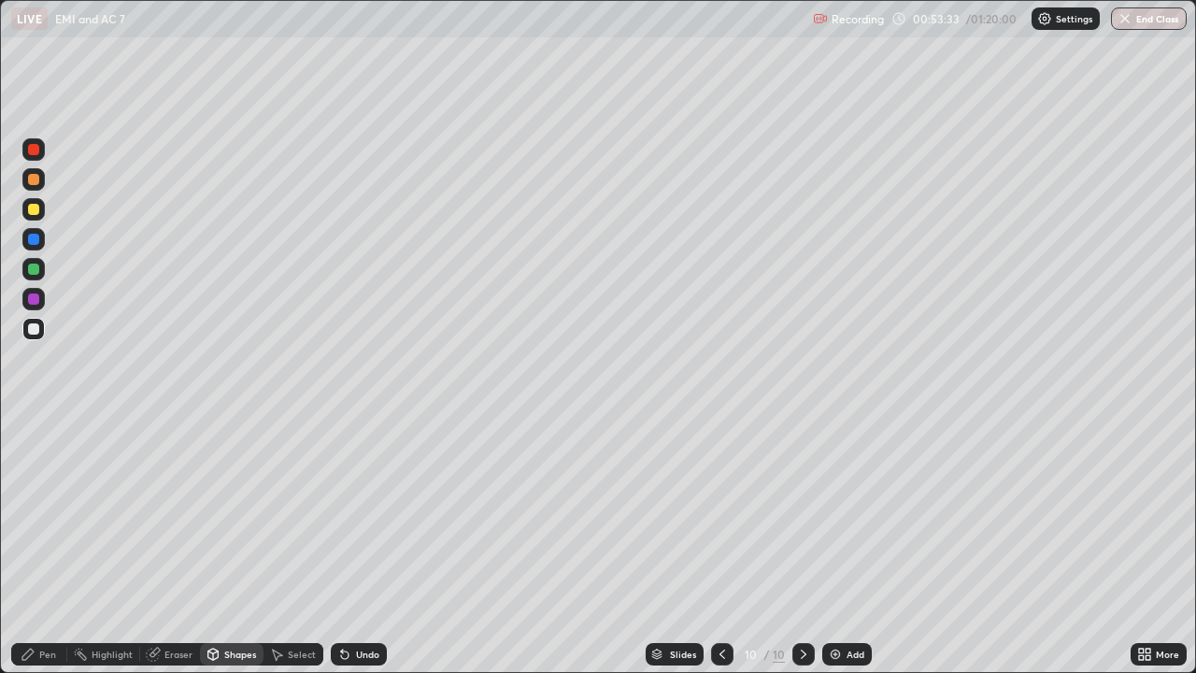
click at [42, 546] on div "Pen" at bounding box center [47, 653] width 17 height 9
click at [838, 546] on img at bounding box center [835, 653] width 15 height 15
click at [376, 546] on div "Undo" at bounding box center [367, 653] width 23 height 9
click at [240, 546] on div "Shapes" at bounding box center [232, 654] width 64 height 22
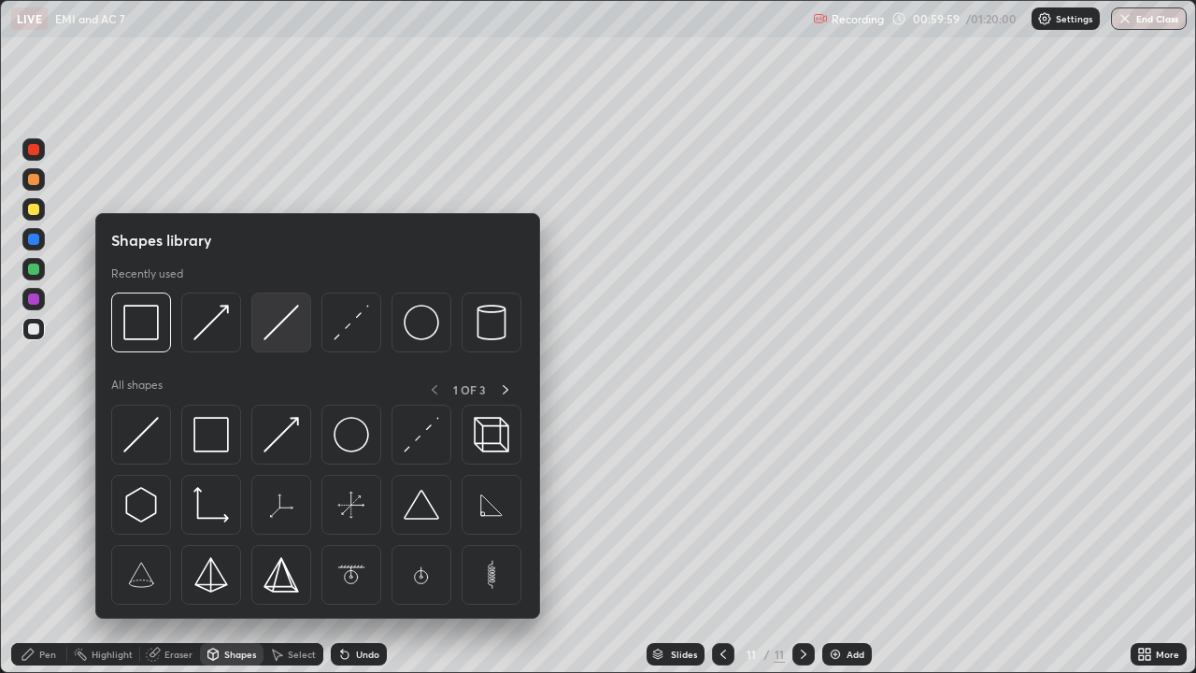
click at [277, 332] on img at bounding box center [280, 322] width 35 height 35
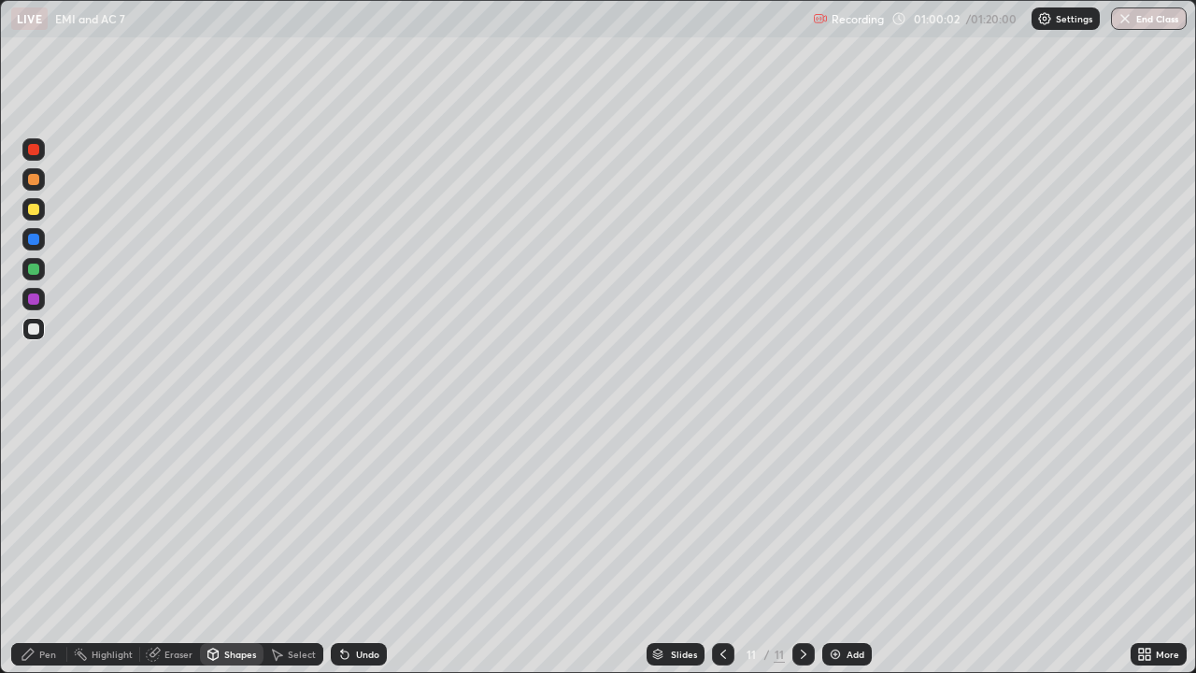
click at [46, 546] on div "Pen" at bounding box center [47, 653] width 17 height 9
click at [722, 546] on icon at bounding box center [723, 653] width 15 height 15
click at [802, 546] on icon at bounding box center [803, 653] width 15 height 15
click at [832, 546] on img at bounding box center [835, 653] width 15 height 15
click at [231, 546] on div "Shapes" at bounding box center [240, 653] width 32 height 9
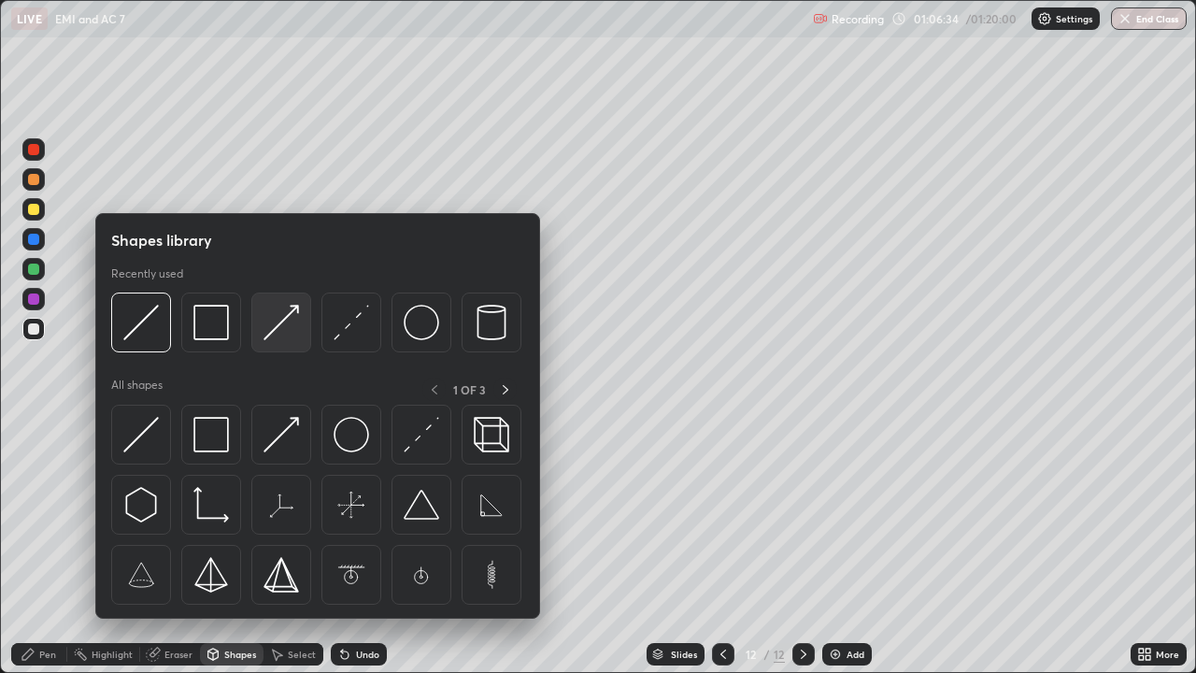
click at [291, 323] on img at bounding box center [280, 322] width 35 height 35
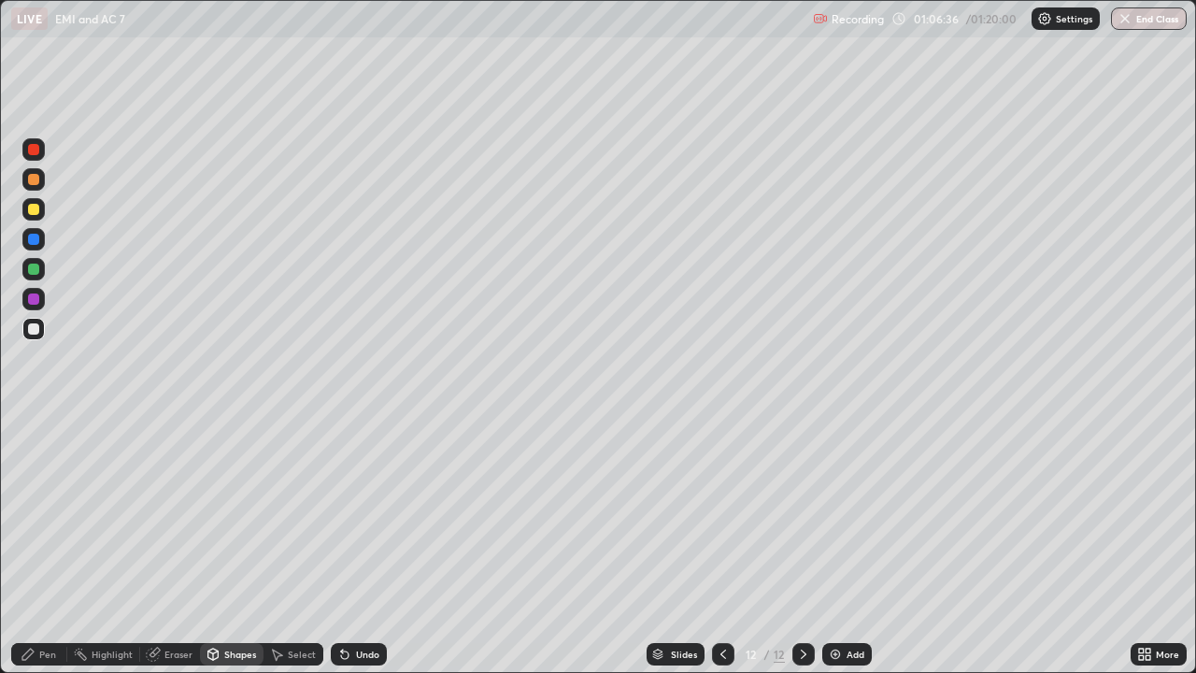
click at [25, 546] on icon at bounding box center [28, 653] width 15 height 15
click at [236, 546] on div "Shapes" at bounding box center [240, 653] width 32 height 9
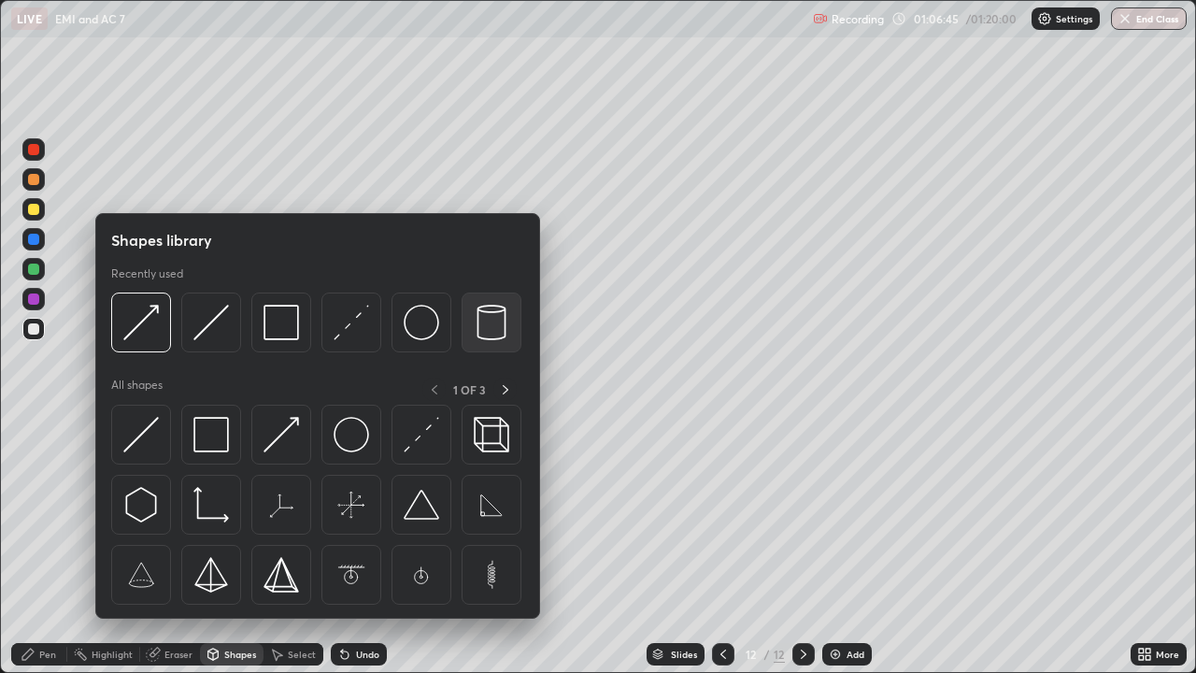
click at [487, 326] on img at bounding box center [491, 322] width 35 height 35
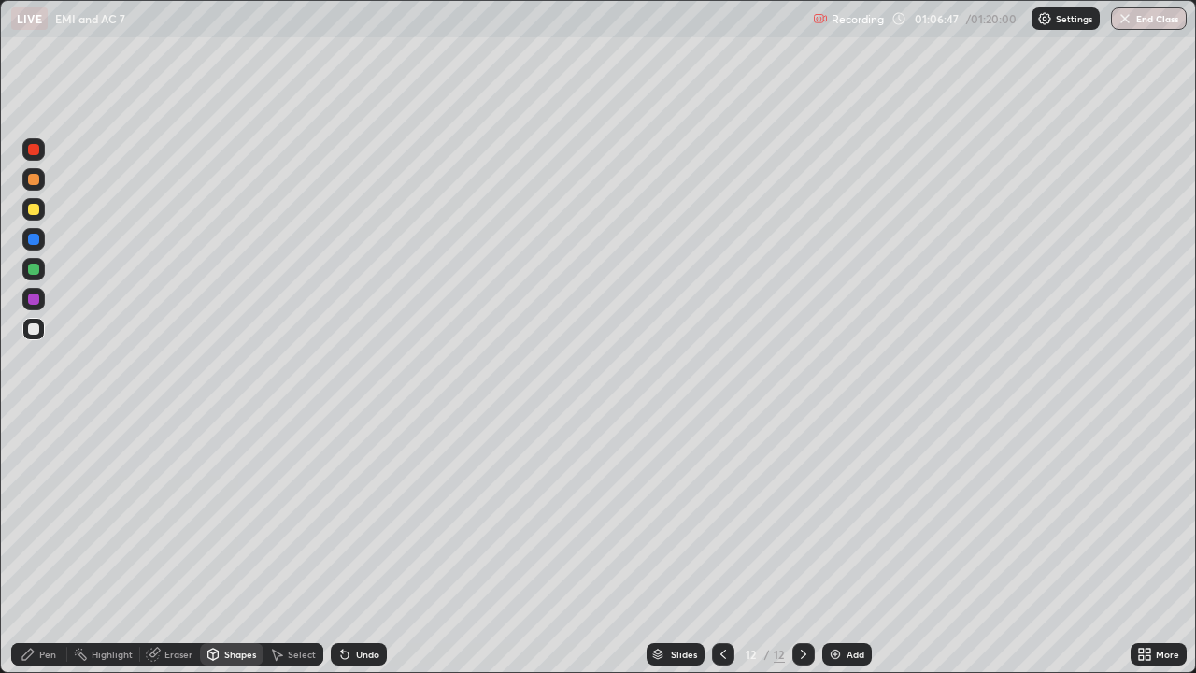
click at [305, 546] on div "Select" at bounding box center [293, 654] width 60 height 22
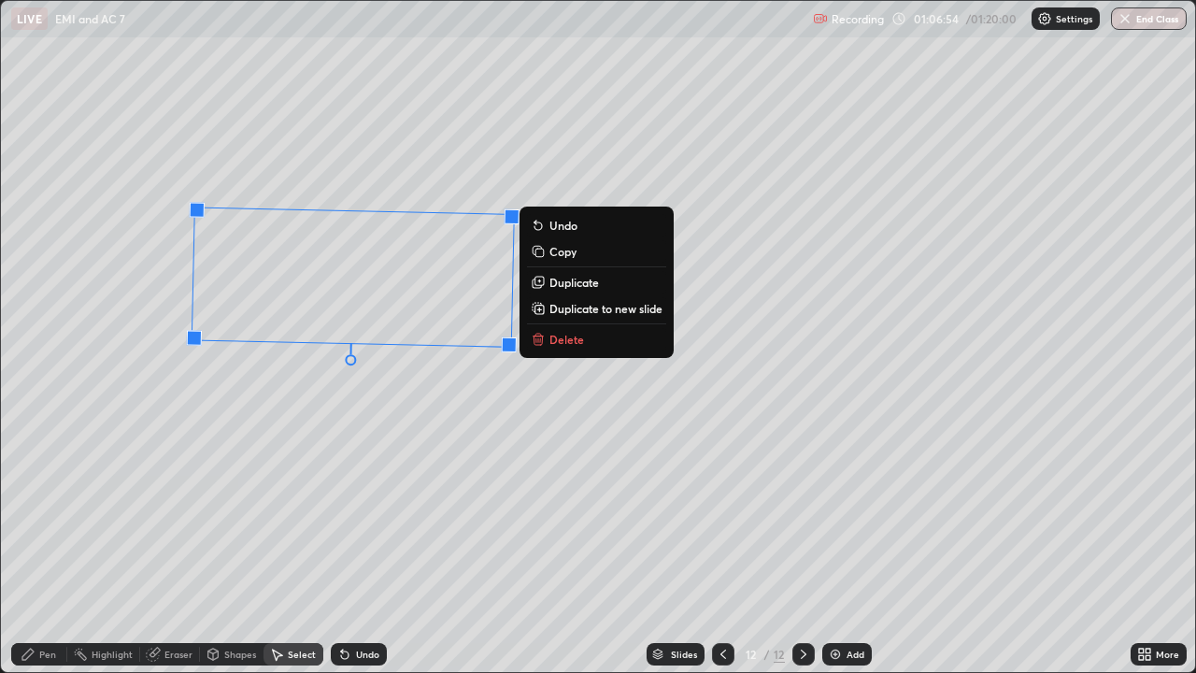
click at [220, 546] on div "Shapes" at bounding box center [232, 654] width 64 height 22
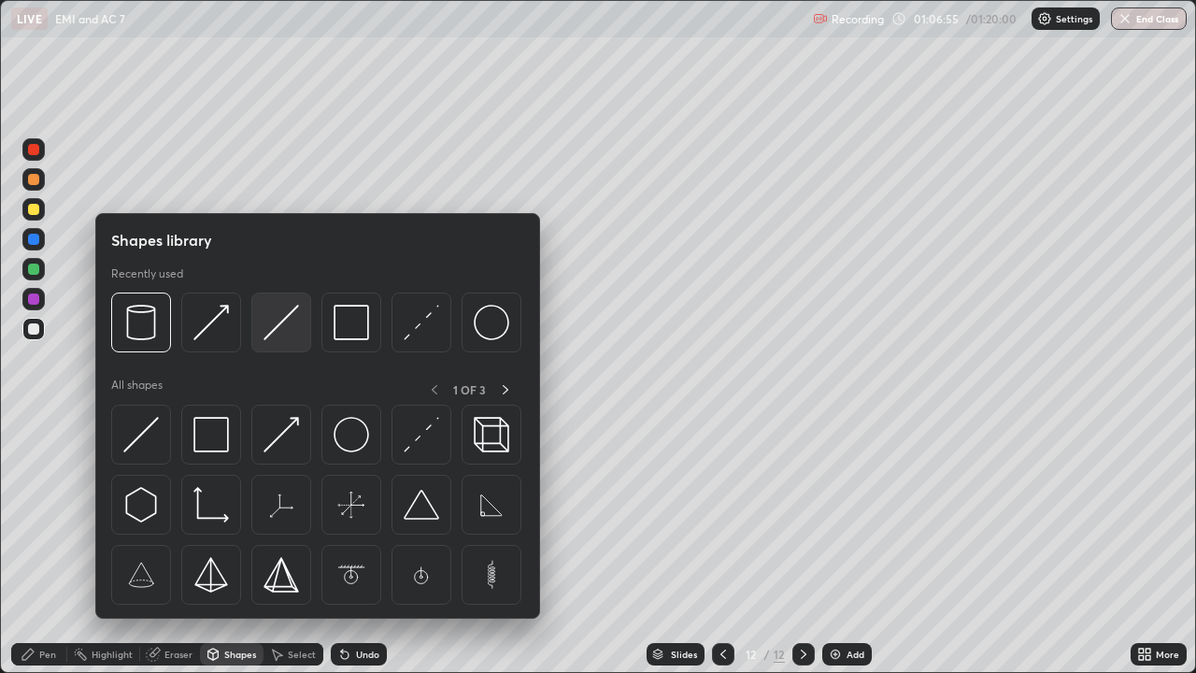
click at [286, 332] on img at bounding box center [280, 322] width 35 height 35
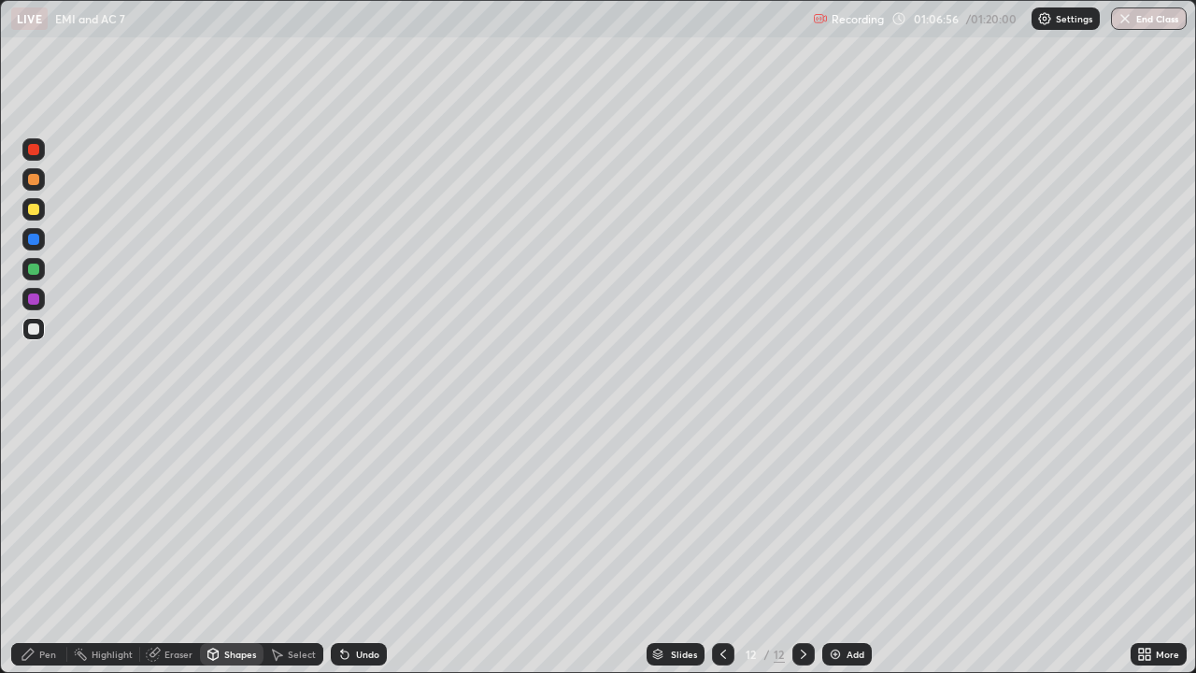
click at [37, 210] on div at bounding box center [33, 209] width 11 height 11
click at [31, 546] on icon at bounding box center [28, 653] width 15 height 15
click at [238, 546] on div "Shapes" at bounding box center [240, 653] width 32 height 9
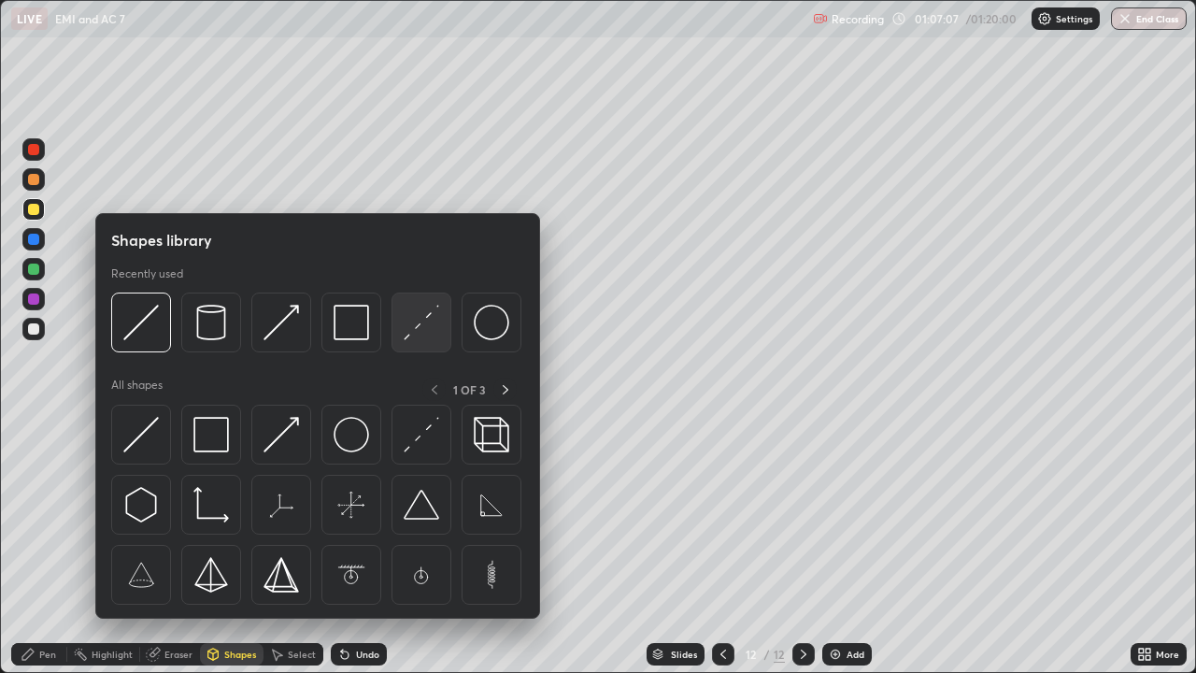
click at [429, 326] on img at bounding box center [421, 322] width 35 height 35
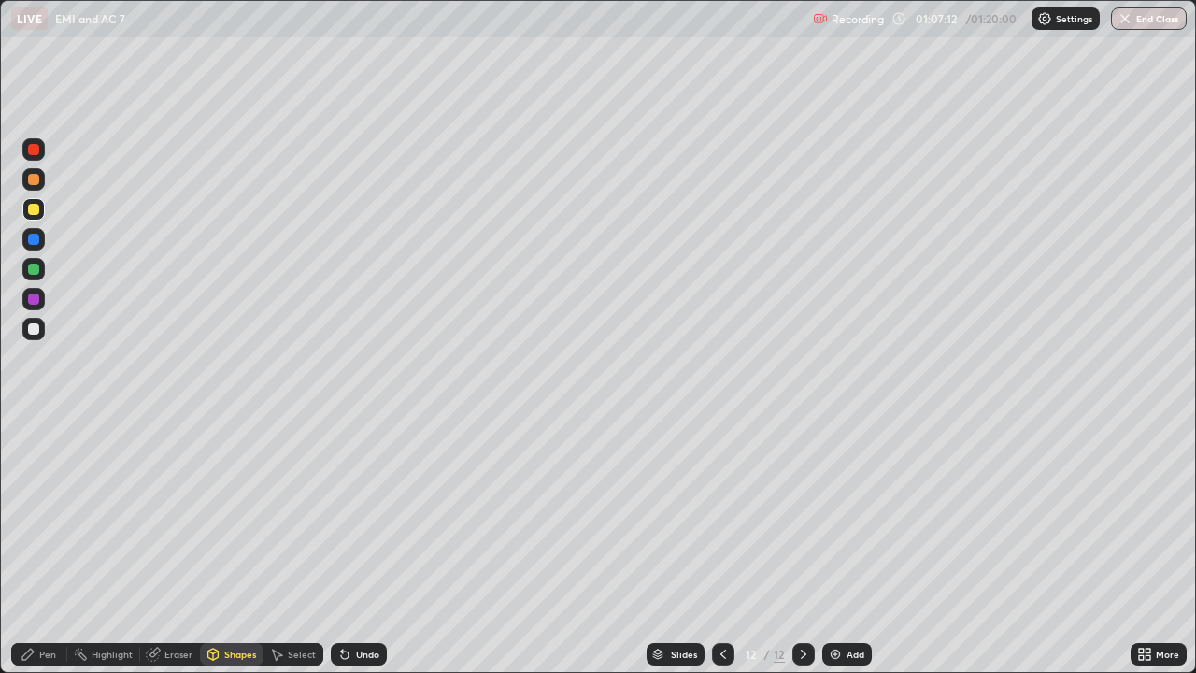
click at [54, 546] on div "Pen" at bounding box center [39, 654] width 56 height 22
click at [219, 546] on icon at bounding box center [213, 653] width 15 height 15
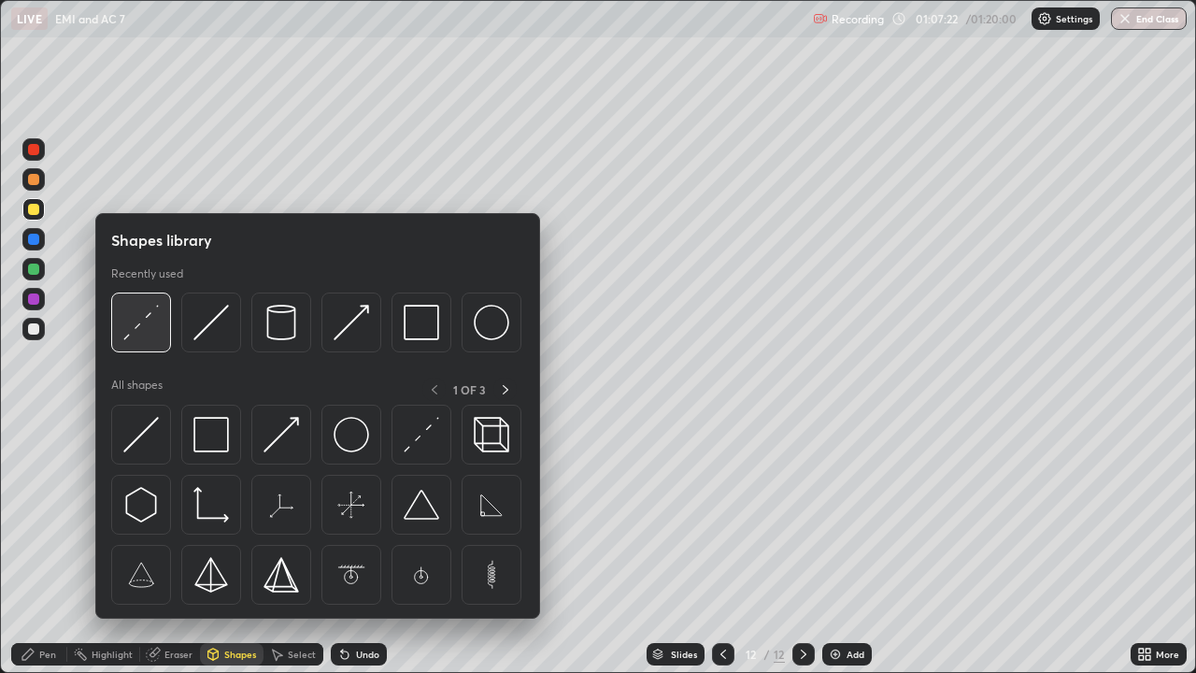
click at [140, 330] on img at bounding box center [140, 322] width 35 height 35
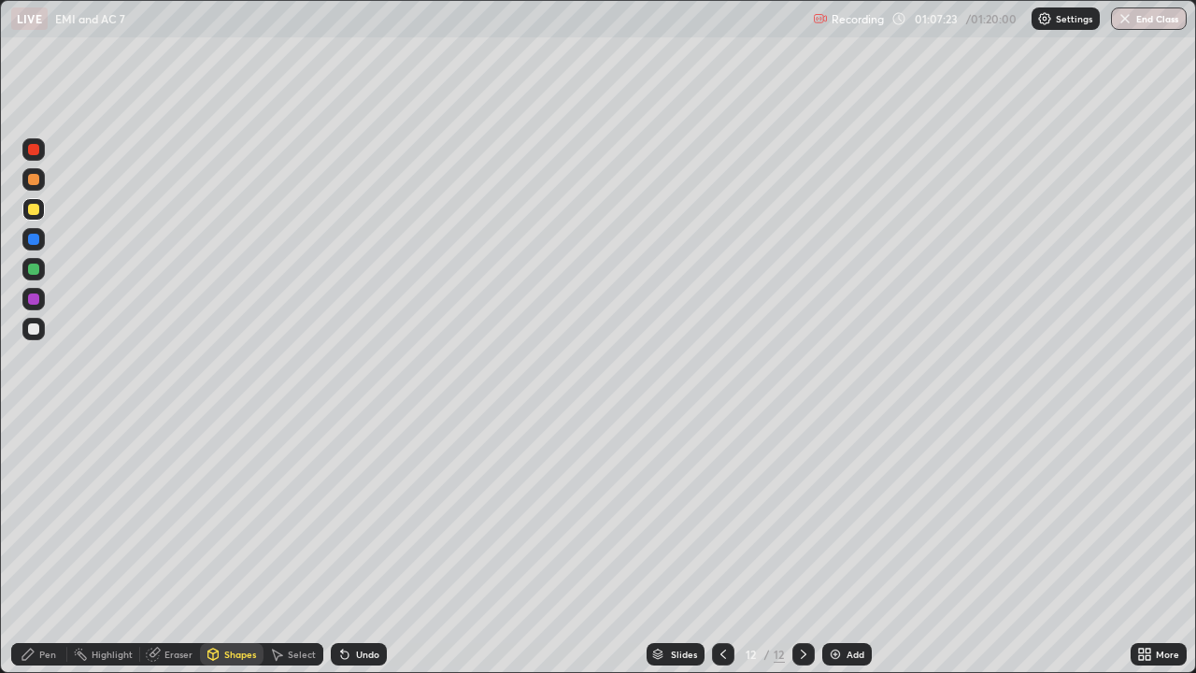
click at [35, 270] on div at bounding box center [33, 268] width 11 height 11
click at [40, 546] on div "Pen" at bounding box center [39, 654] width 56 height 22
click at [33, 335] on div at bounding box center [33, 329] width 22 height 22
click at [358, 546] on div "Undo" at bounding box center [367, 653] width 23 height 9
click at [839, 546] on img at bounding box center [835, 653] width 15 height 15
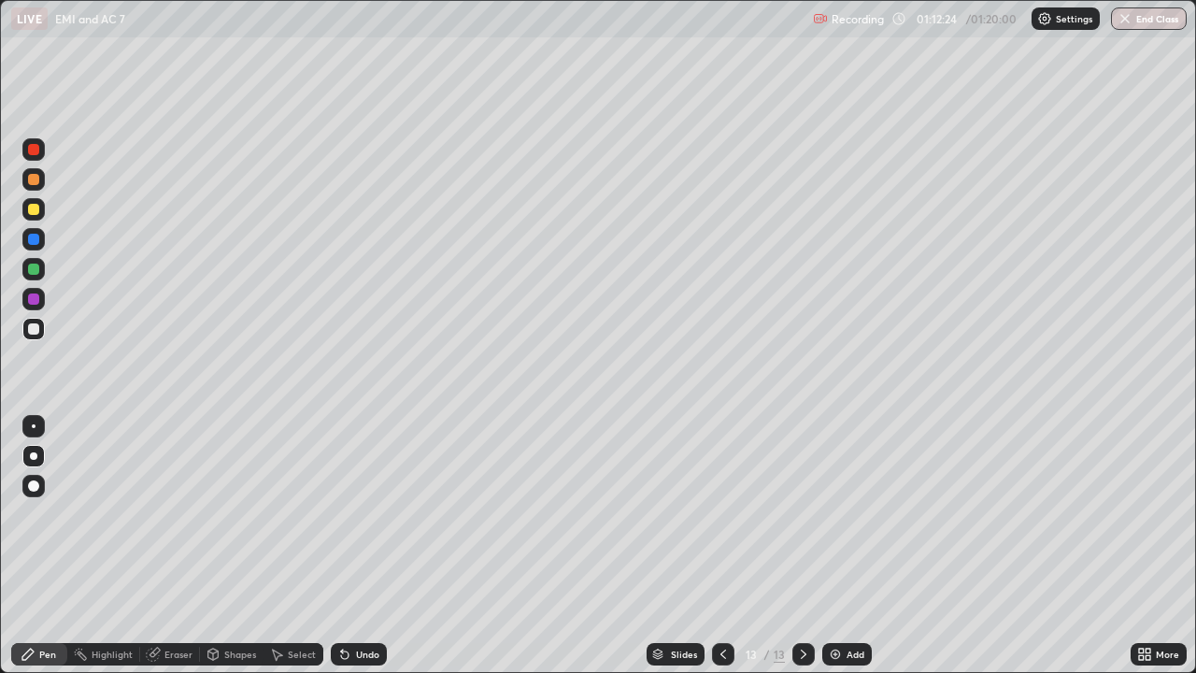
click at [349, 546] on div "Undo" at bounding box center [359, 654] width 56 height 22
click at [352, 546] on div "Undo" at bounding box center [359, 654] width 56 height 22
click at [225, 546] on div "Shapes" at bounding box center [240, 653] width 32 height 9
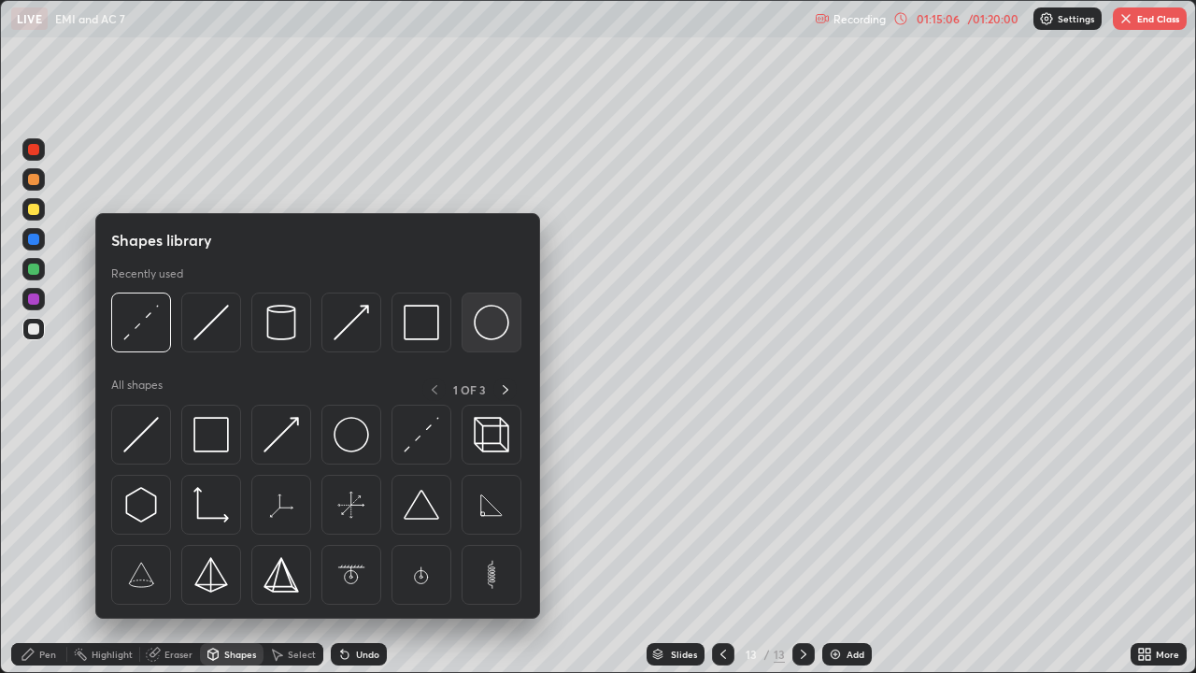
click at [491, 326] on img at bounding box center [491, 322] width 35 height 35
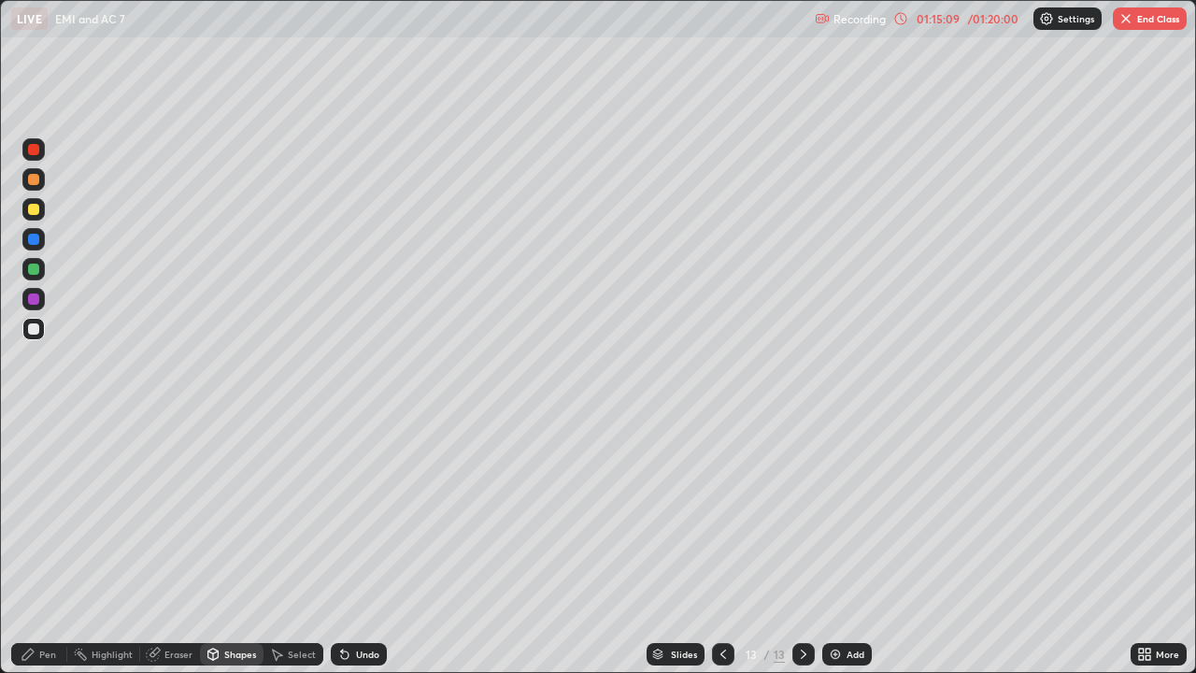
click at [221, 546] on div "Shapes" at bounding box center [232, 654] width 64 height 22
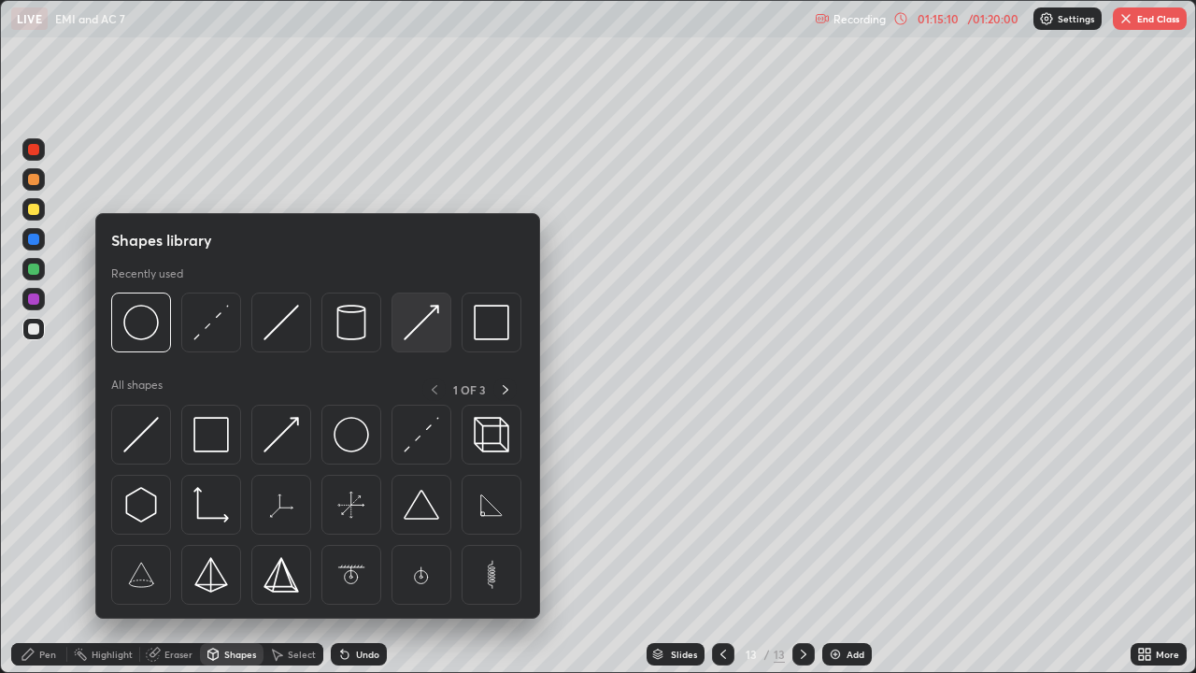
click at [429, 321] on img at bounding box center [421, 322] width 35 height 35
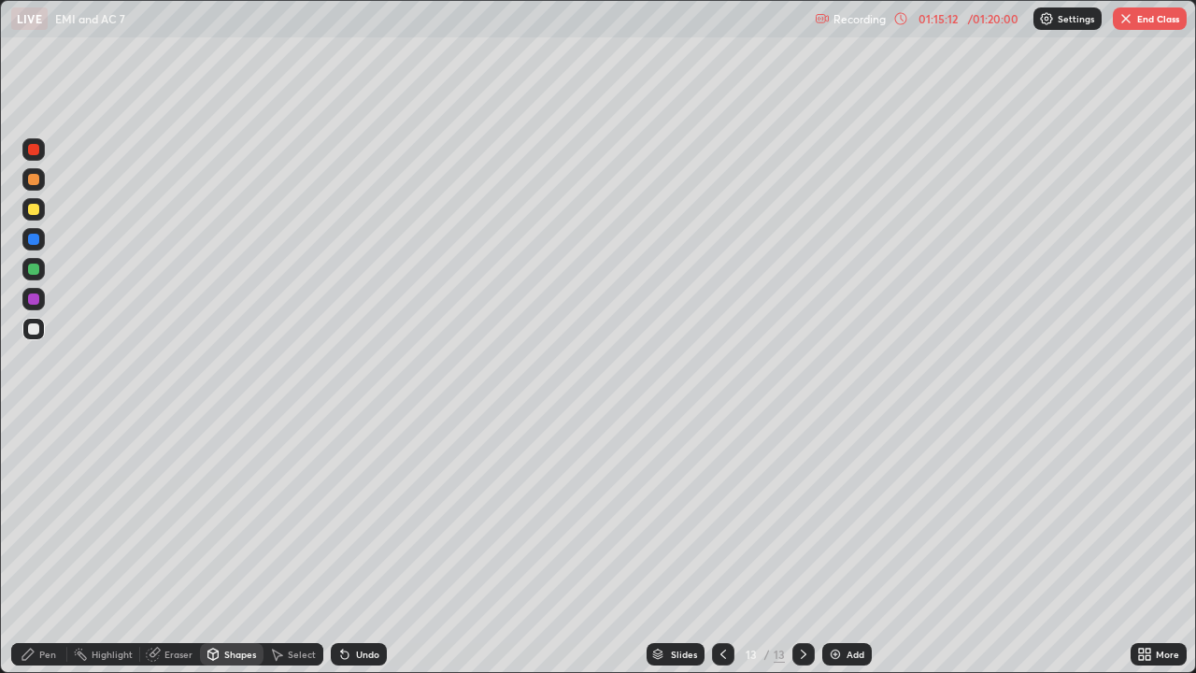
click at [30, 546] on icon at bounding box center [28, 653] width 15 height 15
click at [1124, 9] on button "End Class" at bounding box center [1150, 18] width 74 height 22
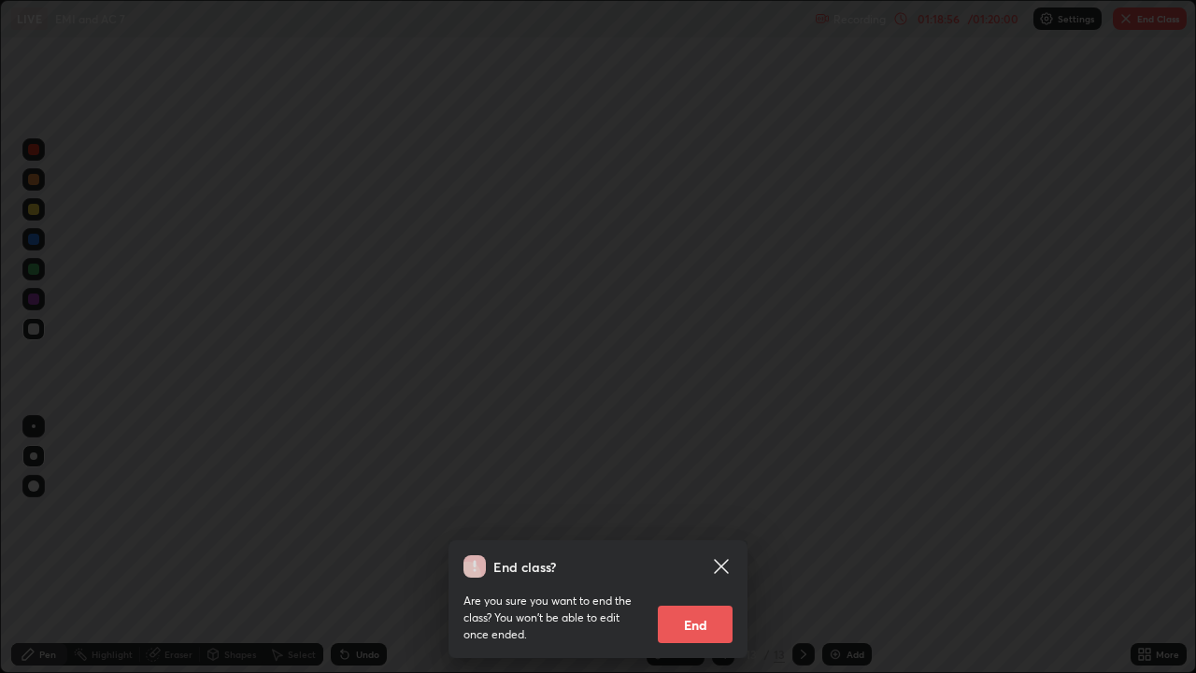
click at [681, 546] on button "End" at bounding box center [695, 623] width 75 height 37
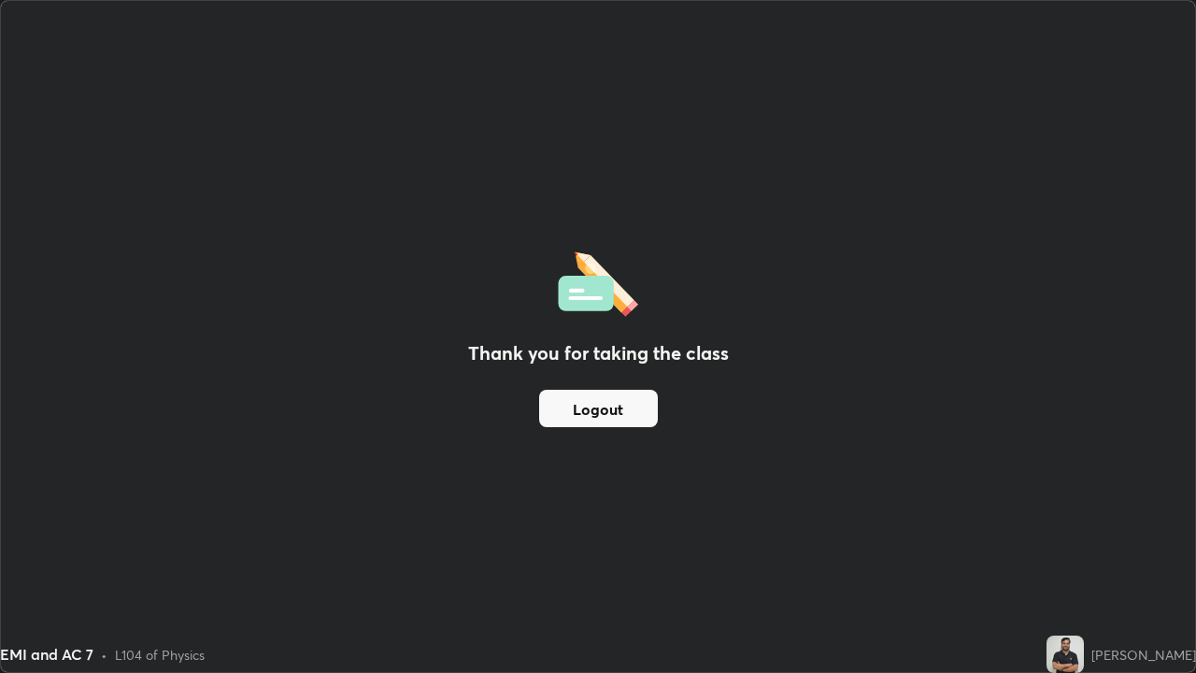
click at [613, 419] on button "Logout" at bounding box center [598, 408] width 119 height 37
